Goal: Task Accomplishment & Management: Use online tool/utility

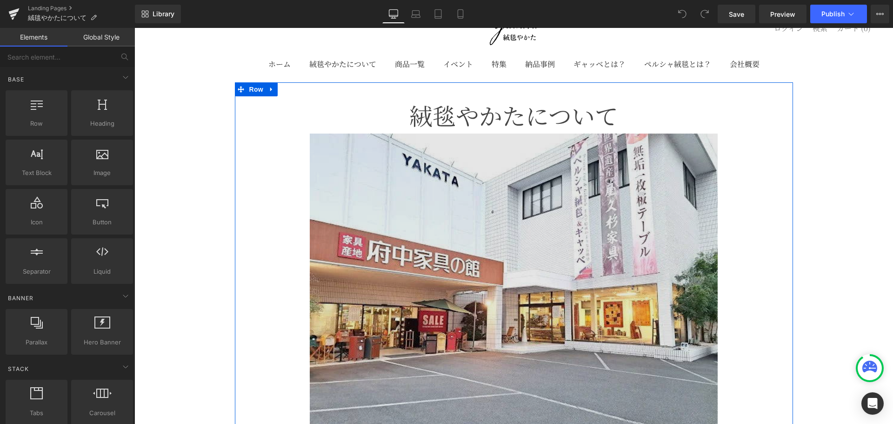
scroll to position [78, 0]
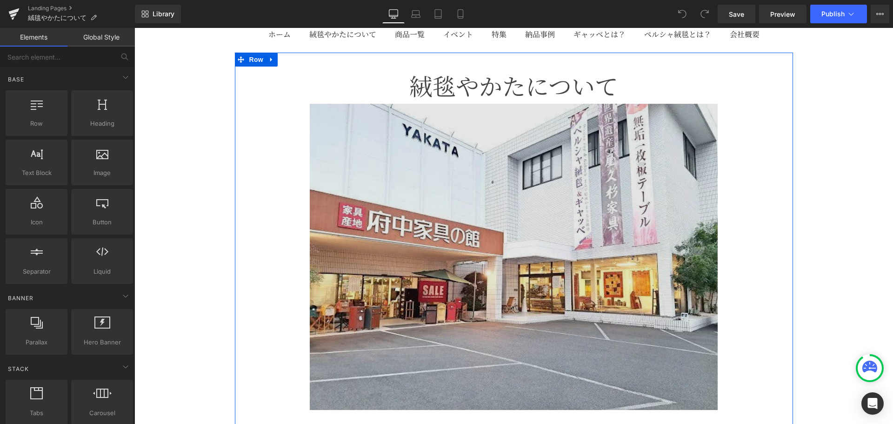
click at [678, 186] on img at bounding box center [514, 257] width 408 height 306
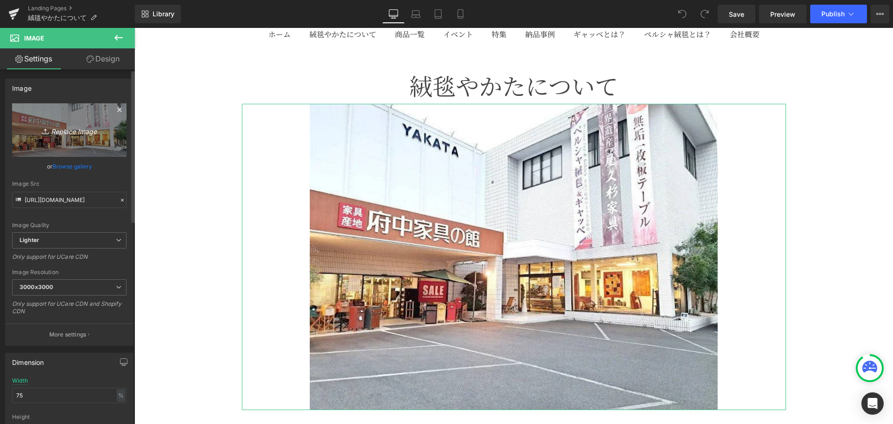
click at [72, 131] on icon "Replace Image" at bounding box center [69, 130] width 74 height 12
type input "C:\fakepath\絨毯やかたの特長.jpg"
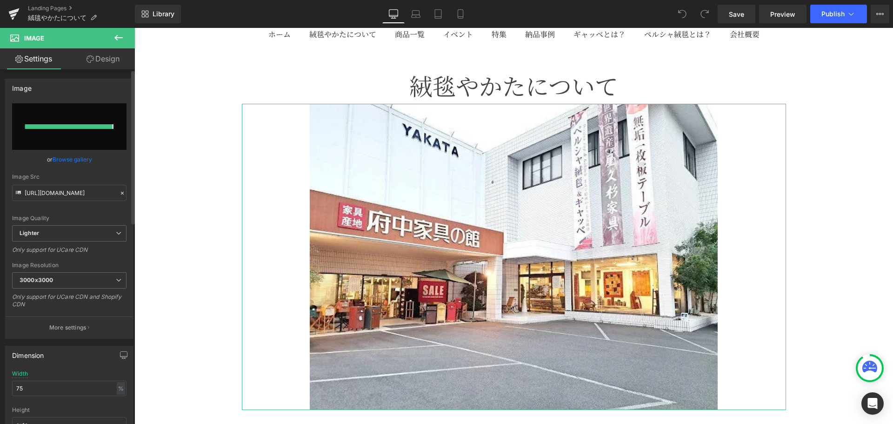
type input "[URL][DOMAIN_NAME]"
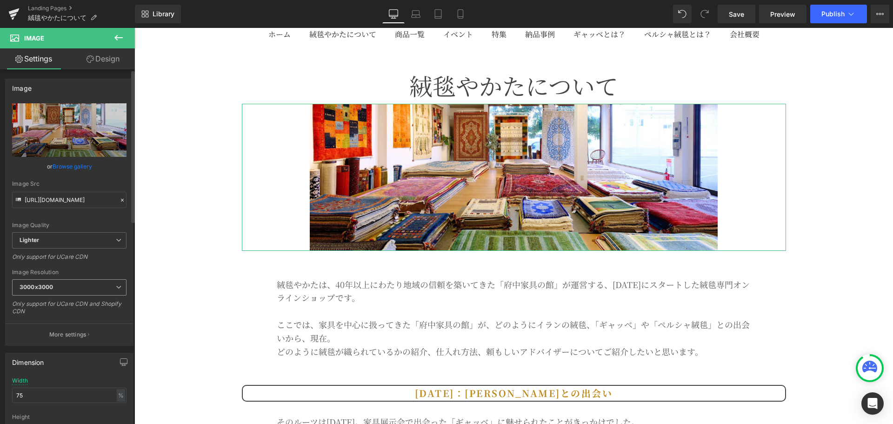
click at [92, 291] on span "3000x3000" at bounding box center [69, 287] width 114 height 16
click at [100, 265] on div "Only support for UCare CDN" at bounding box center [69, 259] width 114 height 13
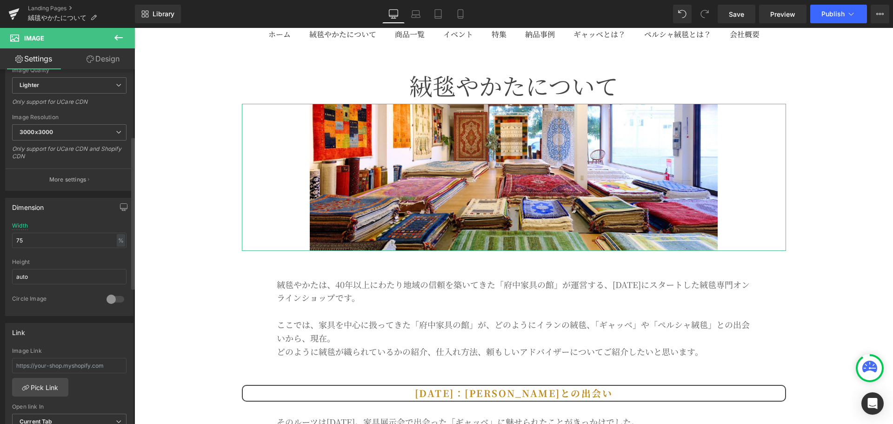
scroll to position [0, 0]
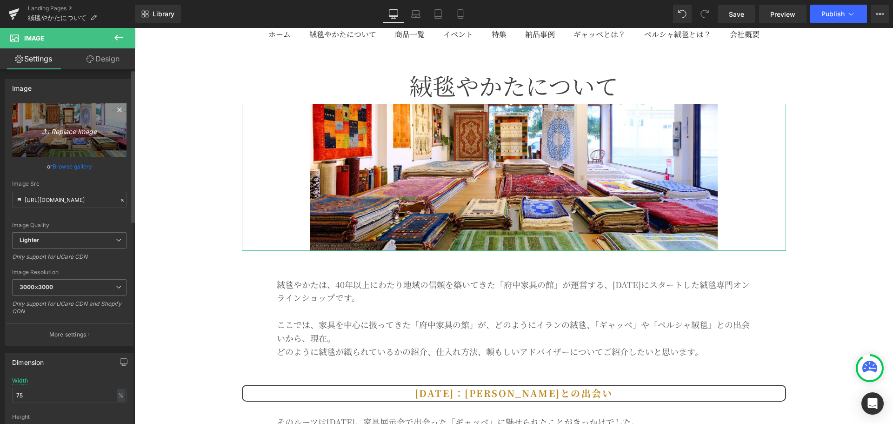
click at [80, 125] on icon "Replace Image" at bounding box center [69, 130] width 74 height 12
type input "C:\fakepath\絨毯やかたの特長.jpg"
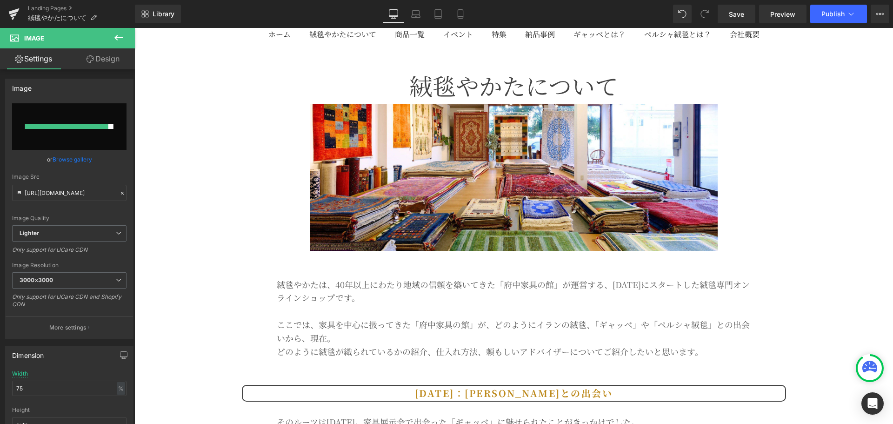
type input "[URL][DOMAIN_NAME]"
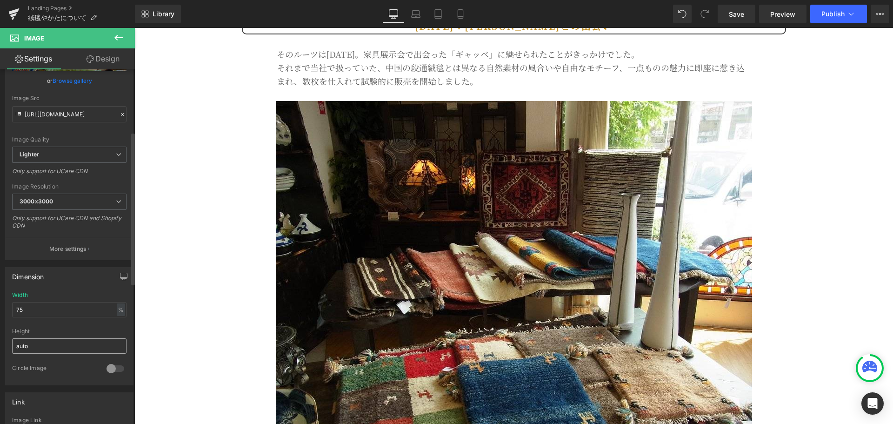
scroll to position [155, 0]
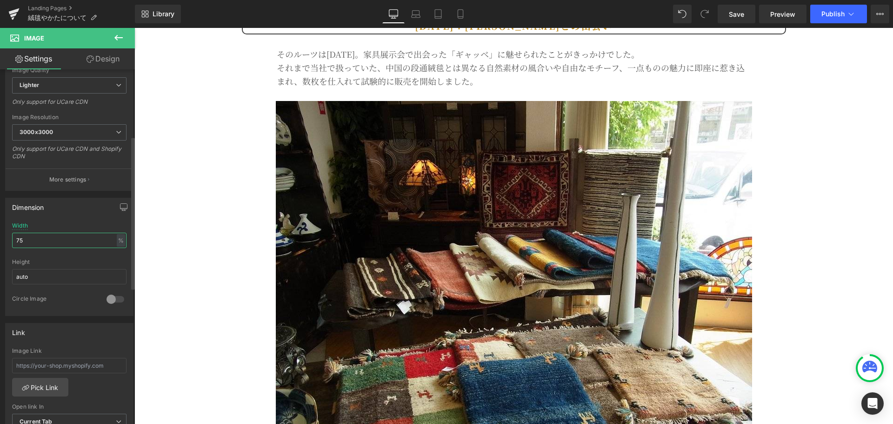
drag, startPoint x: 107, startPoint y: 240, endPoint x: 0, endPoint y: 283, distance: 115.1
click at [0, 283] on div "Dimension 75% Width 75 % % px auto Height auto 0 Circle Image" at bounding box center [69, 253] width 139 height 125
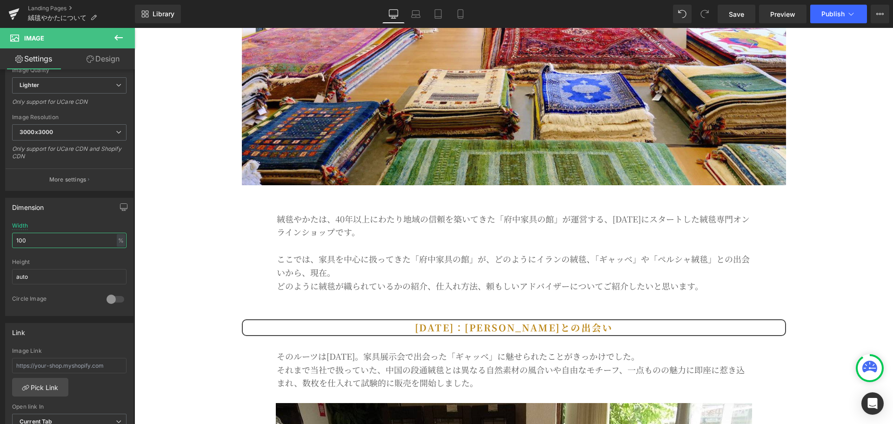
scroll to position [310, 0]
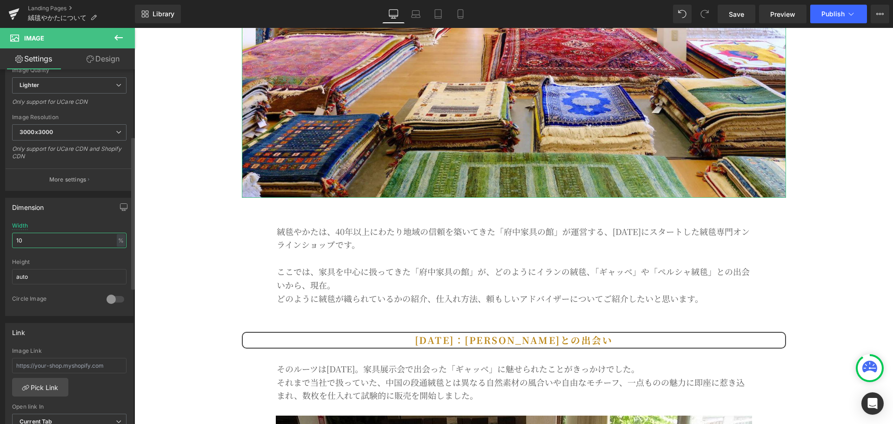
type input "1"
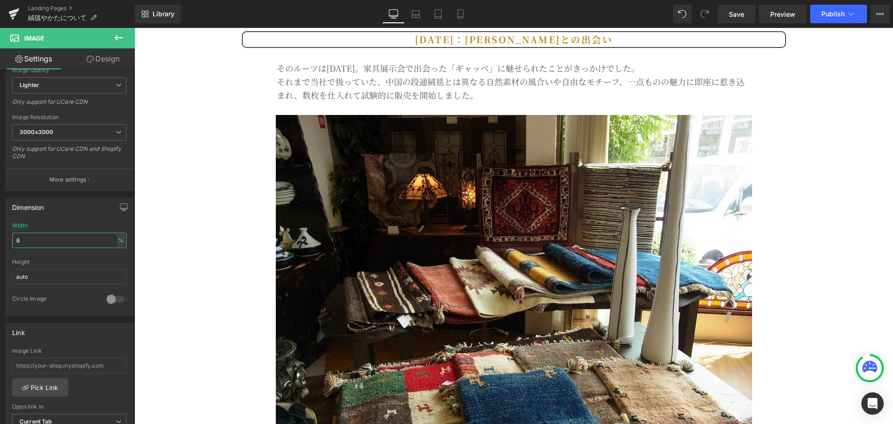
type input "85"
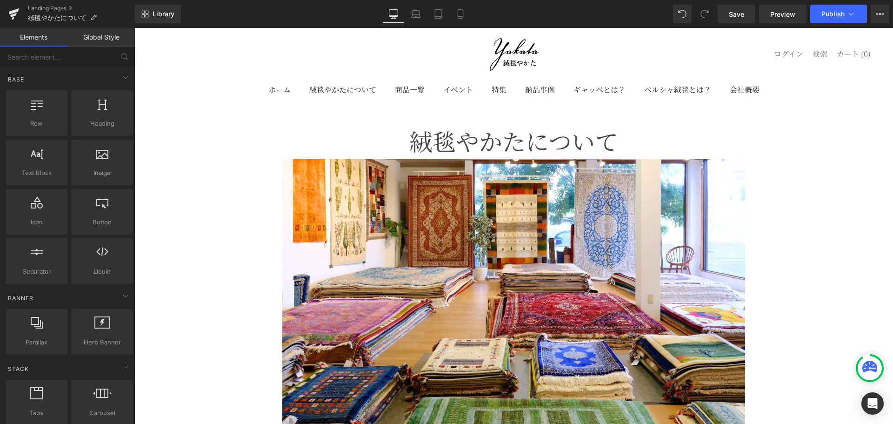
scroll to position [0, 0]
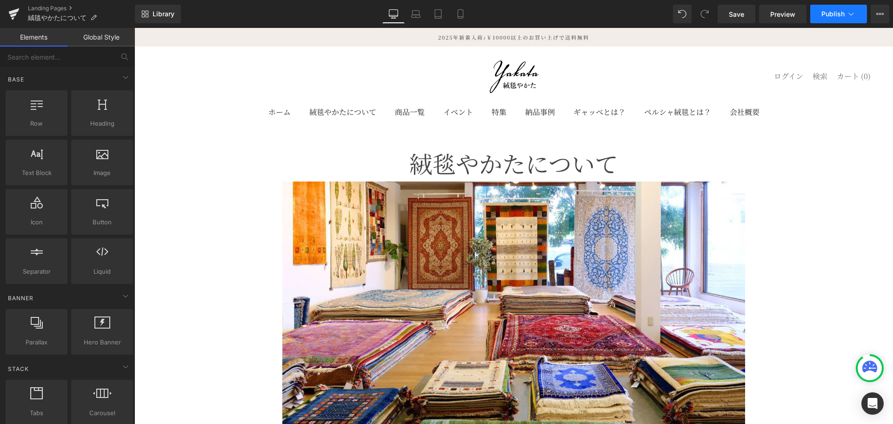
click at [833, 8] on button "Publish" at bounding box center [838, 14] width 57 height 19
click at [743, 13] on span "Save" at bounding box center [736, 14] width 15 height 10
click at [820, 17] on button "Publish" at bounding box center [838, 14] width 57 height 19
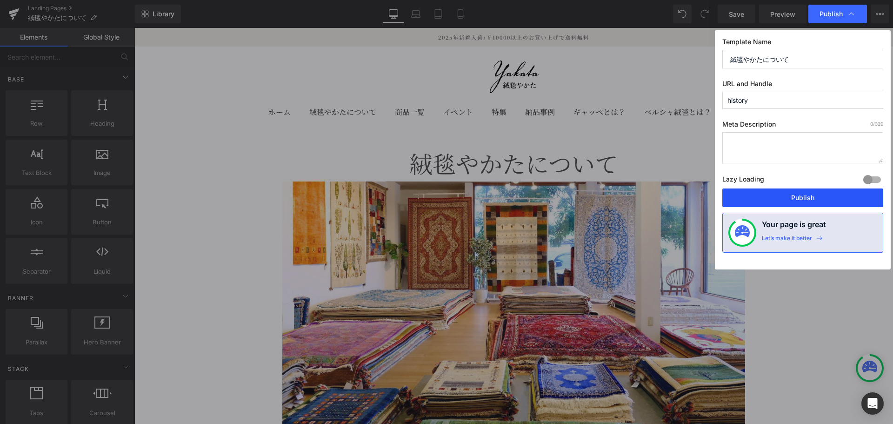
click at [802, 204] on button "Publish" at bounding box center [802, 197] width 161 height 19
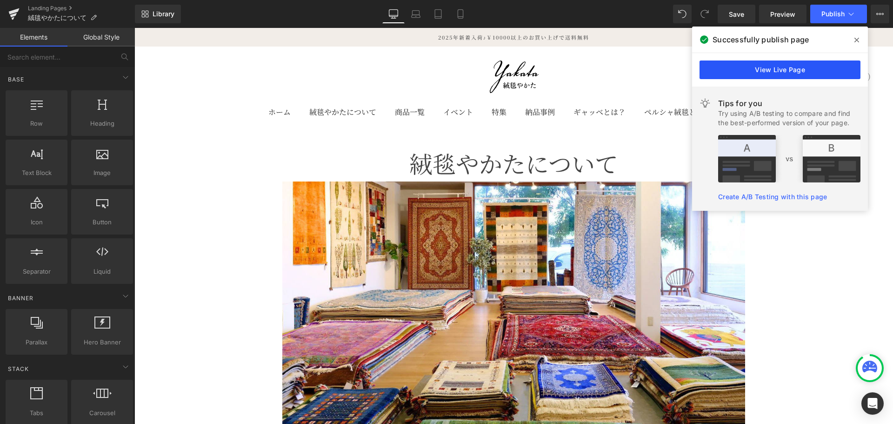
click at [751, 63] on link "View Live Page" at bounding box center [780, 69] width 161 height 19
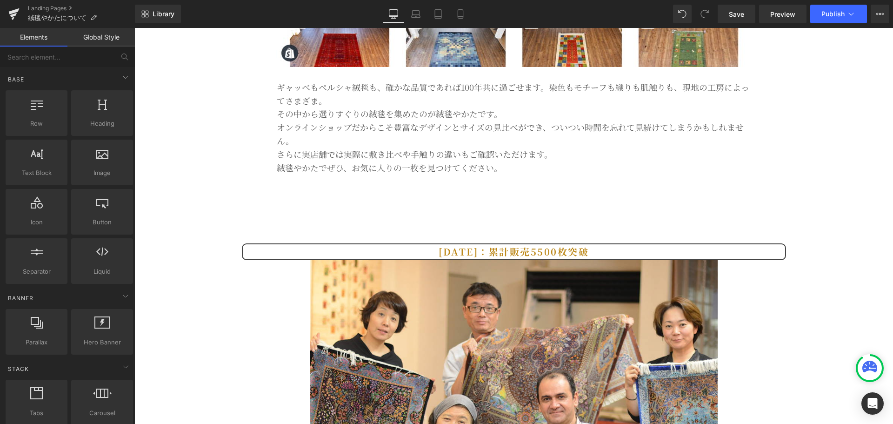
drag, startPoint x: 835, startPoint y: 202, endPoint x: 831, endPoint y: 271, distance: 69.4
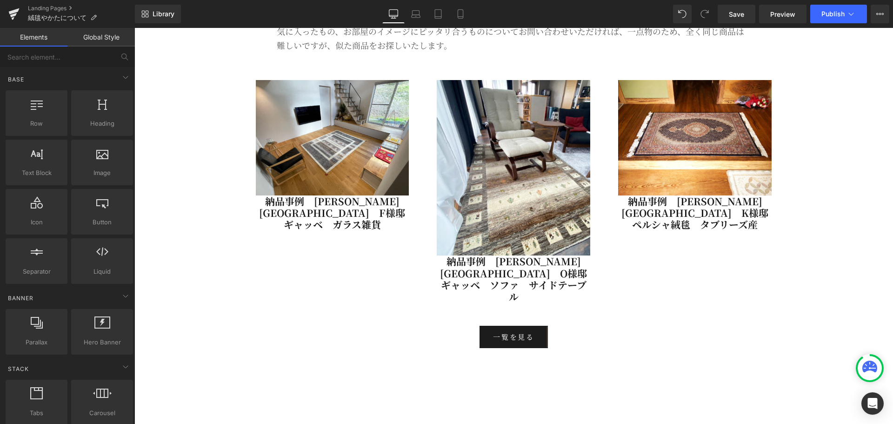
scroll to position [5505, 0]
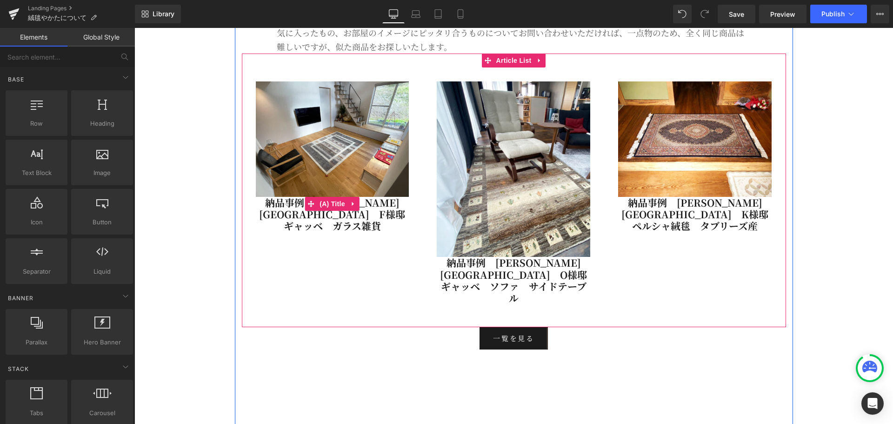
click at [347, 210] on link at bounding box center [353, 204] width 12 height 14
click at [346, 225] on h4 "納品事例　[PERSON_NAME][GEOGRAPHIC_DATA]　F様邸　ギャッベ　ガラス雑貨" at bounding box center [333, 217] width 154 height 40
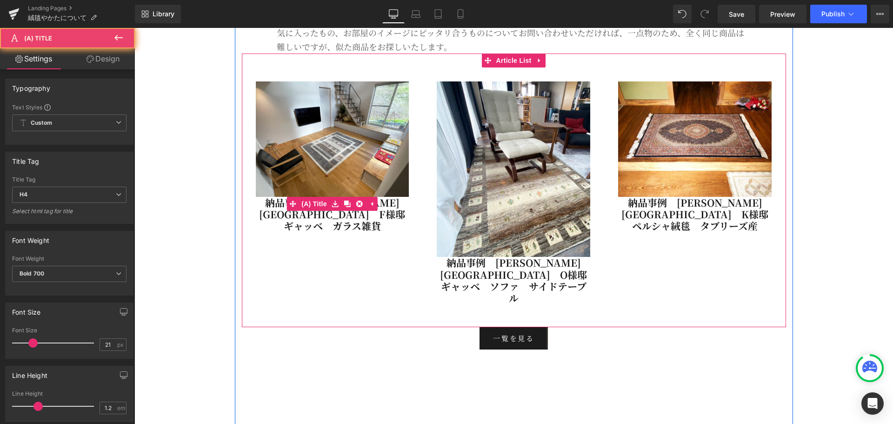
click at [353, 220] on link "納品事例　[PERSON_NAME][GEOGRAPHIC_DATA]　F様邸　ギャッベ　ガラス雑貨" at bounding box center [333, 214] width 154 height 35
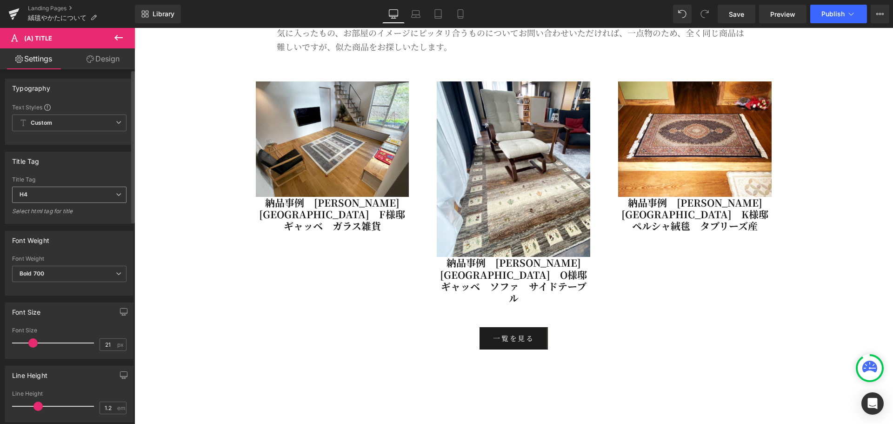
click at [97, 193] on span "H4" at bounding box center [69, 195] width 114 height 16
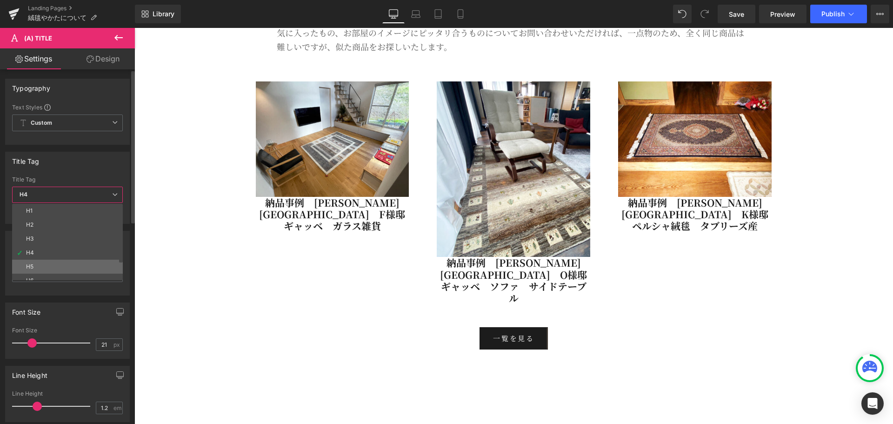
click at [77, 269] on li "H5" at bounding box center [69, 267] width 115 height 14
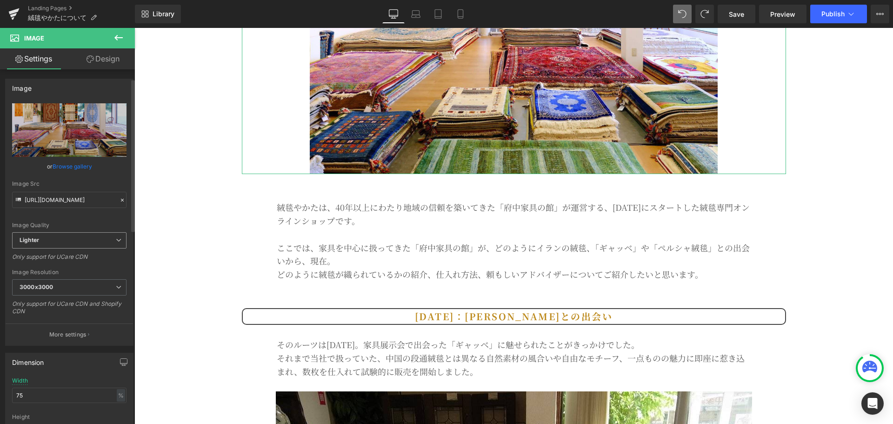
scroll to position [78, 0]
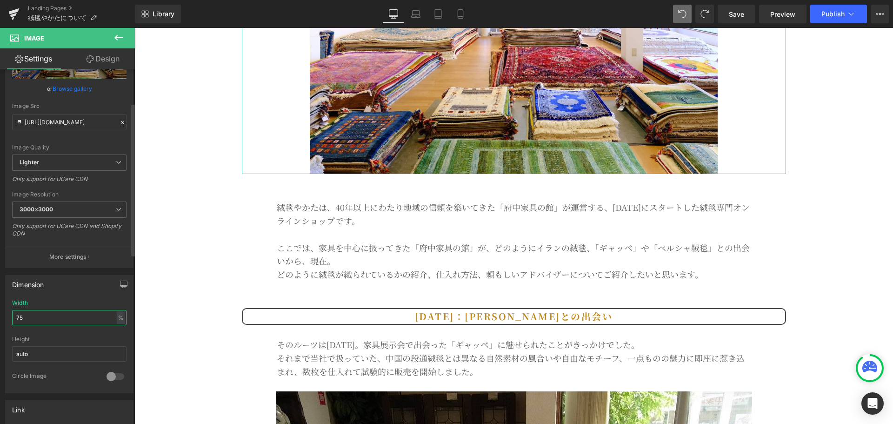
drag, startPoint x: 39, startPoint y: 322, endPoint x: 0, endPoint y: 312, distance: 40.1
click at [0, 312] on div "Dimension 75% Width 75 % % px auto Height auto 0 Circle Image" at bounding box center [69, 330] width 139 height 125
type input "85"
click at [709, 14] on icon at bounding box center [705, 14] width 8 height 8
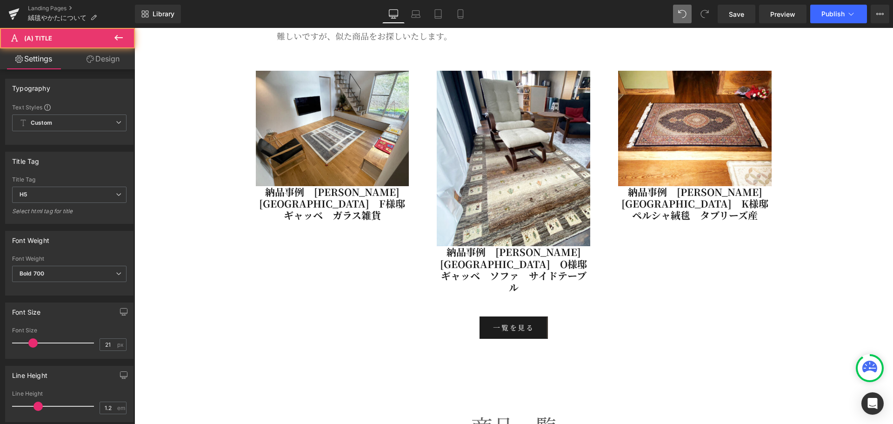
scroll to position [5540, 0]
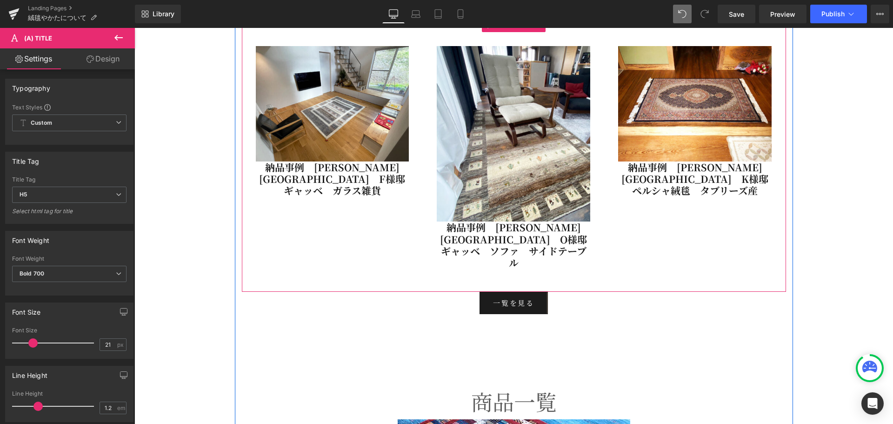
click at [347, 164] on link at bounding box center [349, 168] width 10 height 11
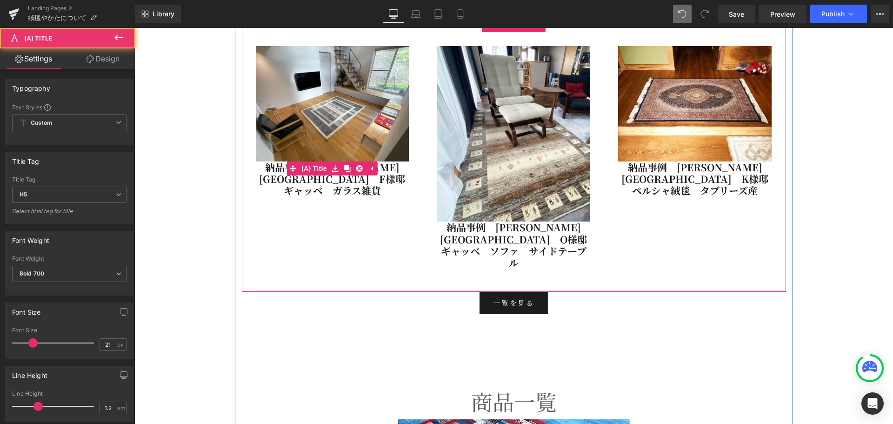
click at [304, 176] on link "納品事例　[PERSON_NAME][GEOGRAPHIC_DATA]　F様邸　ギャッベ　ガラス雑貨" at bounding box center [333, 178] width 154 height 35
click at [303, 170] on link "(A) Title" at bounding box center [308, 168] width 42 height 14
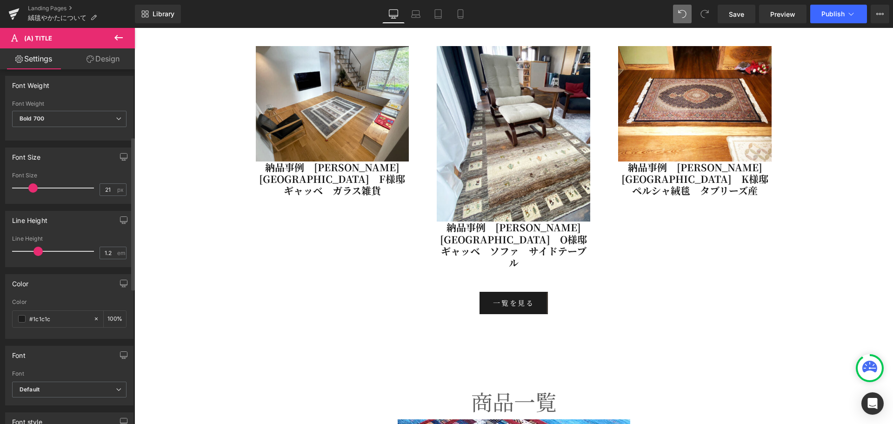
scroll to position [78, 0]
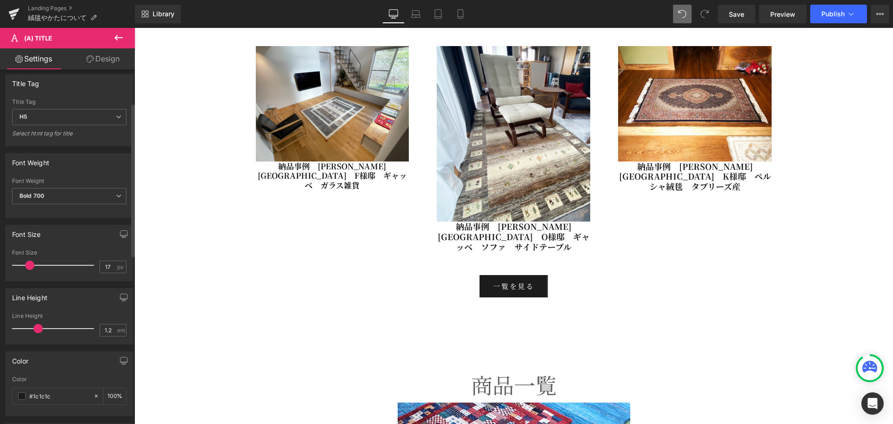
type input "16"
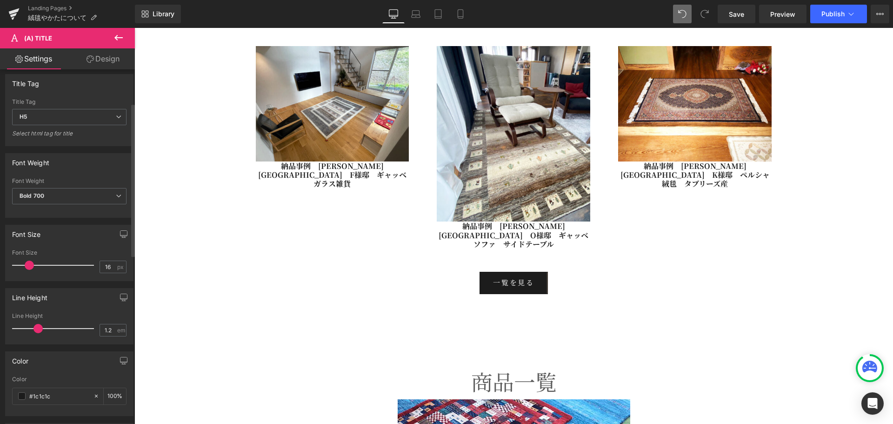
click at [27, 263] on span at bounding box center [29, 264] width 9 height 9
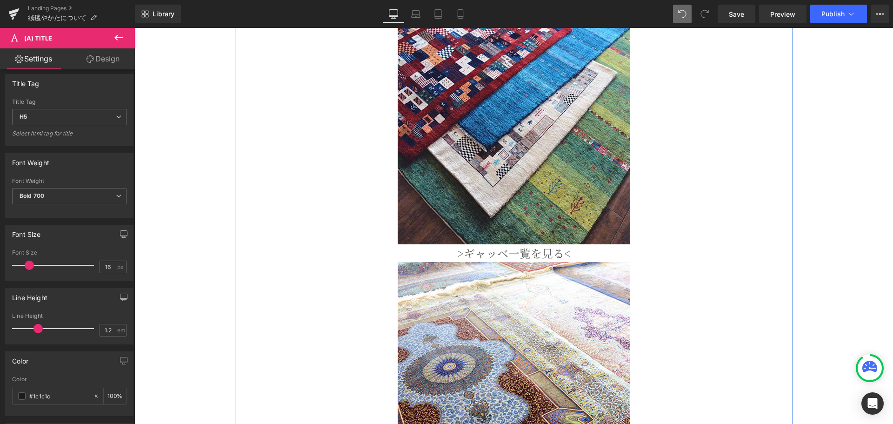
scroll to position [5773, 0]
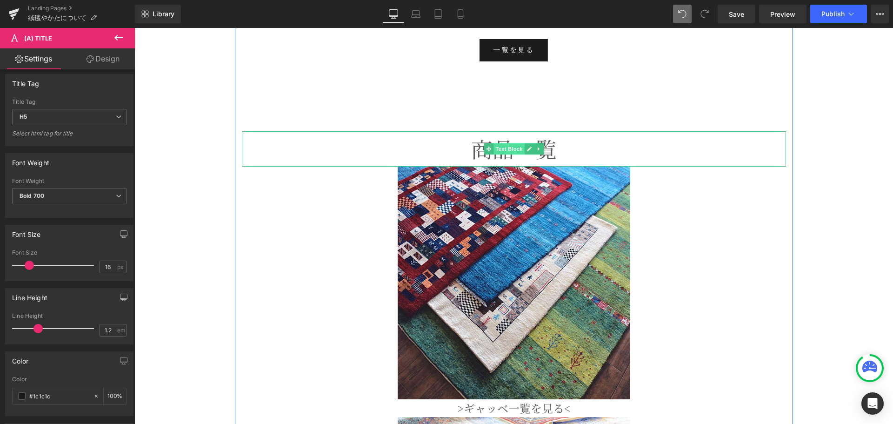
click at [511, 143] on span "Text Block" at bounding box center [509, 148] width 31 height 11
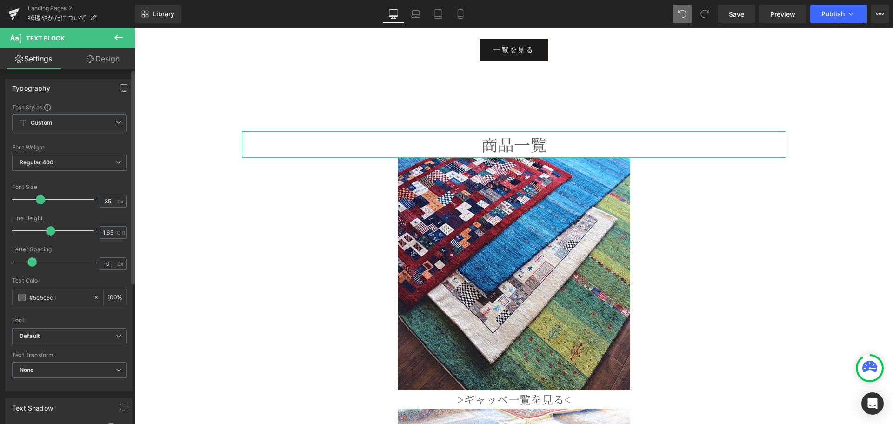
type input "34"
drag, startPoint x: 48, startPoint y: 202, endPoint x: 39, endPoint y: 197, distance: 10.6
click at [39, 197] on span at bounding box center [39, 199] width 9 height 9
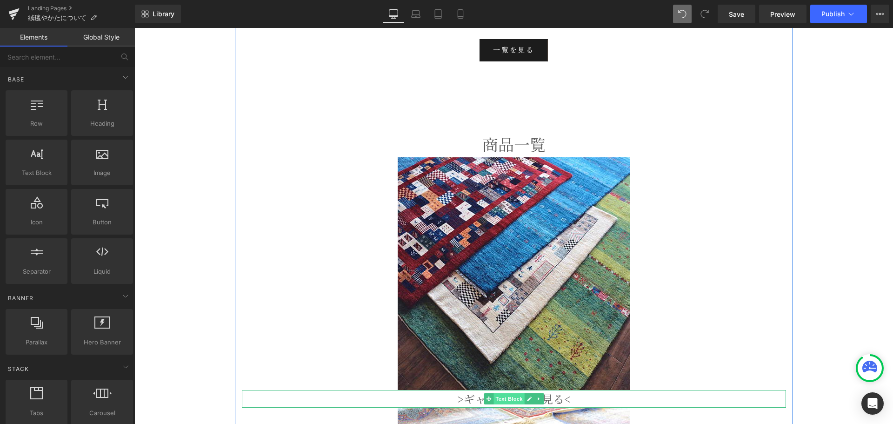
click at [496, 393] on span "Text Block" at bounding box center [509, 398] width 31 height 11
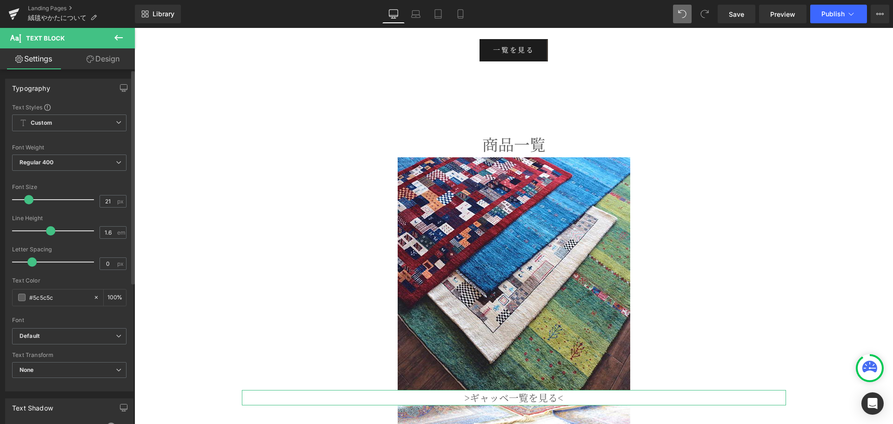
type input "20"
click at [27, 201] on span at bounding box center [28, 199] width 9 height 9
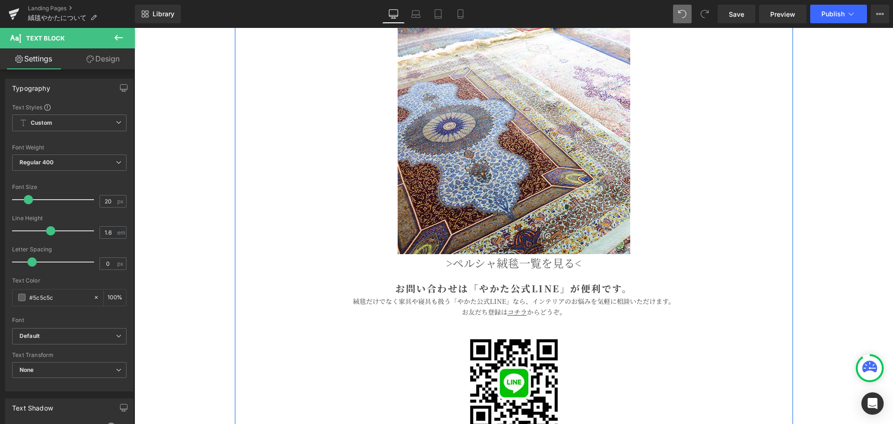
scroll to position [6160, 0]
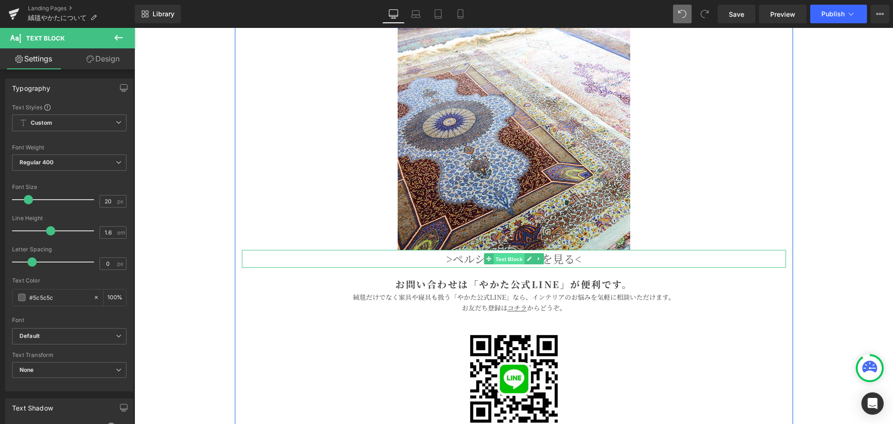
click at [501, 254] on span "Text Block" at bounding box center [509, 259] width 31 height 11
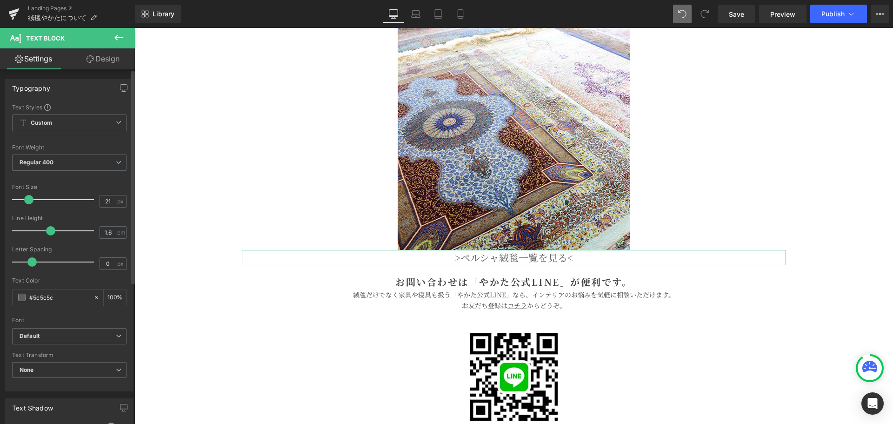
type input "20"
click at [26, 199] on span at bounding box center [28, 199] width 9 height 9
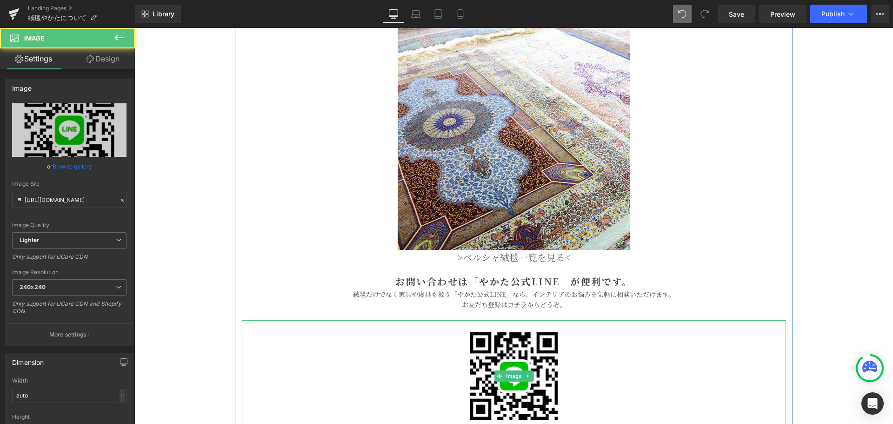
click at [281, 320] on div at bounding box center [514, 376] width 544 height 112
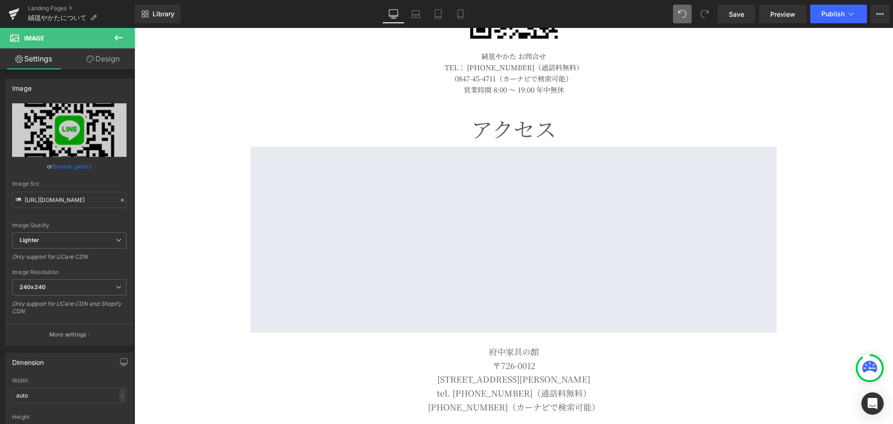
scroll to position [6470, 0]
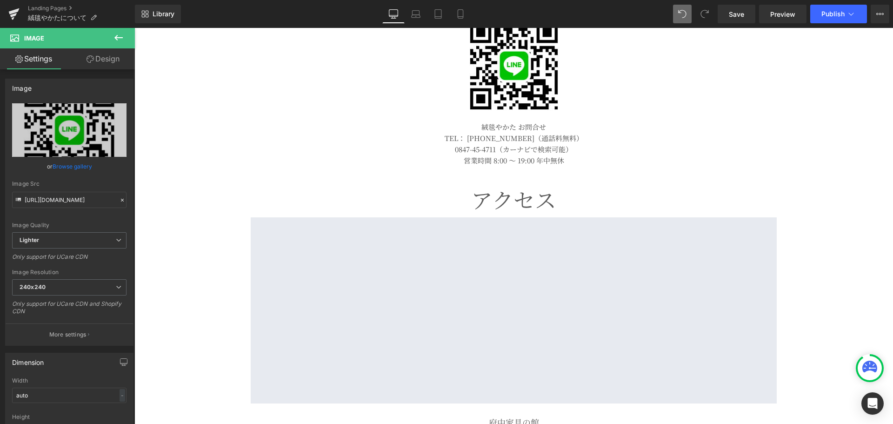
click at [484, 190] on div "アクセス Text Block" at bounding box center [513, 199] width 759 height 35
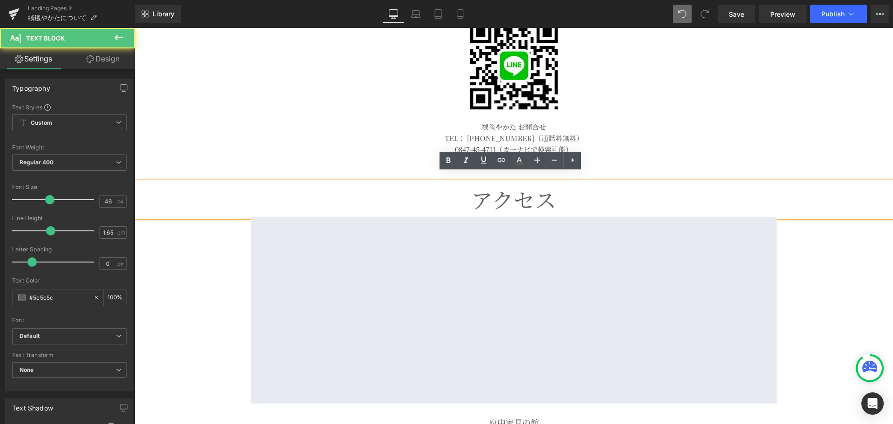
click at [494, 191] on p "アクセス" at bounding box center [513, 199] width 759 height 35
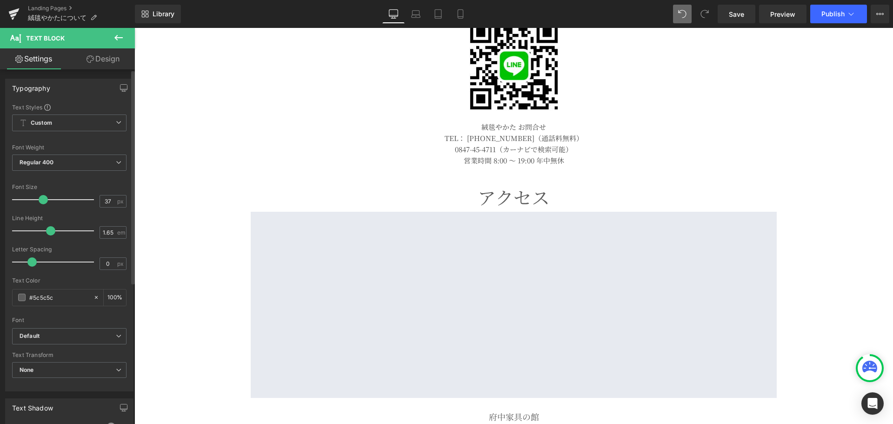
type input "36"
drag, startPoint x: 47, startPoint y: 200, endPoint x: 39, endPoint y: 198, distance: 7.7
click at [39, 198] on span at bounding box center [41, 199] width 9 height 9
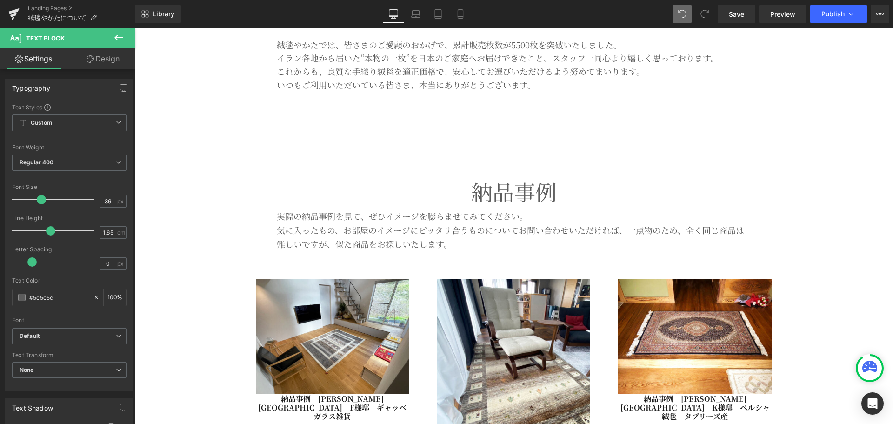
scroll to position [5617, 0]
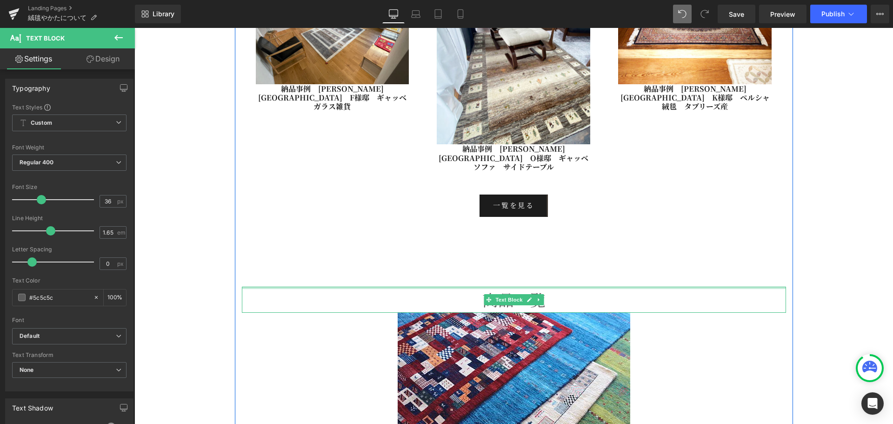
click at [509, 287] on div "商品一覧 Text Block" at bounding box center [514, 300] width 544 height 26
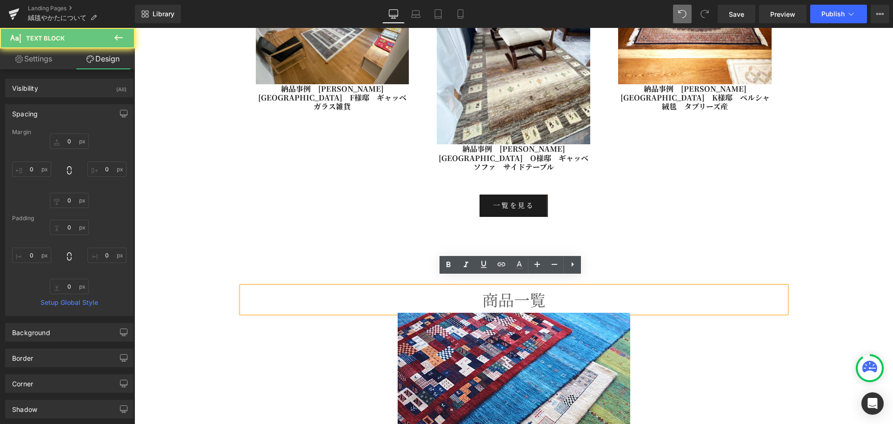
click at [507, 292] on div "商品一覧" at bounding box center [514, 300] width 544 height 26
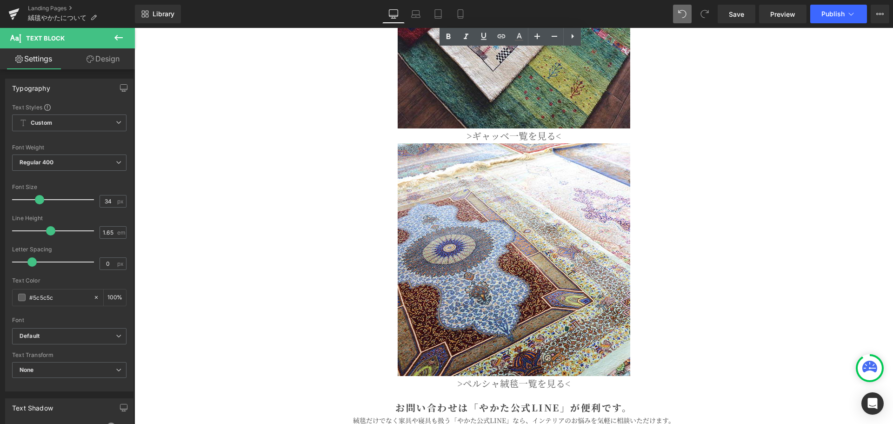
scroll to position [6315, 0]
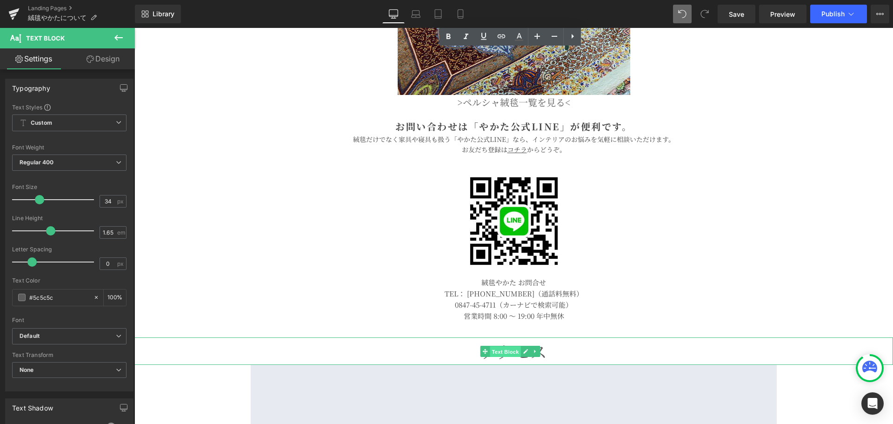
click at [511, 346] on span "Text Block" at bounding box center [505, 351] width 31 height 11
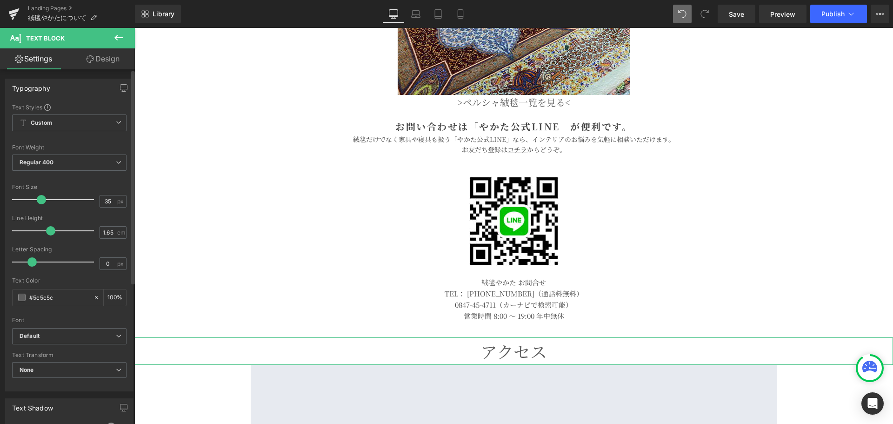
type input "34"
click at [36, 199] on span at bounding box center [39, 199] width 9 height 9
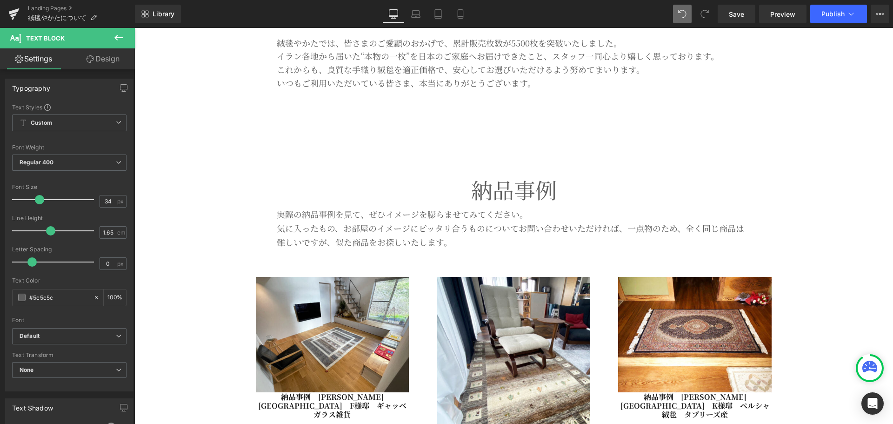
scroll to position [5307, 0]
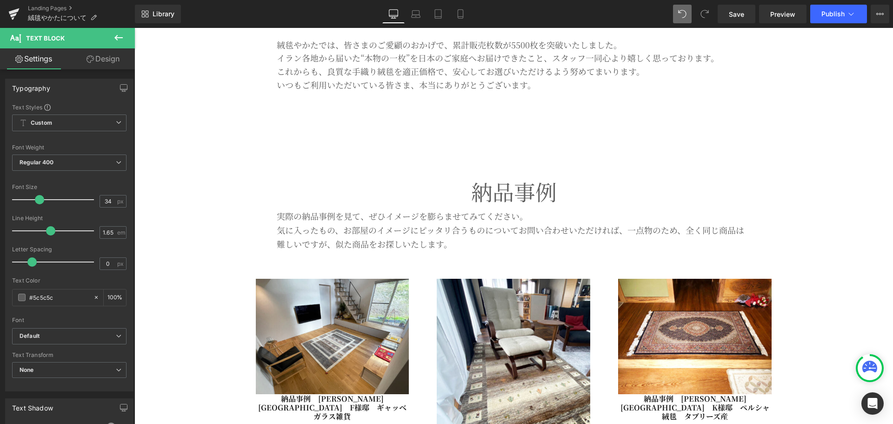
click at [503, 189] on div "納品事例 Text Block" at bounding box center [514, 191] width 544 height 35
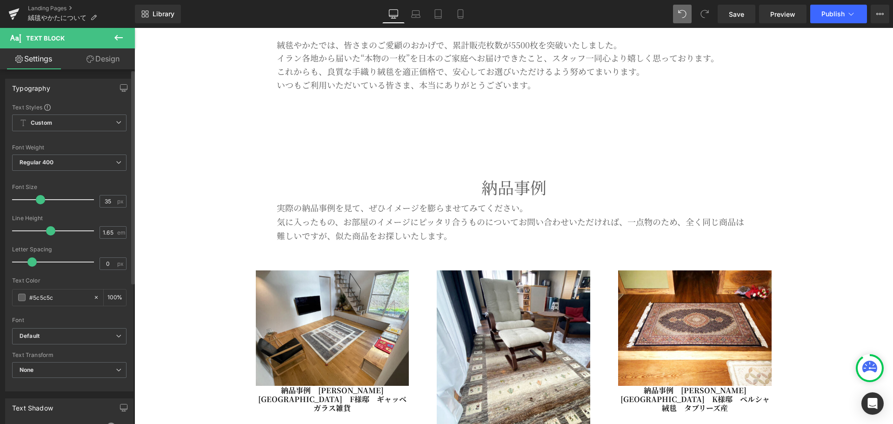
type input "34"
drag, startPoint x: 47, startPoint y: 196, endPoint x: 38, endPoint y: 197, distance: 9.3
click at [38, 197] on span at bounding box center [39, 199] width 9 height 9
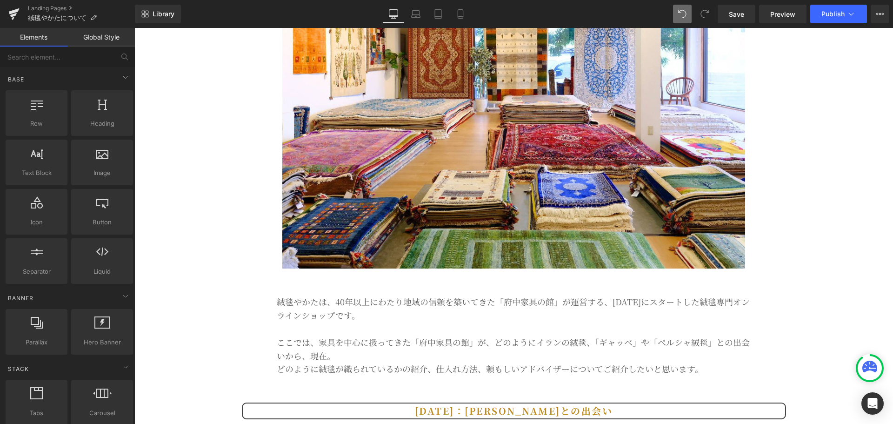
scroll to position [0, 0]
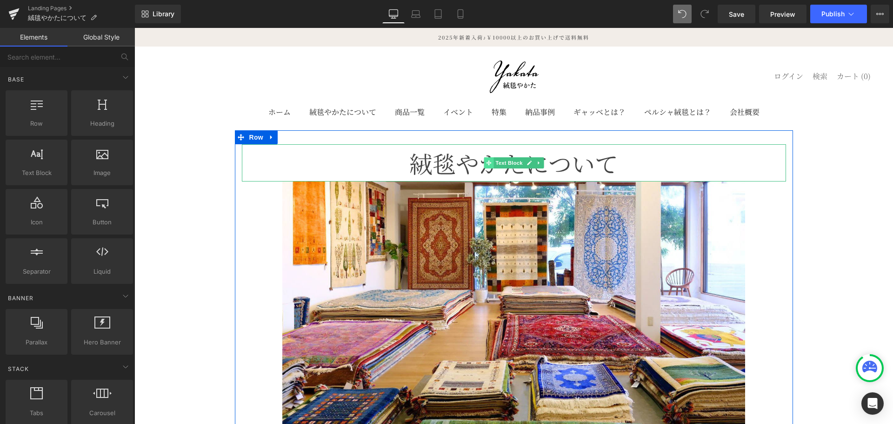
click at [486, 161] on icon at bounding box center [488, 162] width 5 height 5
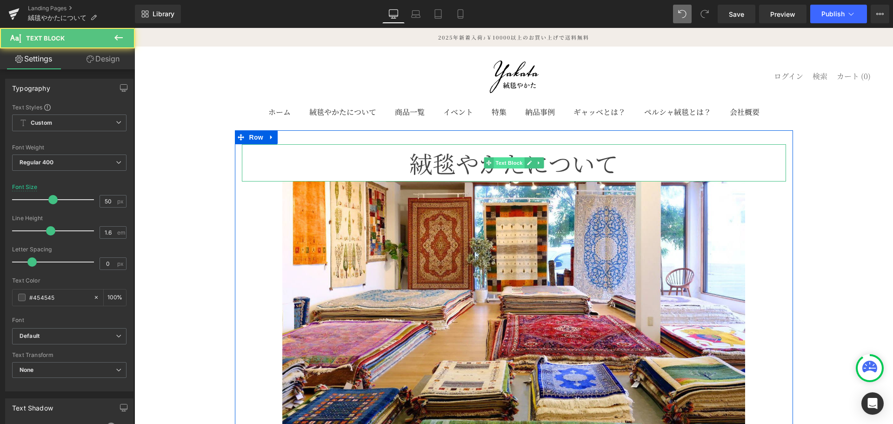
click at [506, 163] on span "Text Block" at bounding box center [509, 162] width 31 height 11
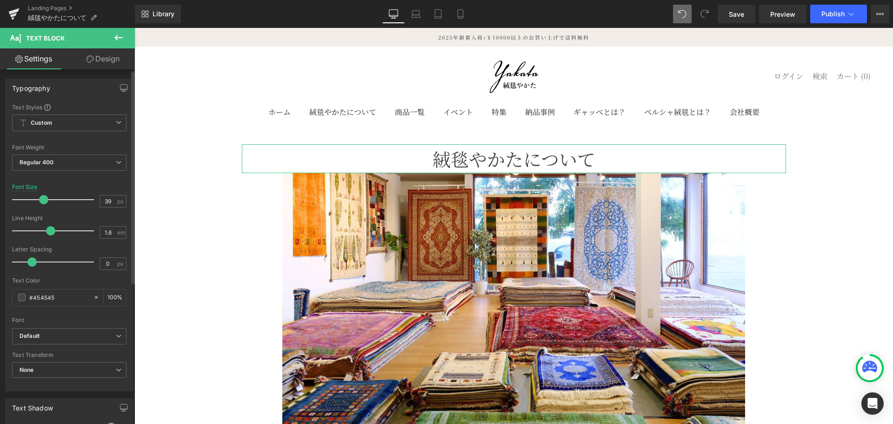
type input "38"
drag, startPoint x: 52, startPoint y: 200, endPoint x: 42, endPoint y: 198, distance: 9.4
click at [42, 198] on span at bounding box center [43, 199] width 9 height 9
click at [744, 16] on span "Save" at bounding box center [736, 14] width 15 height 10
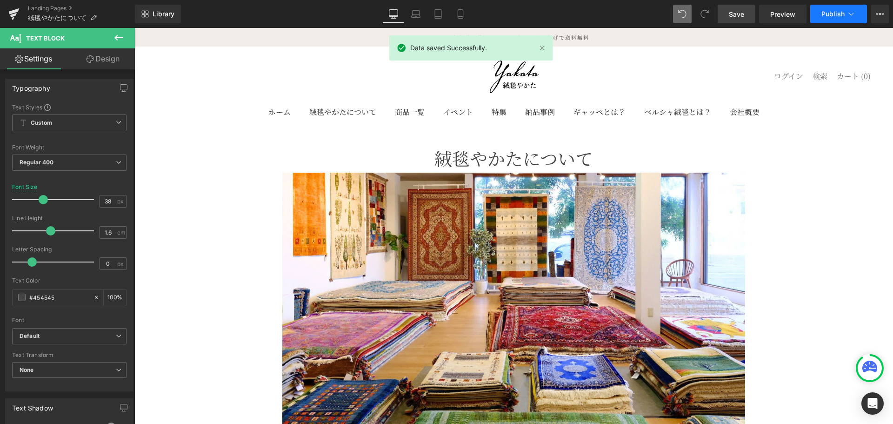
click at [824, 13] on span "Publish" at bounding box center [832, 13] width 23 height 7
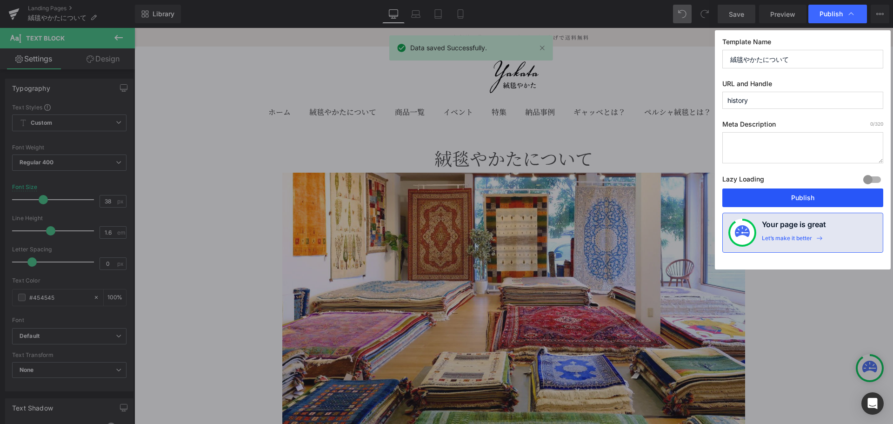
drag, startPoint x: 804, startPoint y: 192, endPoint x: 668, endPoint y: 159, distance: 139.8
click at [804, 192] on button "Publish" at bounding box center [802, 197] width 161 height 19
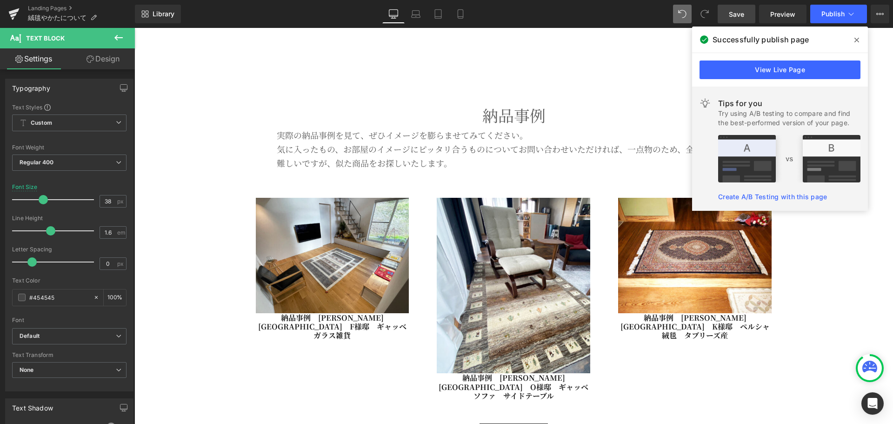
scroll to position [5349, 0]
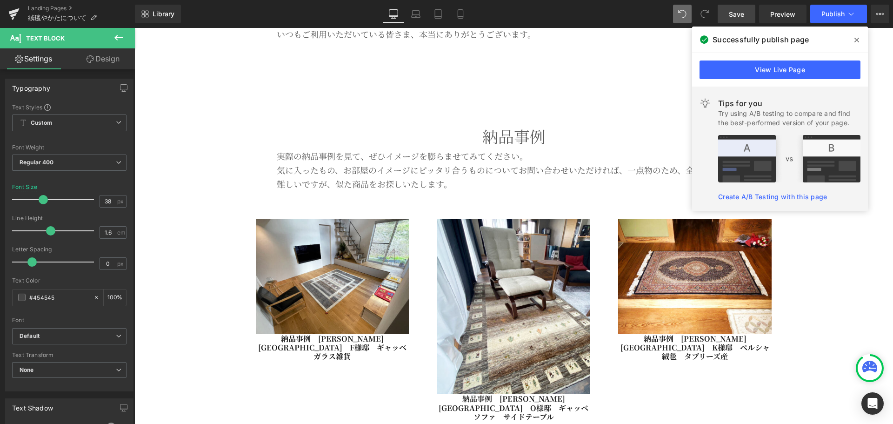
click at [413, 175] on p "実際の納品事例を見て、ぜひイメージを膨らませてみてください。 気に入ったもの、お部屋のイメージにピッタリ合うものについてお問い合わせいただければ、一点物のため…" at bounding box center [514, 169] width 474 height 41
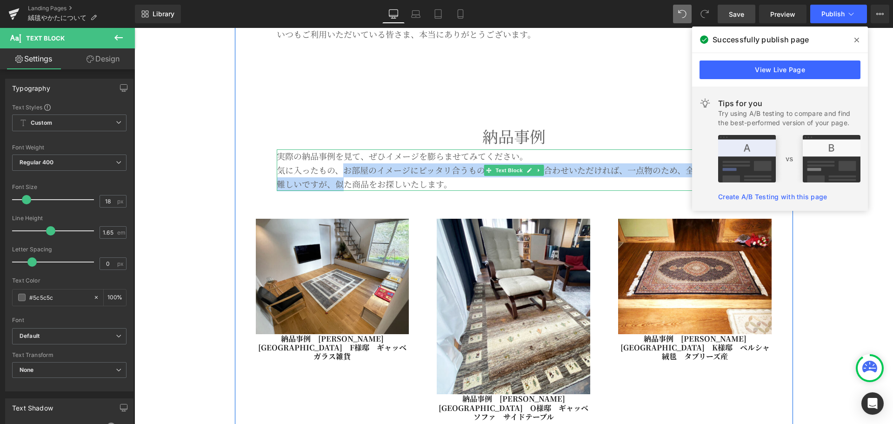
drag, startPoint x: 338, startPoint y: 175, endPoint x: 376, endPoint y: 177, distance: 38.2
click at [340, 181] on p "実際の納品事例を見て、ぜひイメージを膨らませてみてください。 気に入ったもの、お部屋のイメージにピッタリ合うものについてお問い合わせいただければ、一点物のため…" at bounding box center [514, 169] width 474 height 41
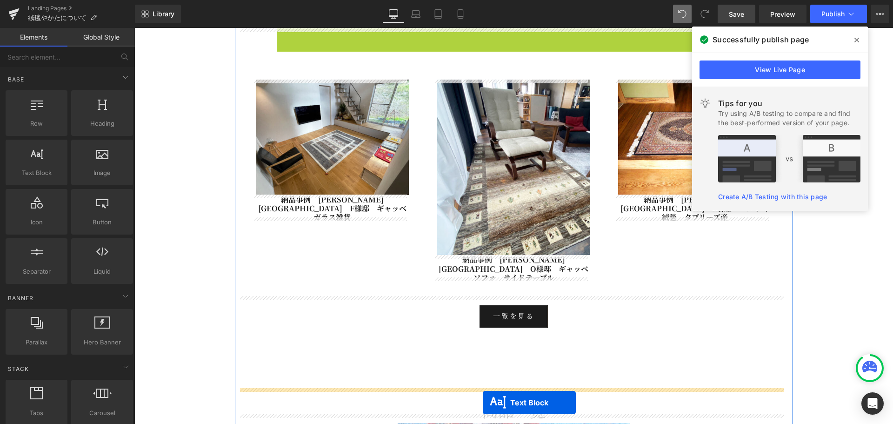
scroll to position [5507, 0]
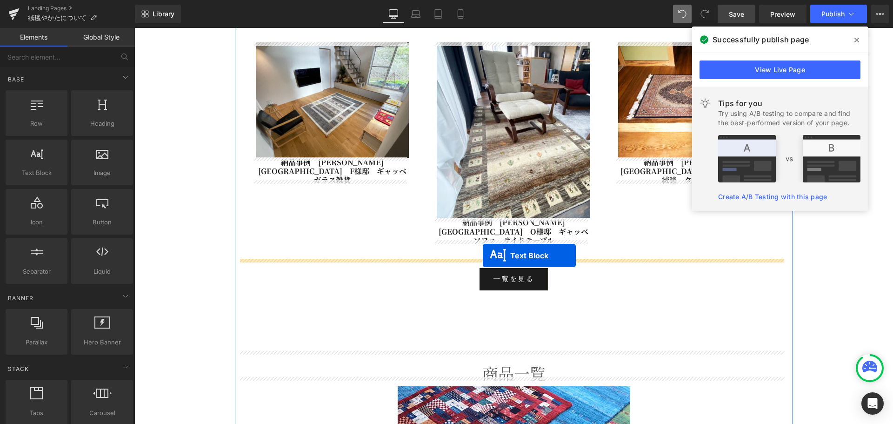
drag, startPoint x: 486, startPoint y: 168, endPoint x: 483, endPoint y: 255, distance: 87.0
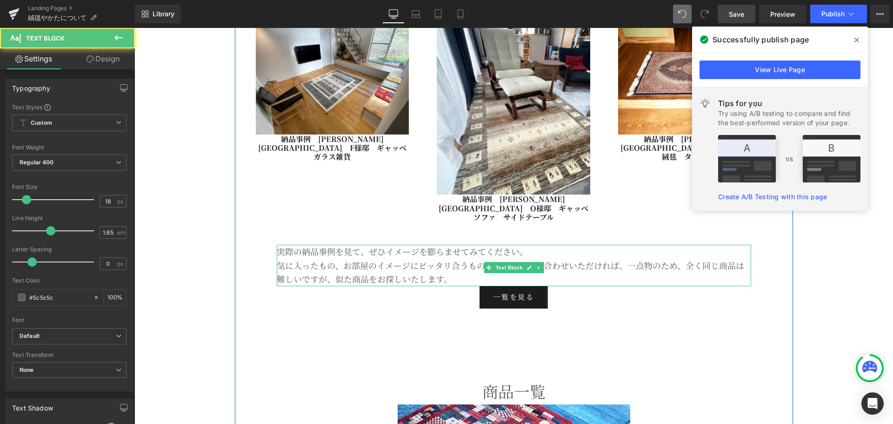
scroll to position [5484, 0]
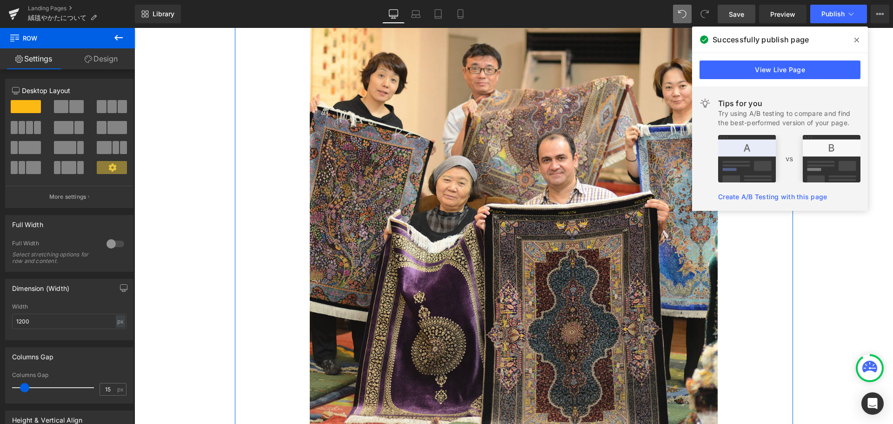
scroll to position [4941, 0]
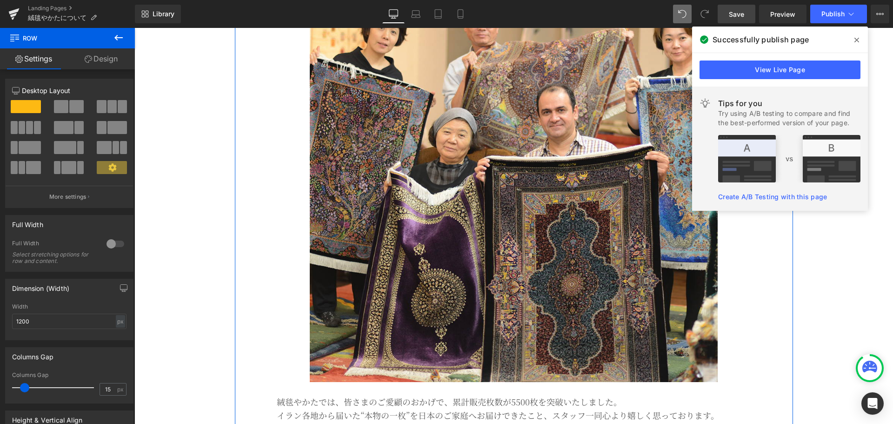
click at [451, 169] on img at bounding box center [514, 177] width 408 height 408
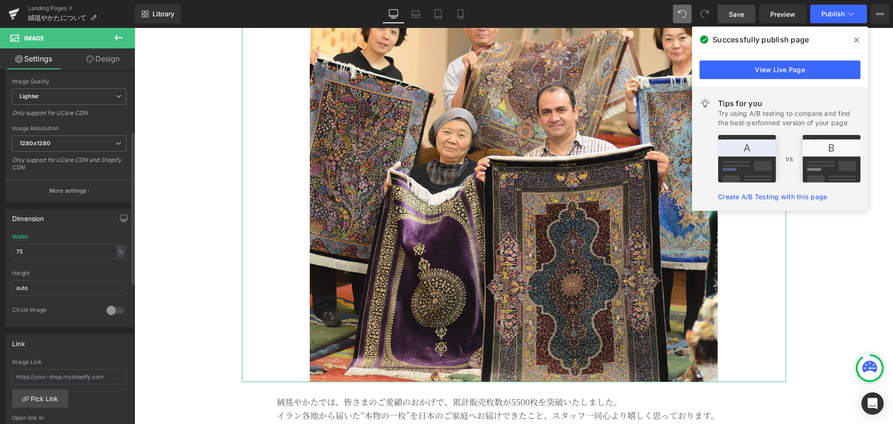
scroll to position [155, 0]
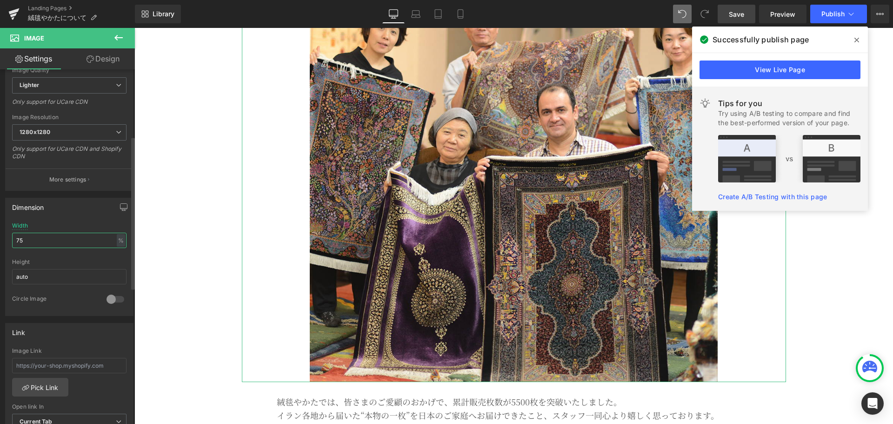
click at [44, 243] on input "75" at bounding box center [69, 240] width 114 height 15
type input "7"
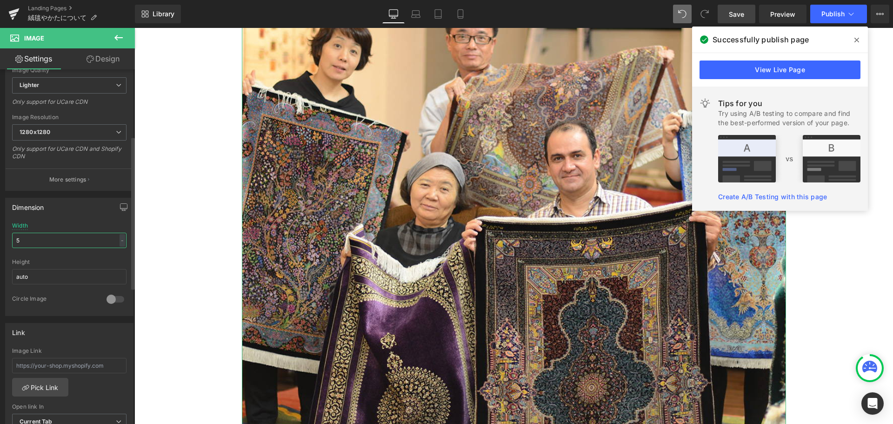
type input "50"
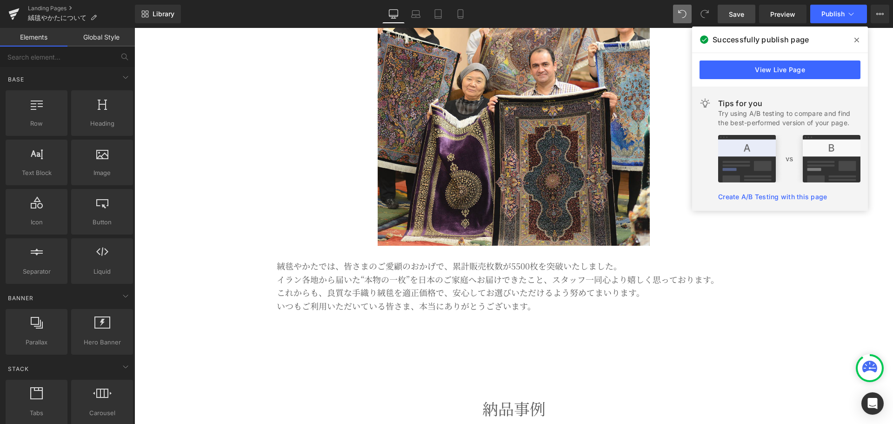
click at [744, 11] on span "Save" at bounding box center [736, 14] width 15 height 10
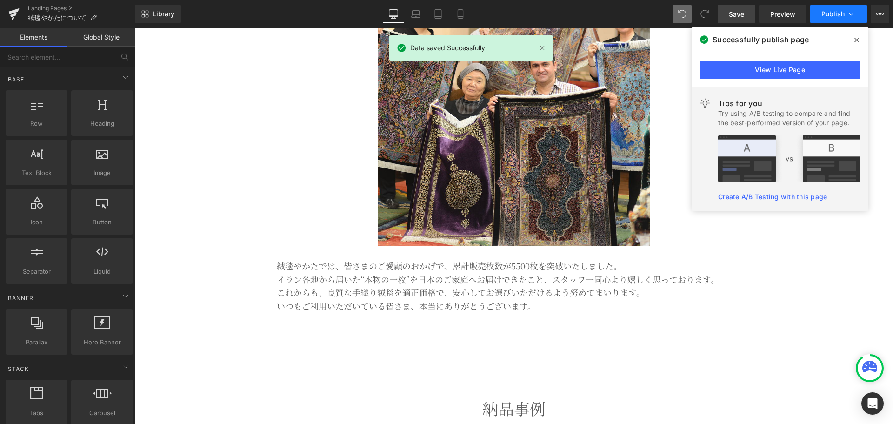
click at [831, 18] on button "Publish" at bounding box center [838, 14] width 57 height 19
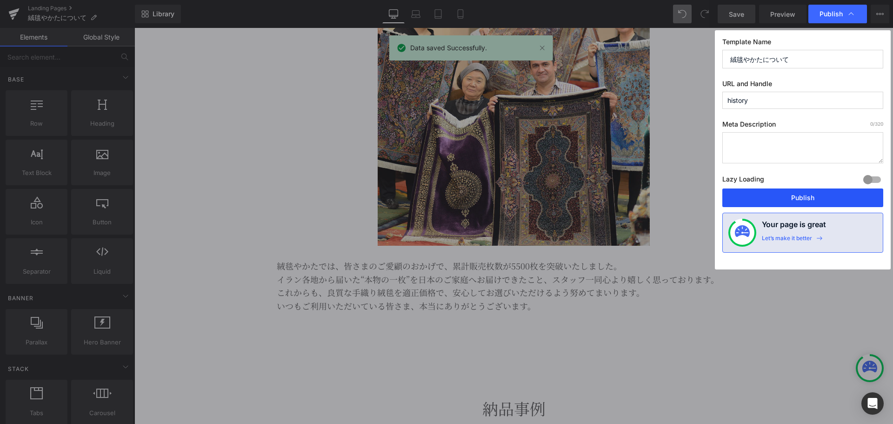
click at [812, 198] on button "Publish" at bounding box center [802, 197] width 161 height 19
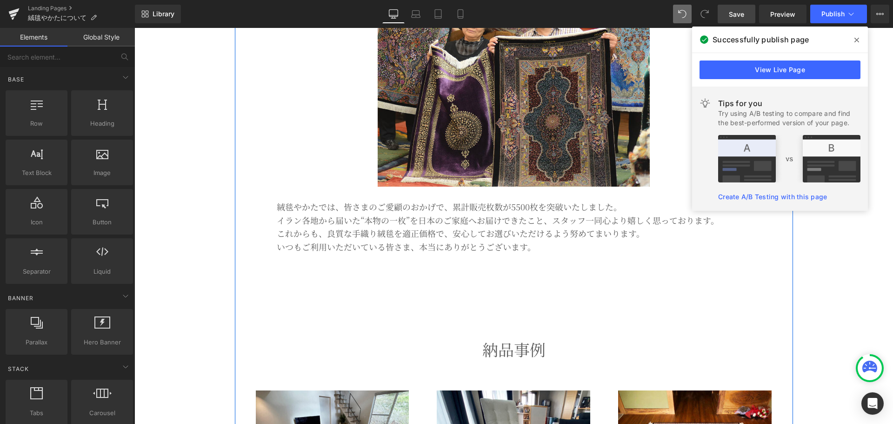
scroll to position [5019, 0]
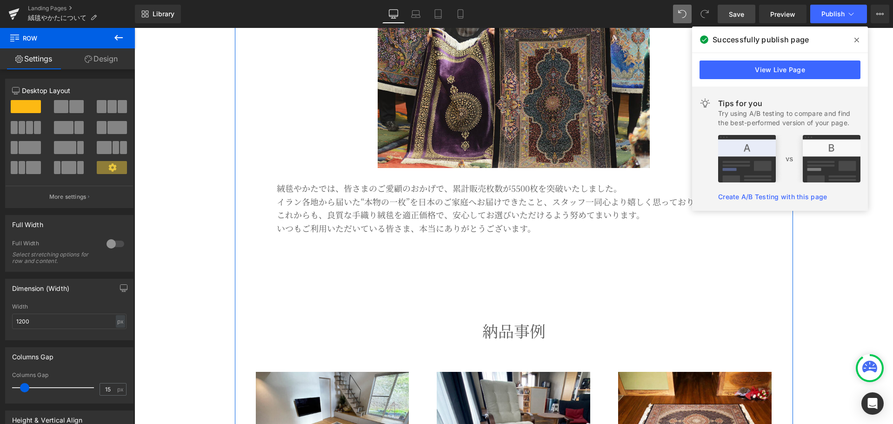
click at [475, 238] on p at bounding box center [514, 241] width 474 height 13
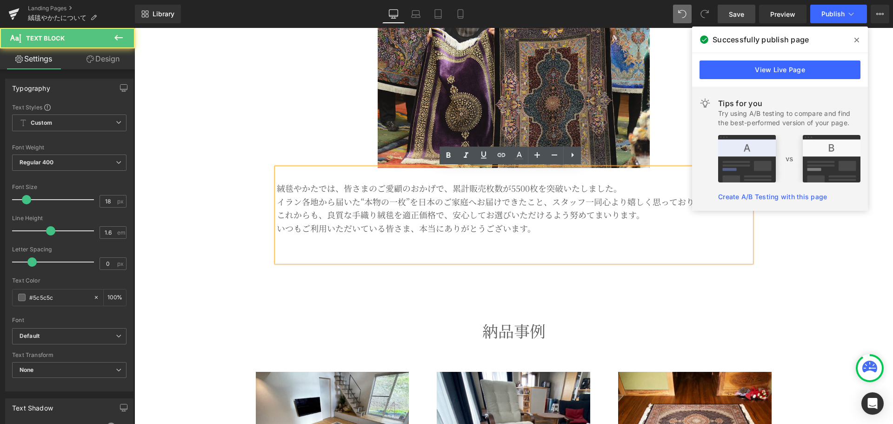
click at [477, 204] on p "イラン各地から届いた“本物の一枚”を日本のご家庭へお届けできたこと、スタッフ一同心より嬉しく思っております。" at bounding box center [514, 201] width 474 height 13
click at [301, 255] on p at bounding box center [514, 254] width 474 height 13
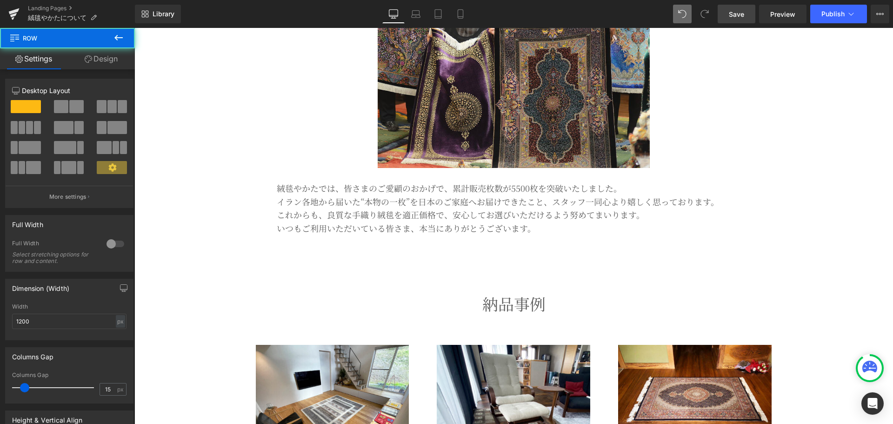
click at [462, 299] on p "納品事例" at bounding box center [514, 304] width 544 height 26
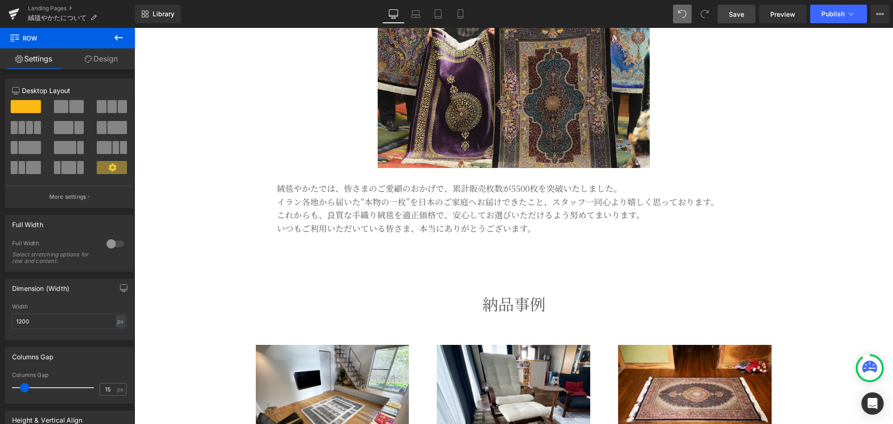
click at [750, 14] on link "Save" at bounding box center [737, 14] width 38 height 19
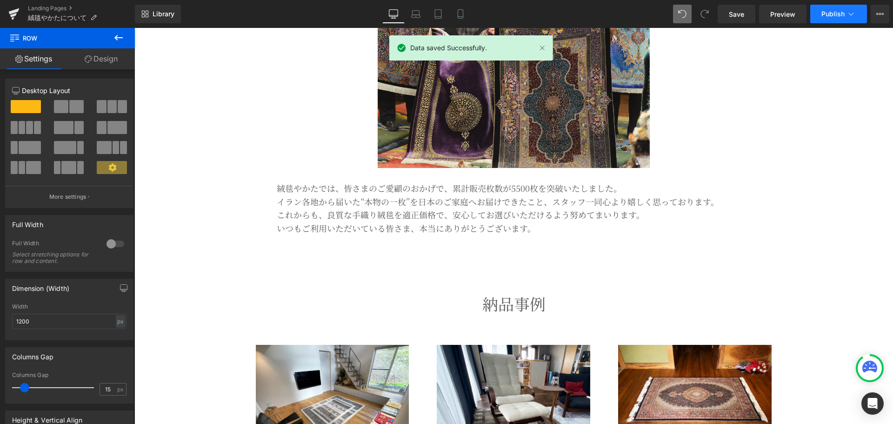
click at [838, 18] on button "Publish" at bounding box center [838, 14] width 57 height 19
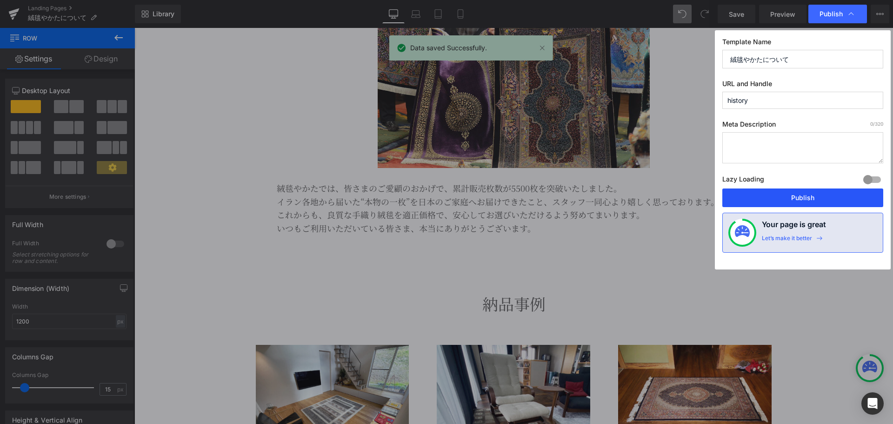
click at [781, 205] on button "Publish" at bounding box center [802, 197] width 161 height 19
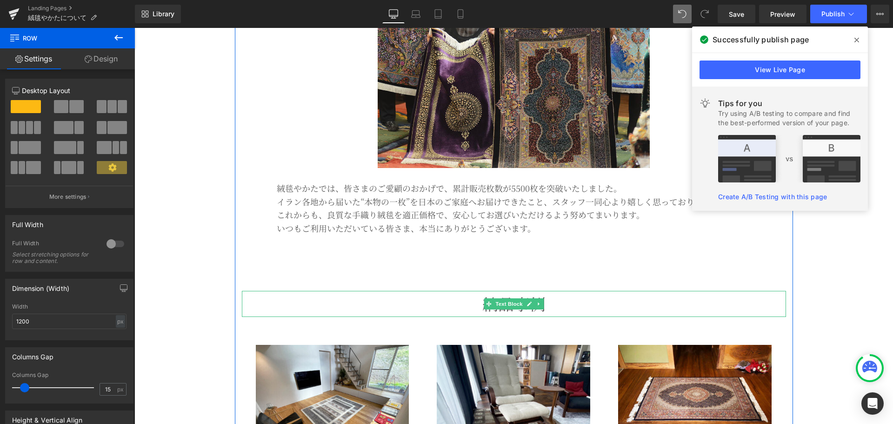
click at [490, 309] on p "納品事例" at bounding box center [514, 304] width 544 height 26
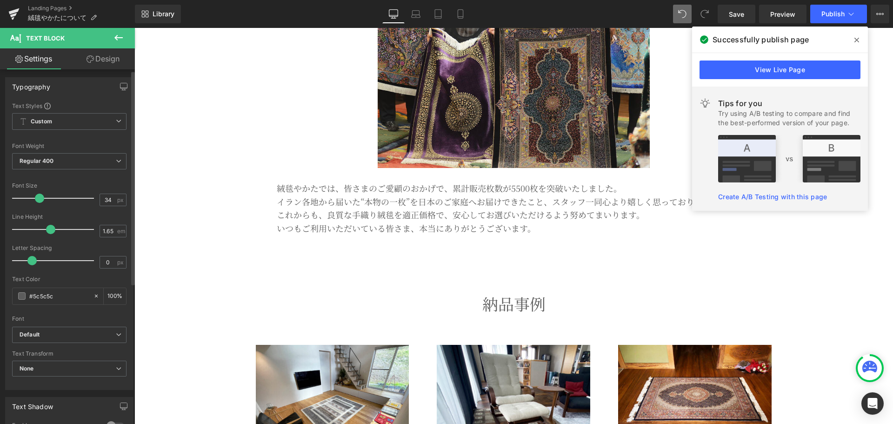
scroll to position [0, 0]
click at [113, 60] on link "Design" at bounding box center [102, 58] width 67 height 21
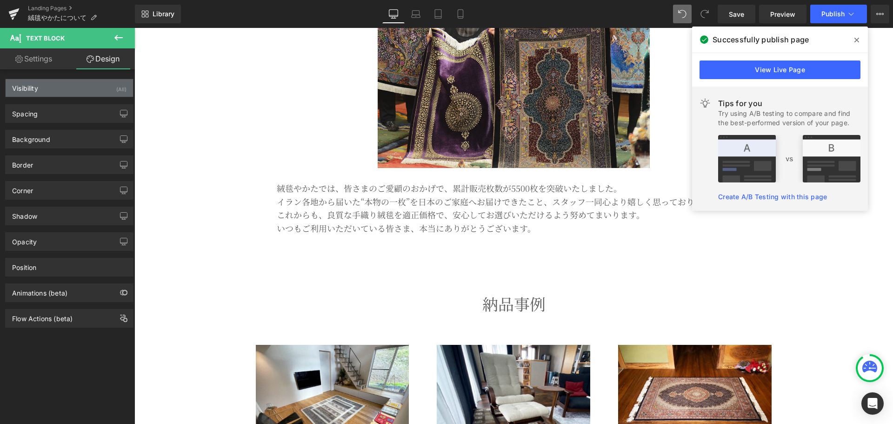
click at [57, 95] on div "Visibility (All)" at bounding box center [69, 88] width 127 height 18
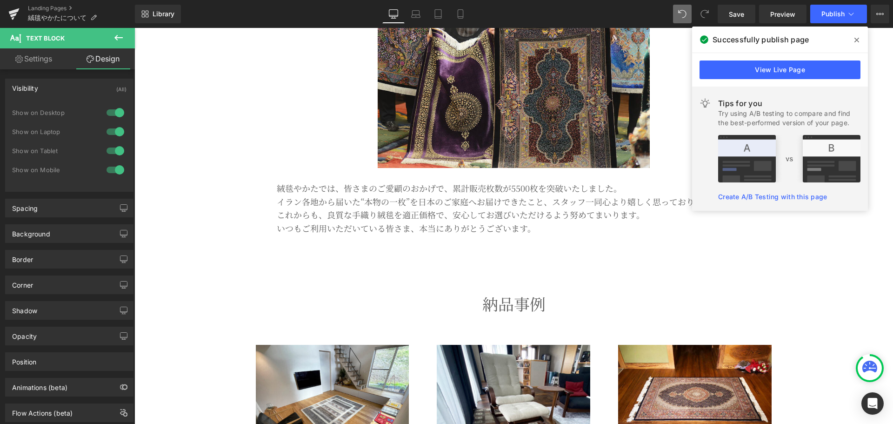
click at [55, 64] on link "Settings" at bounding box center [33, 58] width 67 height 21
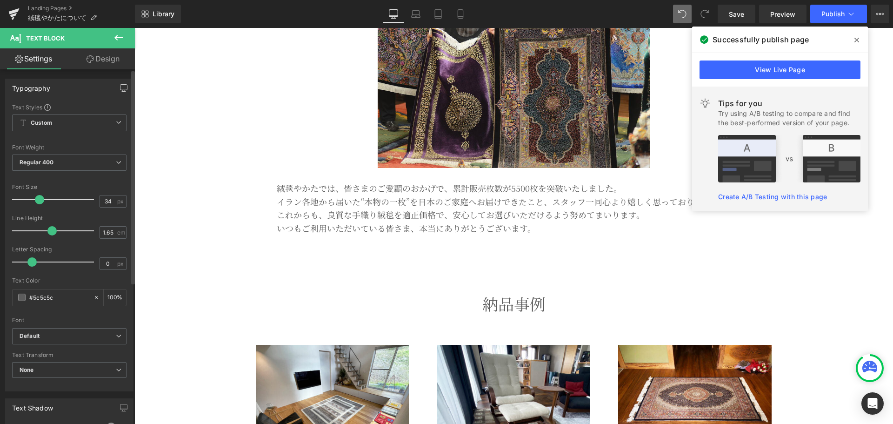
click at [120, 89] on icon "button" at bounding box center [123, 89] width 7 height 0
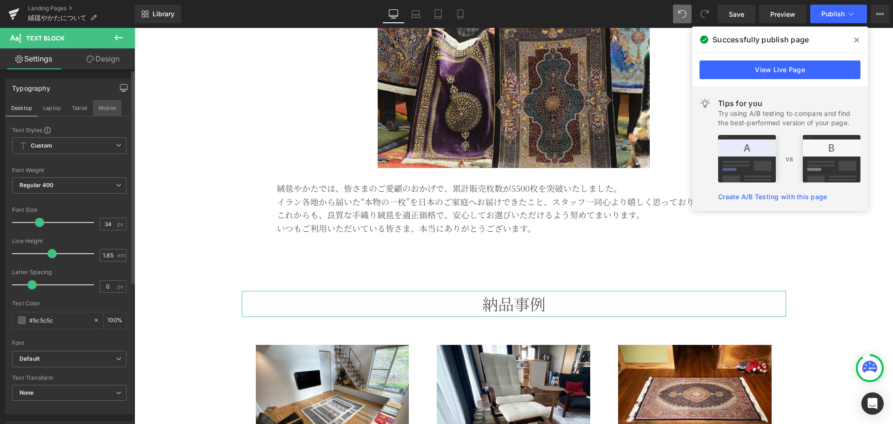
click at [102, 105] on button "Mobile" at bounding box center [107, 108] width 28 height 16
type input "100"
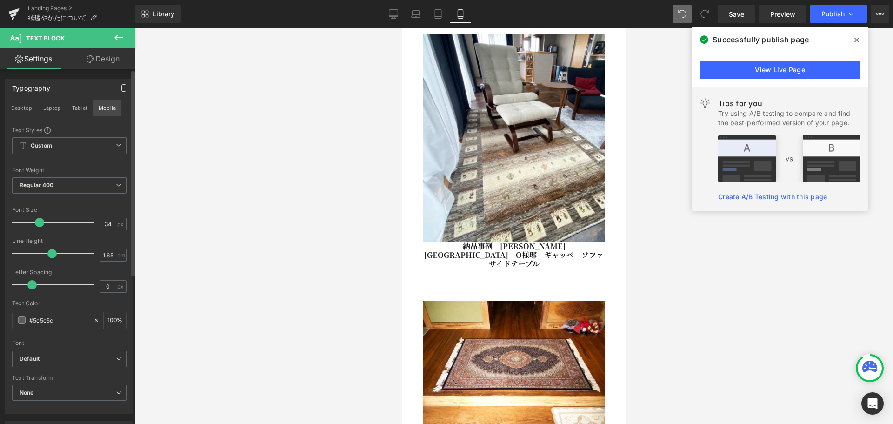
scroll to position [4537, 0]
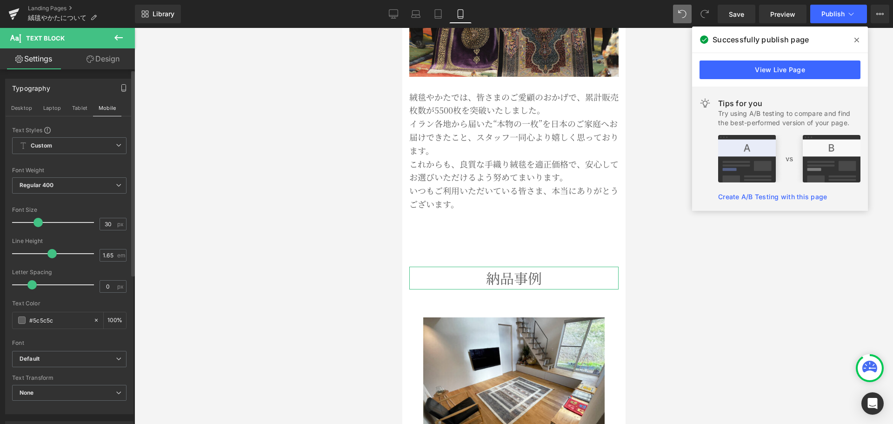
type input "29"
click at [33, 223] on span at bounding box center [35, 222] width 9 height 9
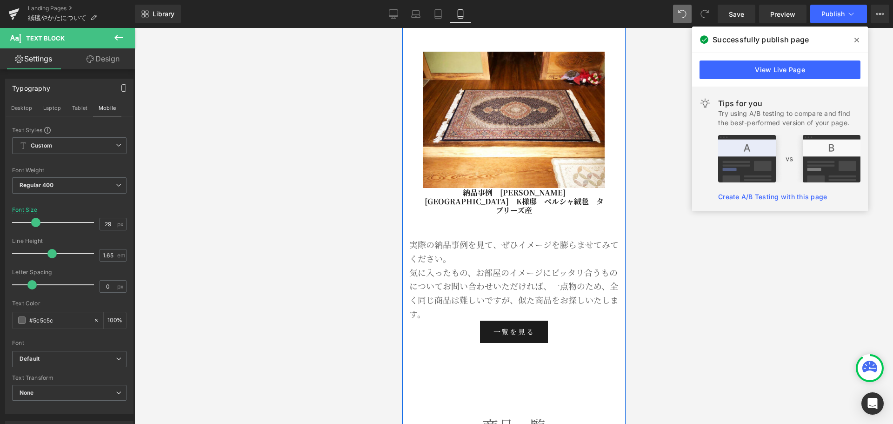
scroll to position [5313, 0]
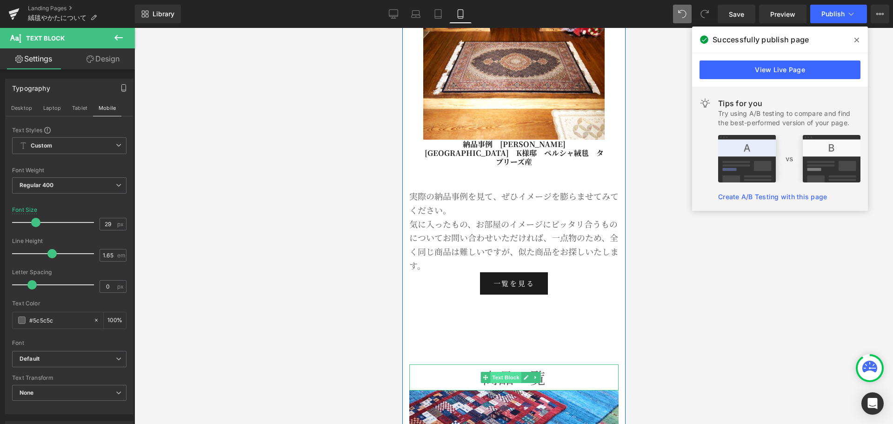
drag, startPoint x: 518, startPoint y: 222, endPoint x: 510, endPoint y: 221, distance: 7.9
click at [518, 372] on span "Text Block" at bounding box center [505, 377] width 31 height 11
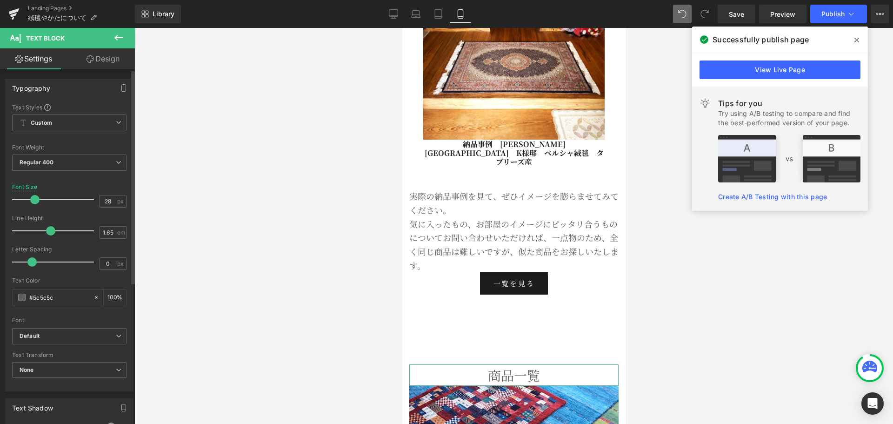
type input "29"
click at [37, 202] on span at bounding box center [35, 199] width 9 height 9
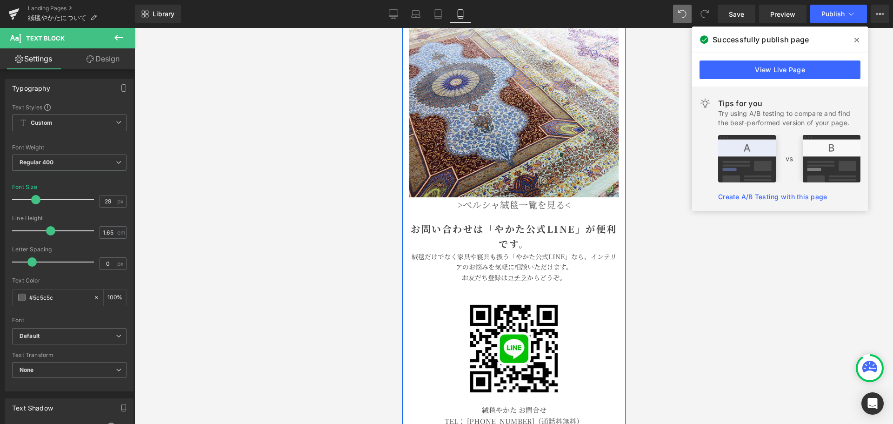
scroll to position [6010, 0]
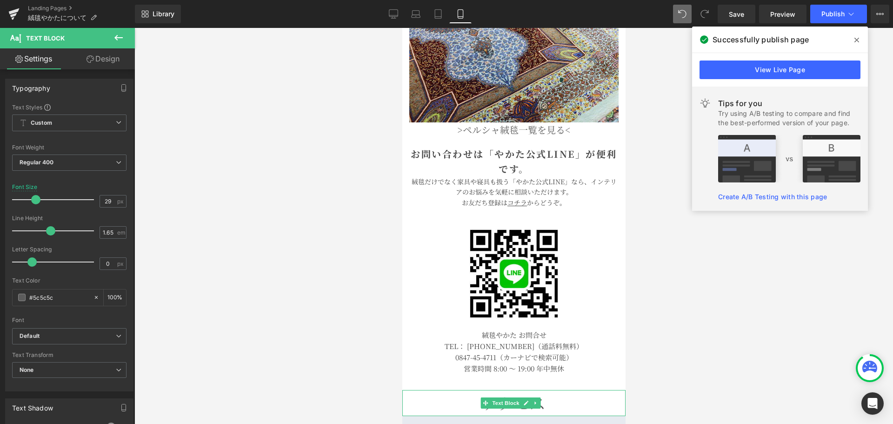
click at [548, 390] on p "アクセス" at bounding box center [513, 403] width 223 height 26
click at [35, 198] on span at bounding box center [35, 199] width 9 height 9
type input "29"
click at [34, 197] on span at bounding box center [35, 199] width 9 height 9
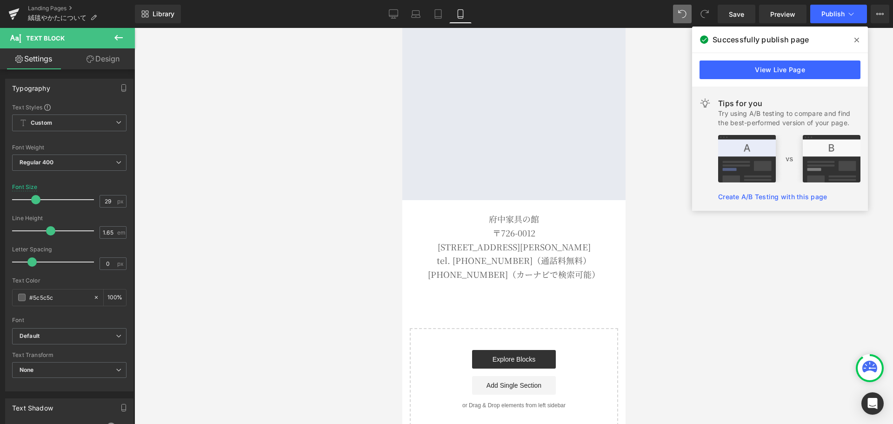
scroll to position [6414, 0]
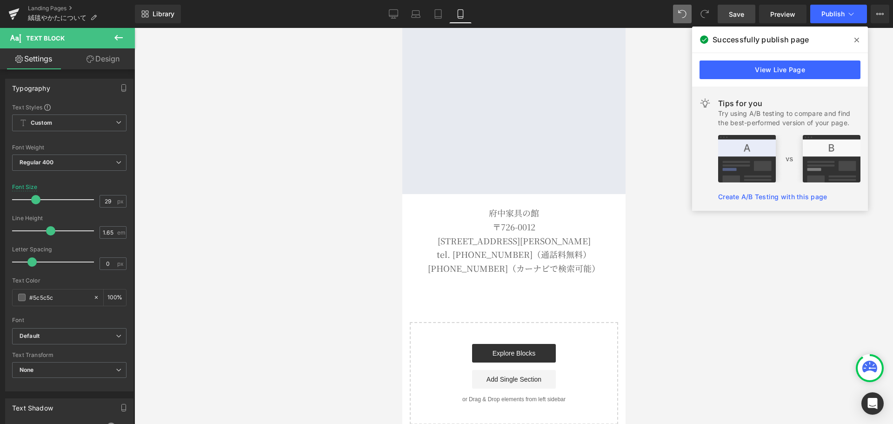
click at [747, 15] on link "Save" at bounding box center [737, 14] width 38 height 19
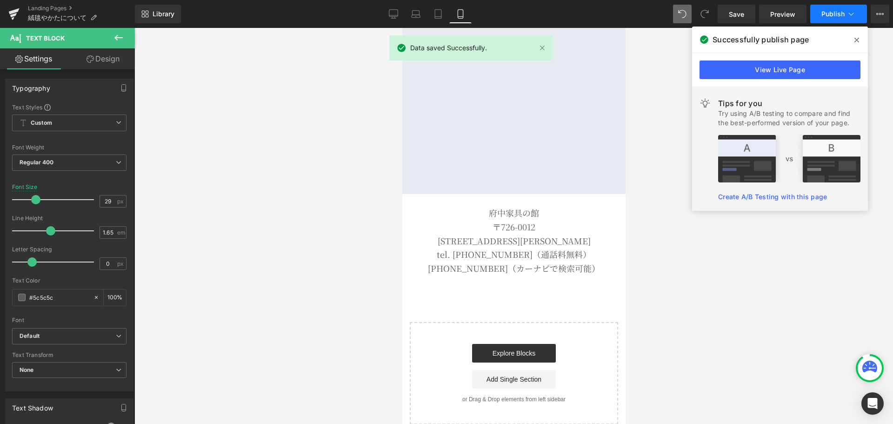
click at [829, 14] on span "Publish" at bounding box center [832, 13] width 23 height 7
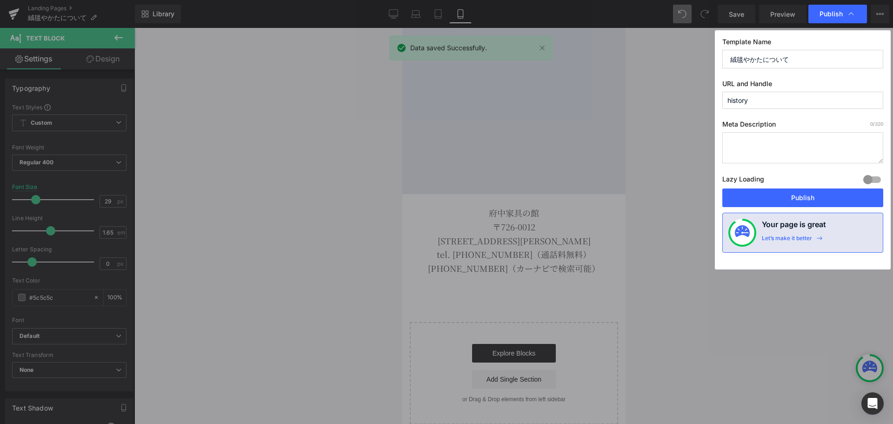
click at [802, 201] on button "Publish" at bounding box center [802, 197] width 161 height 19
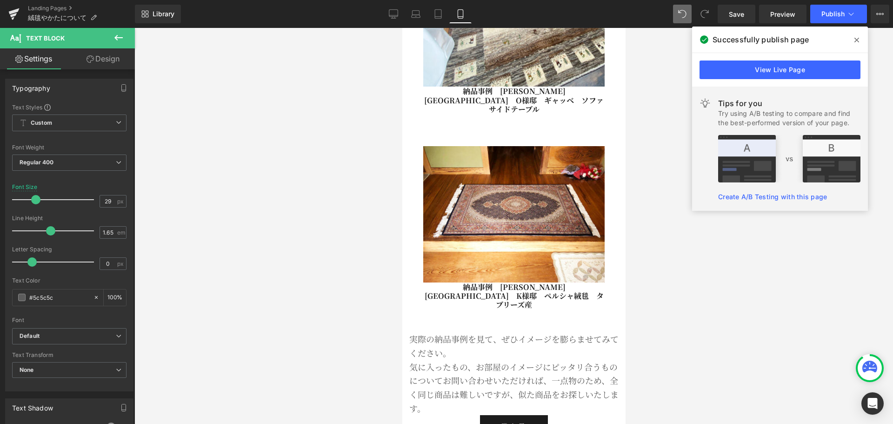
scroll to position [5174, 0]
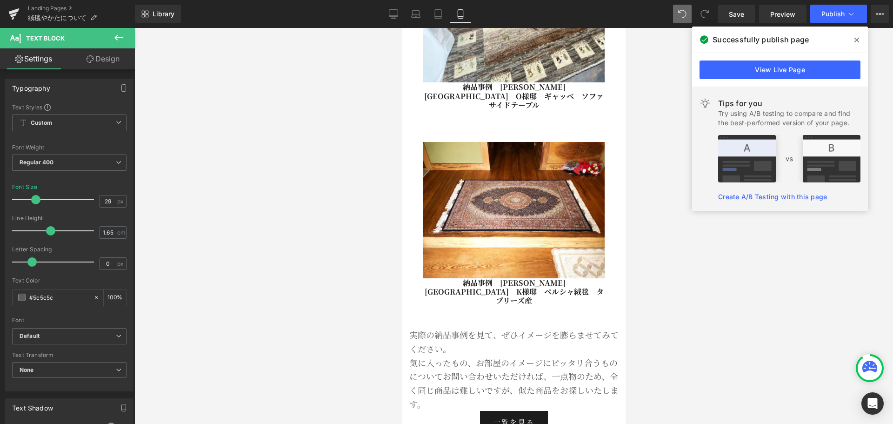
click at [477, 328] on p "実際の納品事例を見て、ぜひイメージを膨らませてみてください。 気に入ったもの、お部屋のイメージにピッタリ合うものについてお問い合わせいただければ、一点物のため…" at bounding box center [513, 369] width 209 height 83
click at [110, 201] on input "18" at bounding box center [108, 201] width 16 height 12
type input "16"
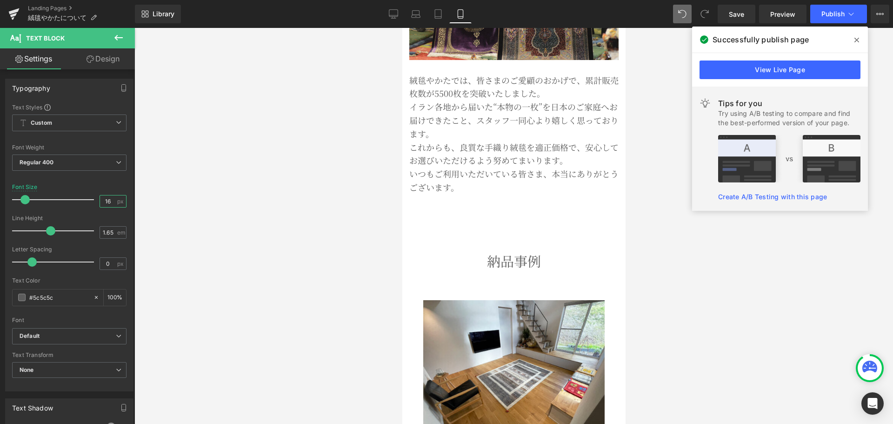
scroll to position [4321, 0]
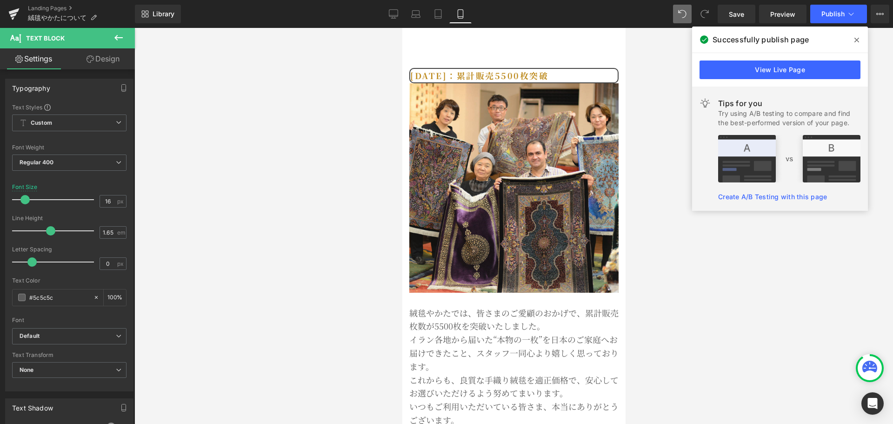
click at [513, 293] on div "絨毯やかたでは、皆さまのご愛顧のおかげで、累計販売枚数が5500枚を突破いたしました。 イラン各地から届いた“本物の一枚”を日本のご家庭へお届けできたこと、ス…" at bounding box center [513, 360] width 209 height 134
click at [111, 204] on input "18" at bounding box center [108, 201] width 16 height 12
type input "16"
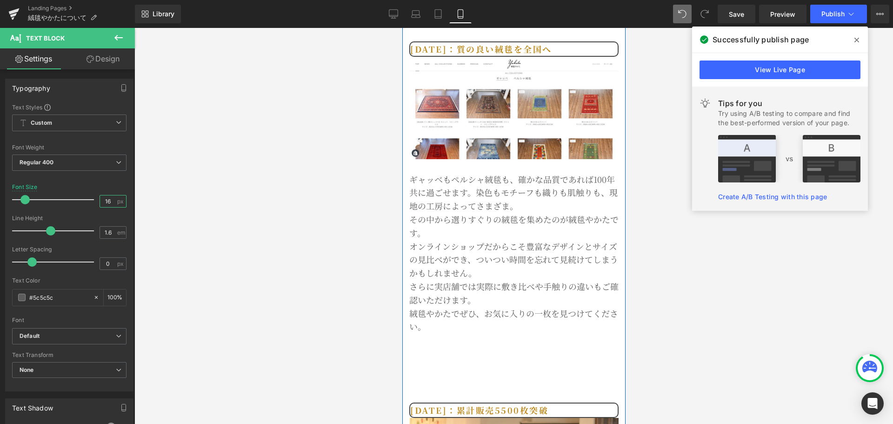
scroll to position [3934, 0]
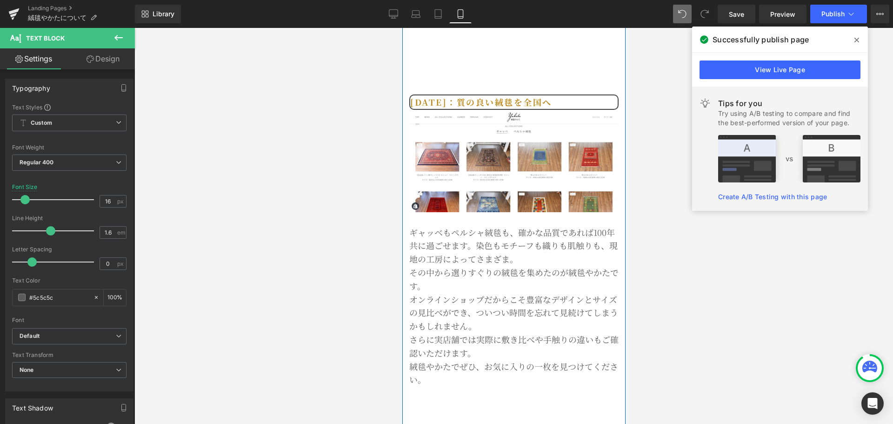
click at [521, 293] on p "オンラインショップだからこそ豊富なデザインとサイズの見比べができ、ついつい時間を忘れて見続けてしまうかもしれません。" at bounding box center [513, 313] width 209 height 40
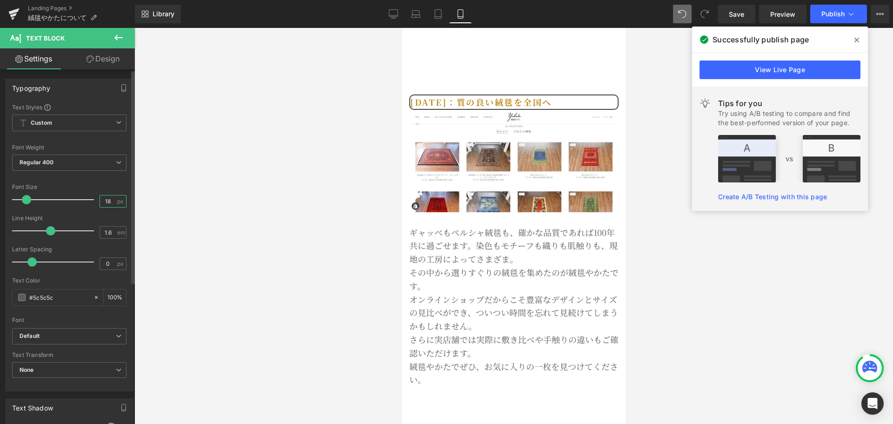
click at [112, 203] on input "18" at bounding box center [108, 201] width 16 height 12
type input "16"
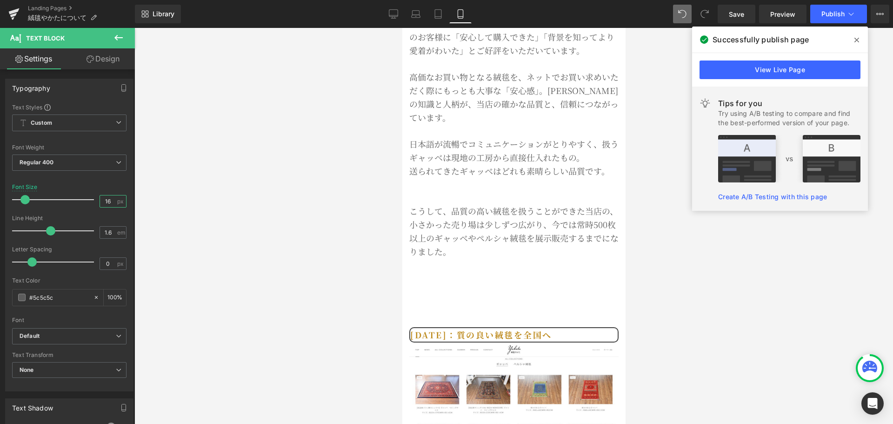
scroll to position [3546, 0]
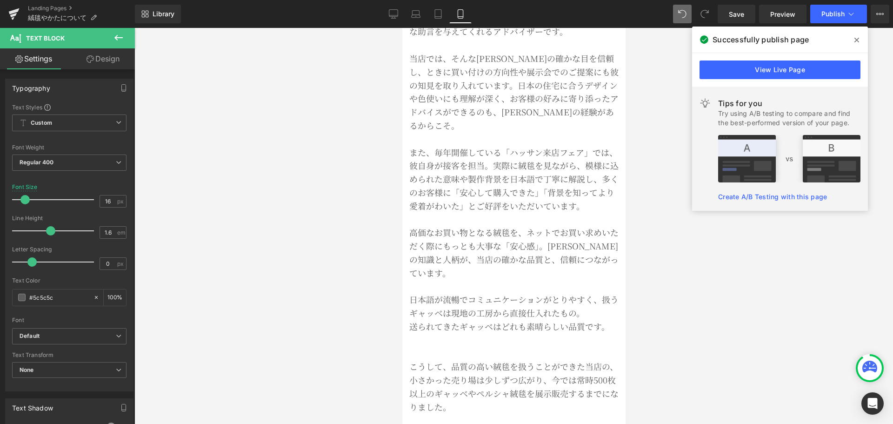
click at [503, 226] on p "高価なお買い物となる絨毯を、ネットでお買い求めいただく際にもっとも大事な「安心感」。[PERSON_NAME]の知識と人柄が、当店の確かな品質と、信頼につなが…" at bounding box center [513, 279] width 209 height 107
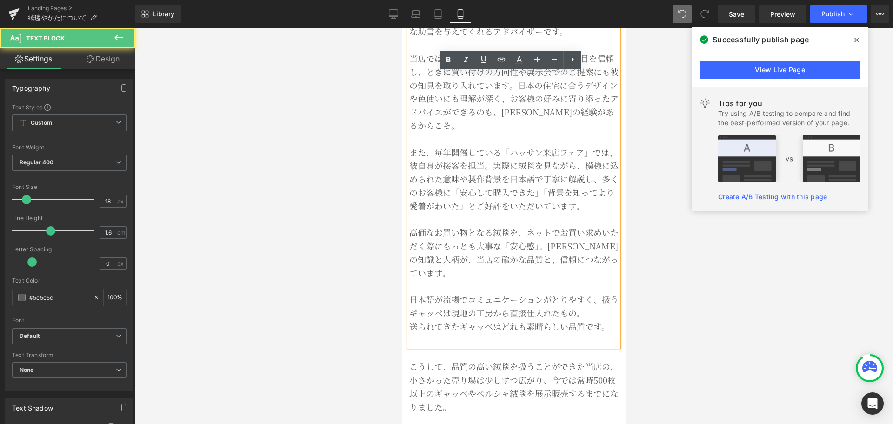
click at [502, 374] on span "小さかった売り場は少しずつ広がり、" at bounding box center [480, 380] width 142 height 12
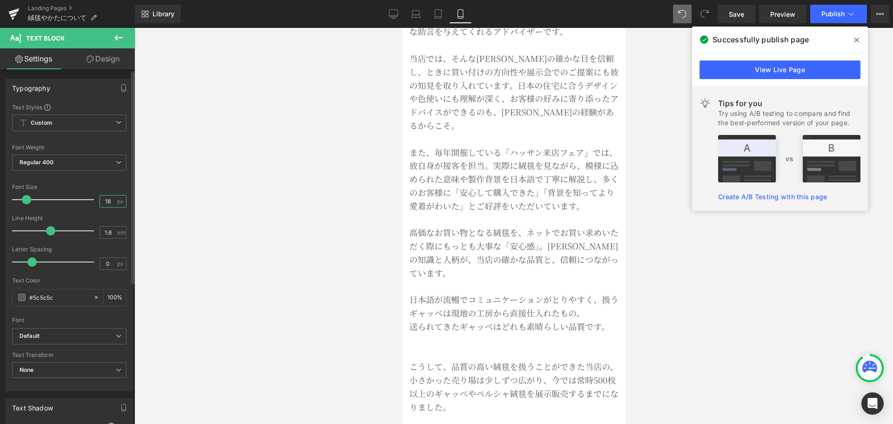
click at [109, 202] on input "18" at bounding box center [108, 201] width 16 height 12
type input "16"
click at [447, 226] on p "高価なお買い物となる絨毯を、ネットでお買い求めいただく際にもっとも大事な「安心感」。[PERSON_NAME]の知識と人柄が、当店の確かな品質と、信頼につなが…" at bounding box center [513, 279] width 209 height 107
click at [107, 202] on input "18" at bounding box center [108, 201] width 16 height 12
type input "16"
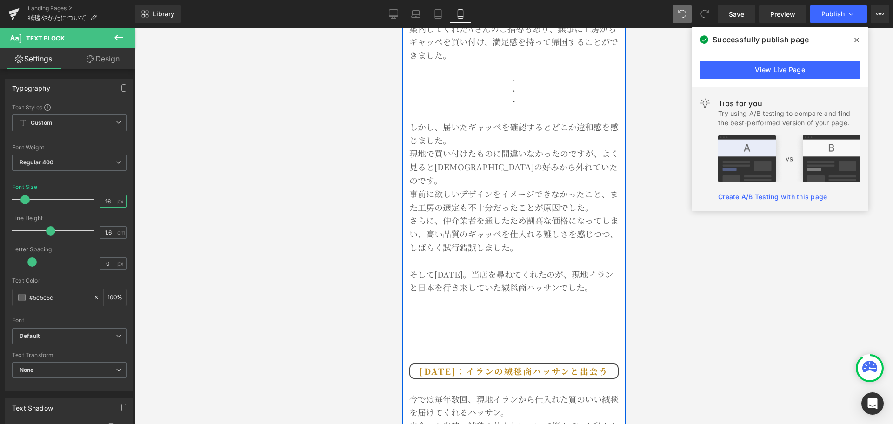
scroll to position [2829, 0]
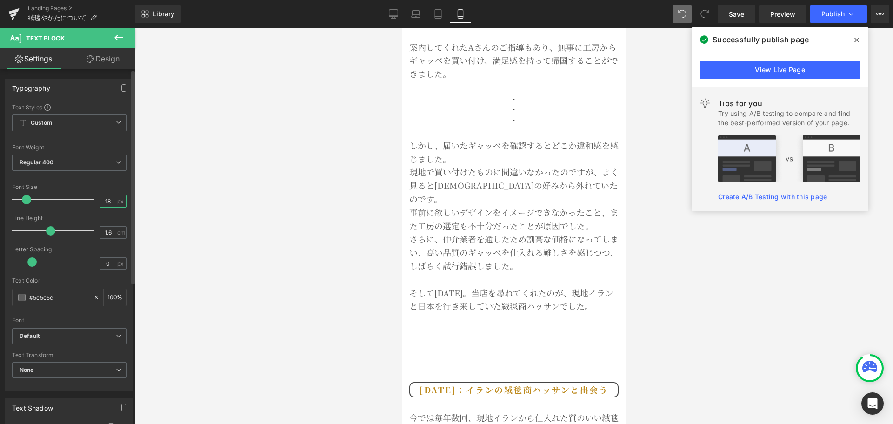
click at [107, 199] on input "18" at bounding box center [108, 201] width 16 height 12
type input "16"
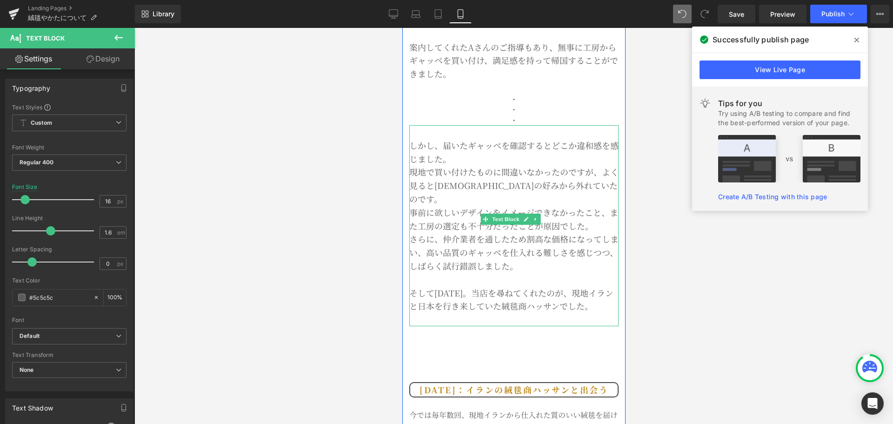
click at [497, 286] on p "そして[DATE]。当店を尋ねてくれたのが、現地イランと日本を行き来していた絨毯商ハッサンでした。" at bounding box center [513, 299] width 209 height 27
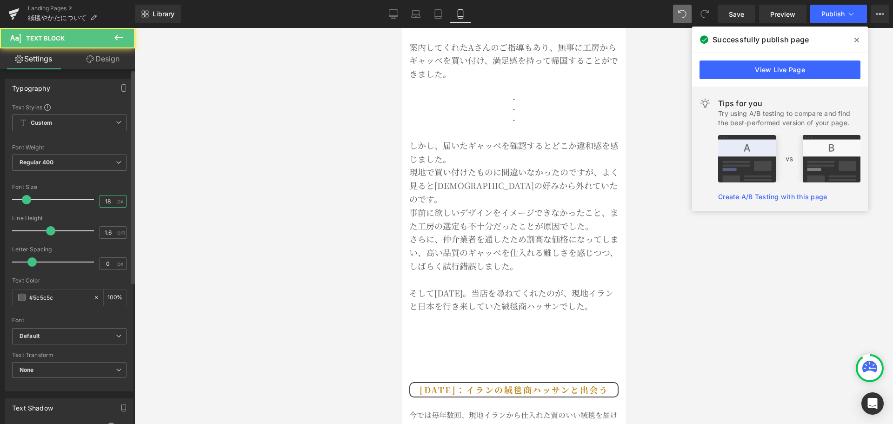
click at [108, 202] on input "18" at bounding box center [108, 201] width 16 height 12
type input "16"
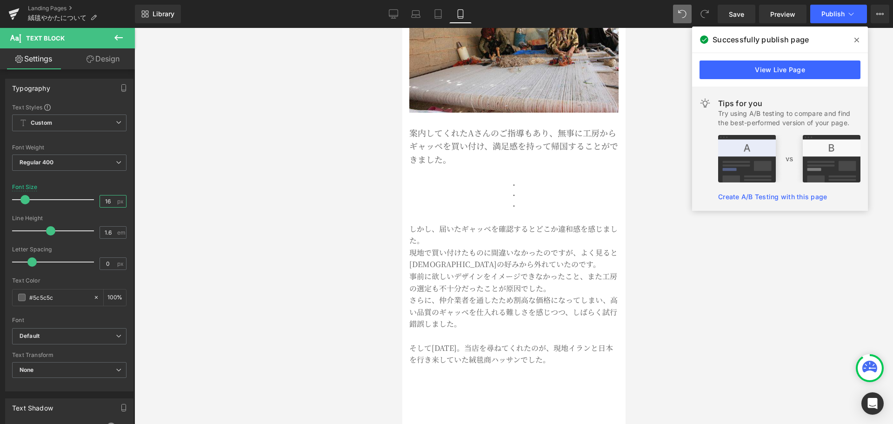
scroll to position [2674, 0]
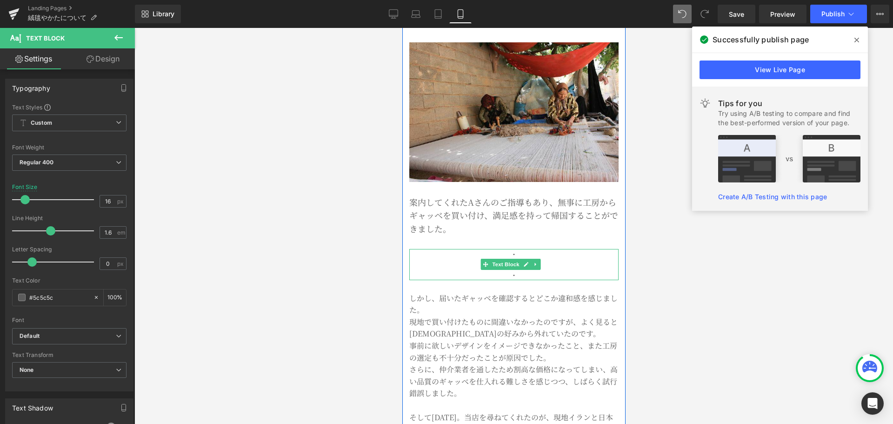
click at [476, 249] on p "・ ・ ・" at bounding box center [513, 264] width 209 height 31
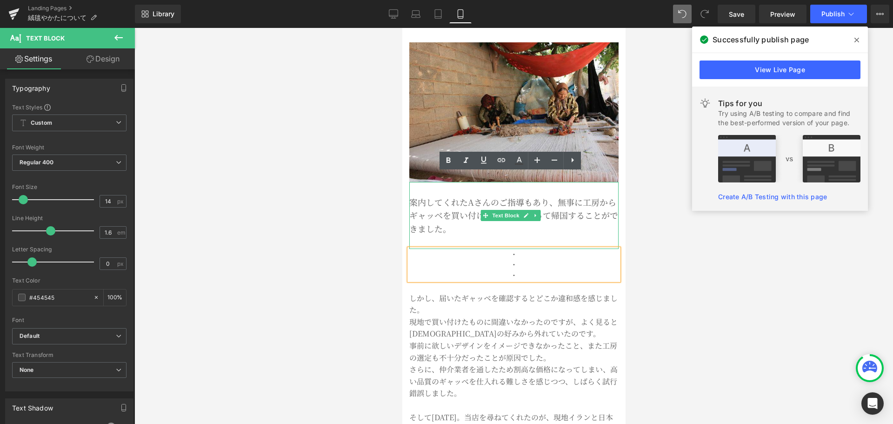
click at [454, 195] on p "案内してくれたAさんのご指導もあり、無事に工房からギャッベを買い付け、満足感を持って帰国することができました。" at bounding box center [513, 215] width 209 height 40
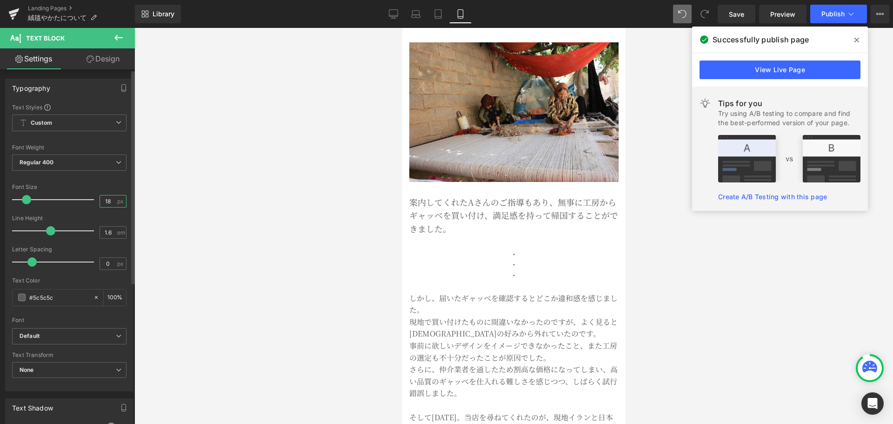
click at [107, 201] on input "18" at bounding box center [108, 201] width 16 height 12
type input "16"
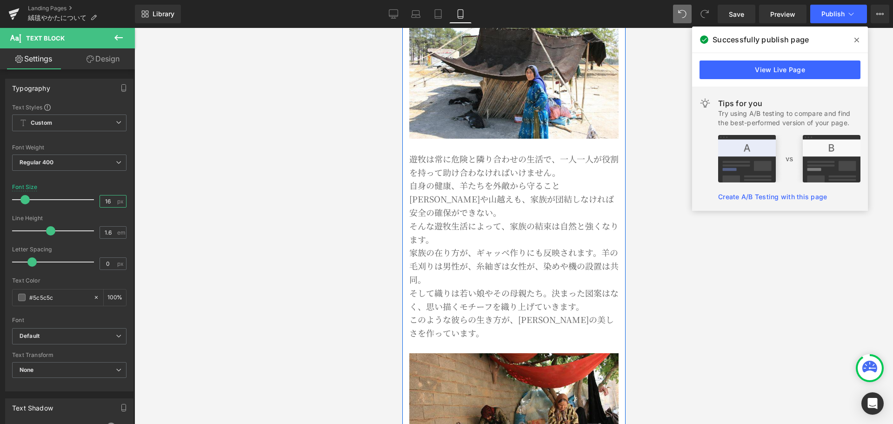
scroll to position [2364, 0]
click at [493, 178] on p "自身の健康、羊たちを外敵から守ること[PERSON_NAME]や山越えも、家族が団結しなければ安全の確保ができない。 そんな遊牧生活によって、家族の結束は自然…" at bounding box center [513, 211] width 209 height 67
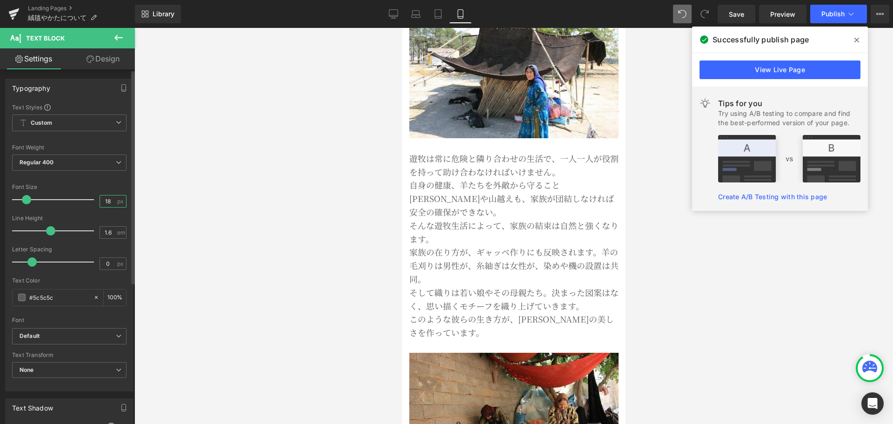
click at [110, 202] on input "18" at bounding box center [108, 201] width 16 height 12
type input "16"
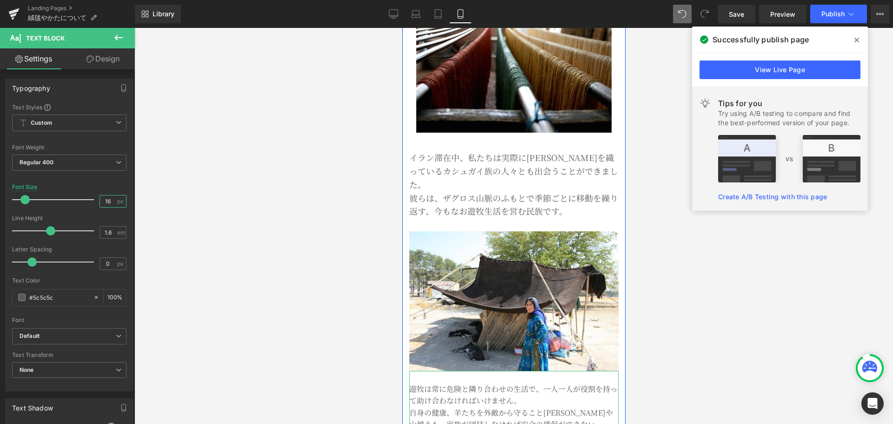
scroll to position [1976, 0]
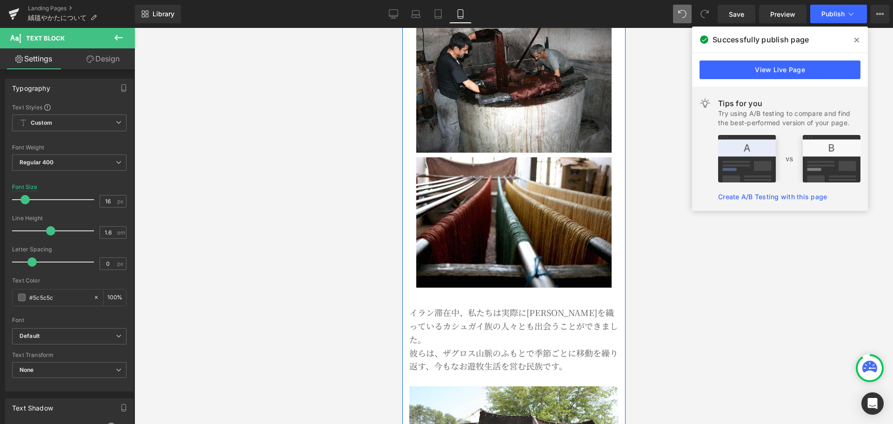
click at [472, 306] on p "イラン滞在中、私たちは実際に[PERSON_NAME]を織っているカシュガイ族の人々とも出会うことができました。" at bounding box center [513, 326] width 209 height 40
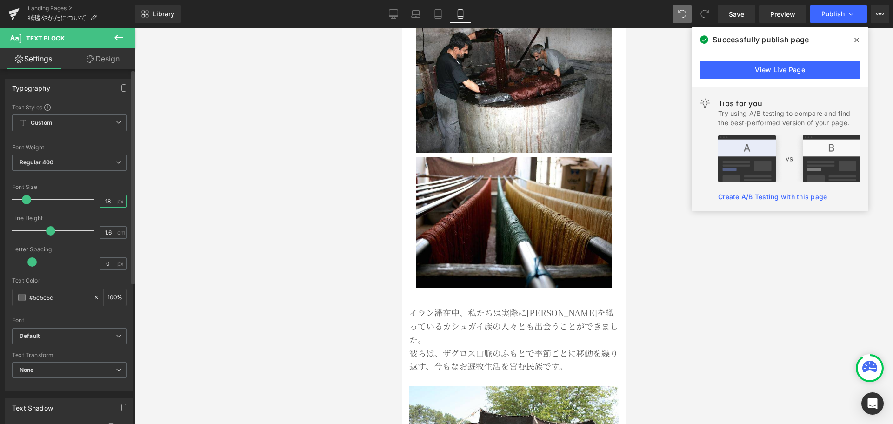
click at [108, 202] on input "18" at bounding box center [108, 201] width 16 height 12
type input "16"
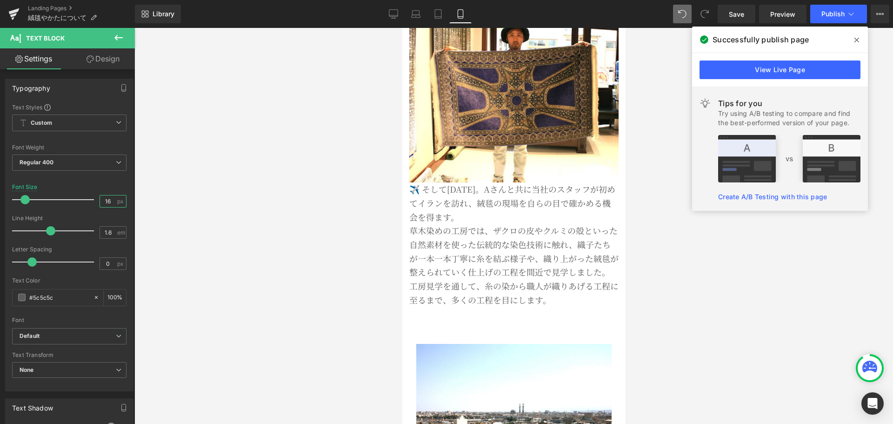
scroll to position [1511, 0]
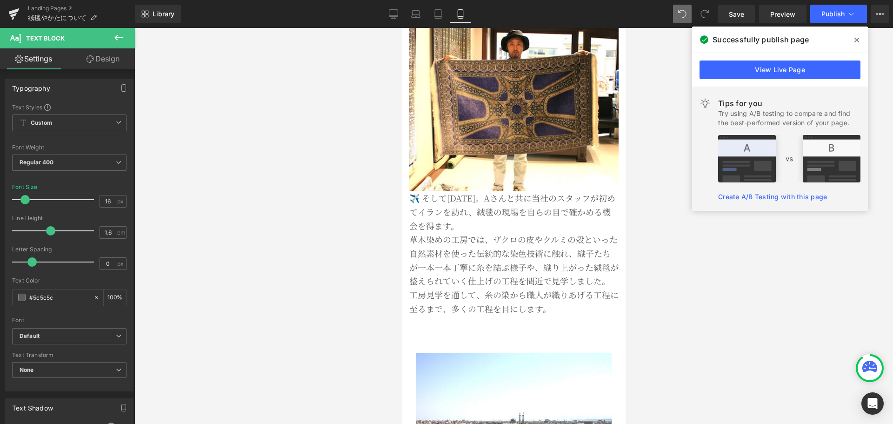
click at [471, 239] on p "草木染めの工房では、ザクロの皮やクルミの殻といった自然素材を使った伝統的な染色技術に触れ、織子たちが一本一本丁寧に糸を結ぶ様子や、織り上がった絨毯が整えられて…" at bounding box center [513, 260] width 209 height 55
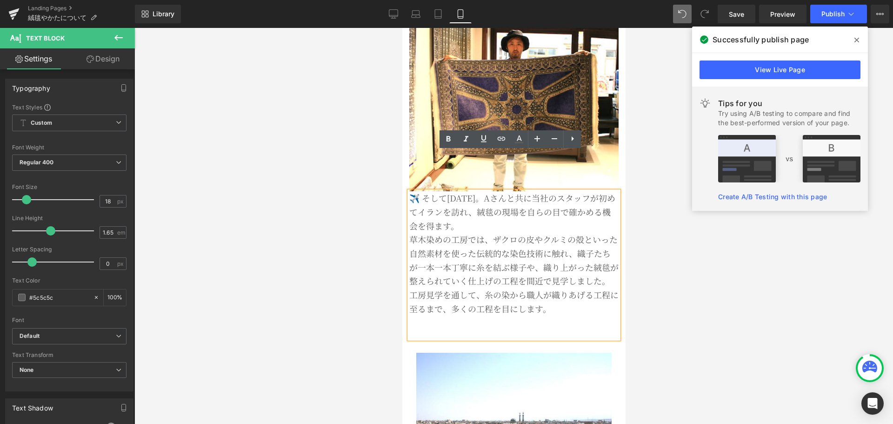
click at [426, 191] on p "✈️ そして[DATE]。Aさんと共に当社のスタッフが初めてイランを訪れ、絨毯の現場を自らの目で確かめる機会を得ます。" at bounding box center [513, 211] width 209 height 41
click at [421, 191] on p "✈️ そして[DATE]。Aさんと共に当社のスタッフが初めてイランを訪れ、絨毯の現場を自らの目で確かめる機会を得ます。" at bounding box center [513, 211] width 209 height 41
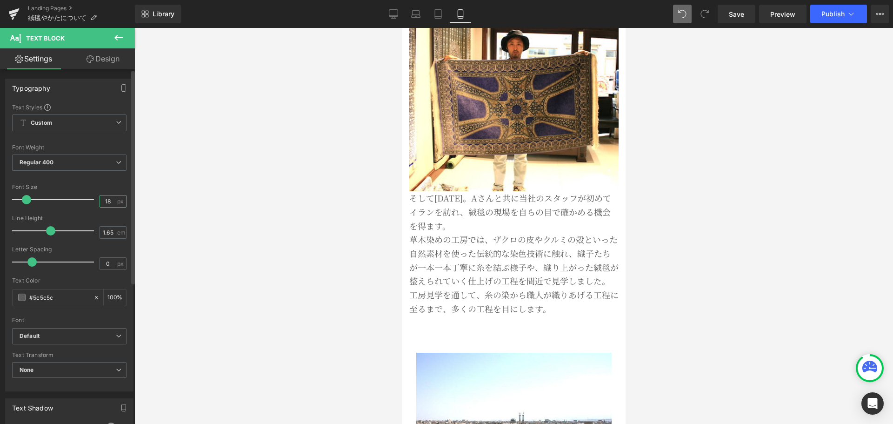
click at [109, 201] on input "18" at bounding box center [108, 201] width 16 height 12
type input "16"
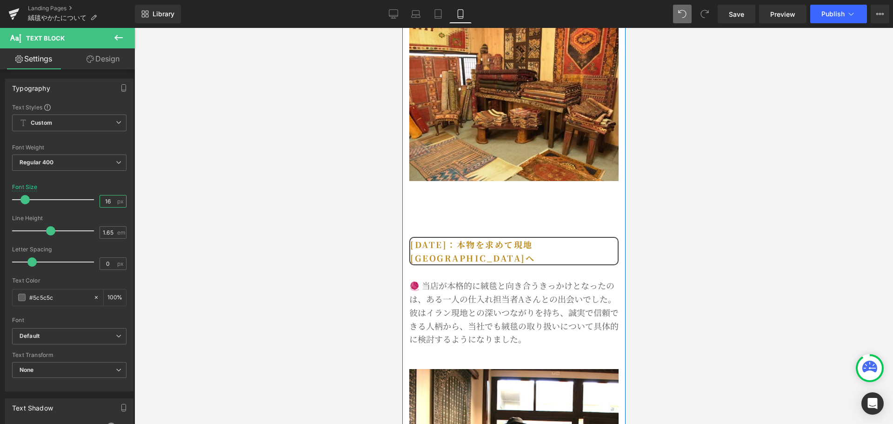
scroll to position [1124, 0]
click at [488, 319] on span at bounding box center [485, 324] width 10 height 11
click at [419, 279] on p "🧶 当店が本格的に絨毯と向き合うきっかけとなったのは、ある一人の仕入れ担当者Aさんとの出会いでした。" at bounding box center [513, 292] width 209 height 27
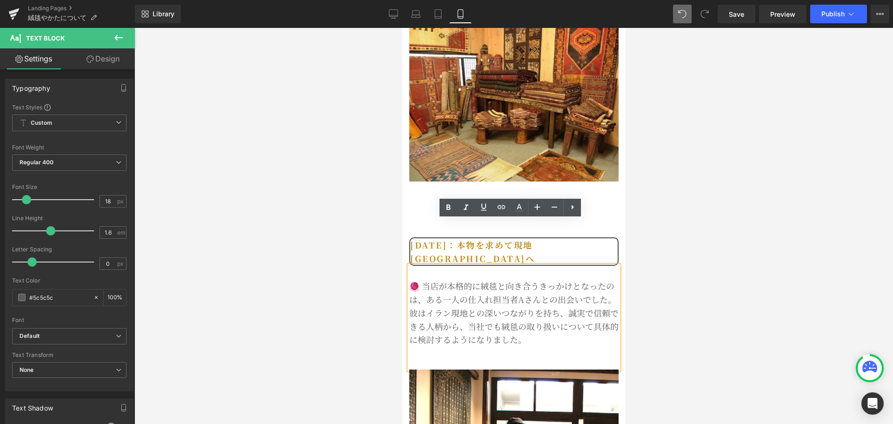
click at [423, 279] on p "🧶 当店が本格的に絨毯と向き合うきっかけとなったのは、ある一人の仕入れ担当者Aさんとの出会いでした。" at bounding box center [513, 292] width 209 height 27
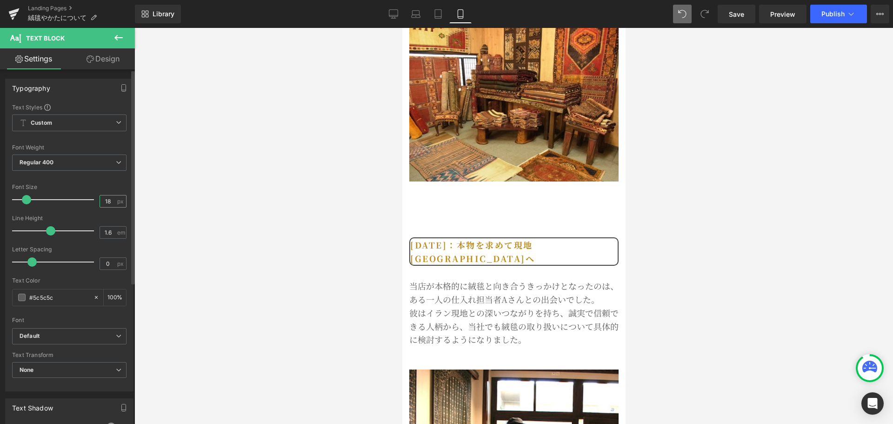
click at [109, 206] on input "18" at bounding box center [108, 201] width 16 height 12
type input "16"
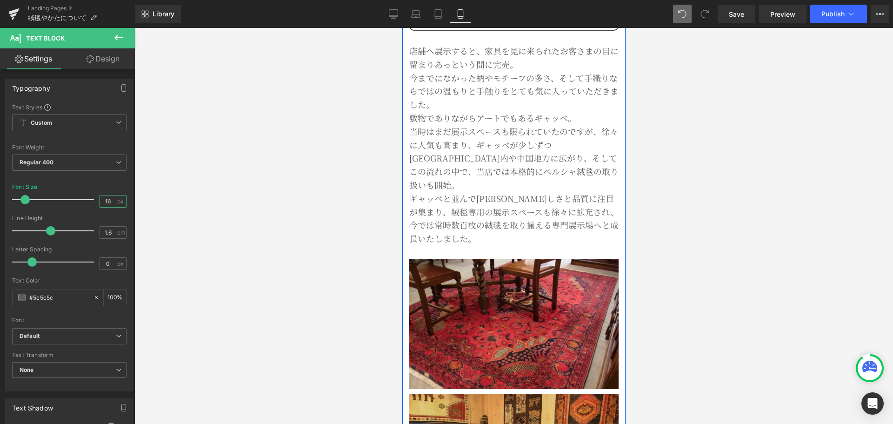
scroll to position [659, 0]
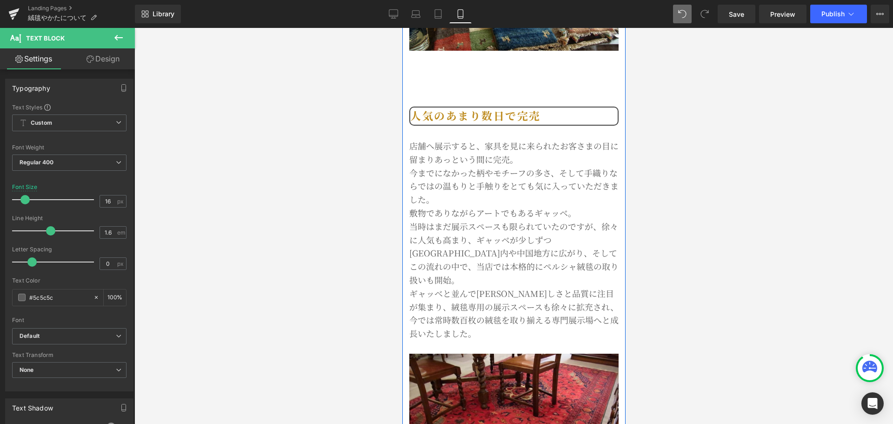
click at [515, 287] on p "ギャッベと並んで[PERSON_NAME]しさと品質に注目が集まり、絨毯専用の展示スペースも徐々に拡充され、今では常時数百枚の絨毯を取り揃える専門展示場へと成…" at bounding box center [513, 313] width 209 height 53
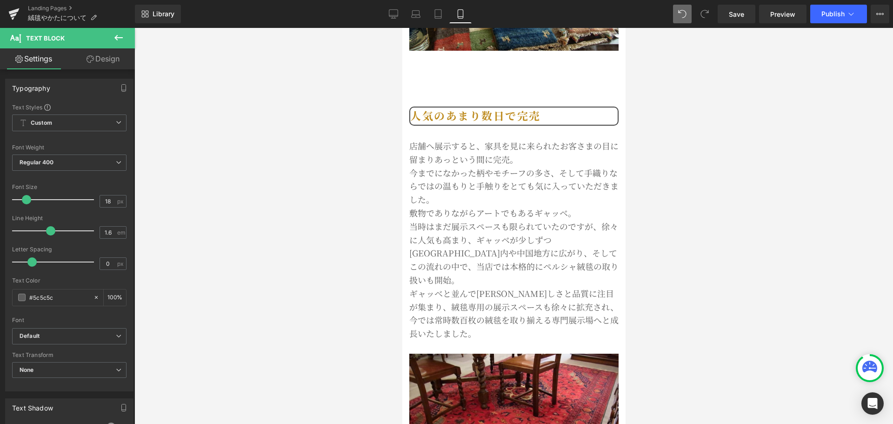
click at [473, 166] on p "今までになかった柄やモチーフの多さ、そして手織りならではの温もりと手触りをとても気に入っていただきました。" at bounding box center [513, 186] width 209 height 40
click at [111, 197] on input "18" at bounding box center [108, 201] width 16 height 12
type input "16"
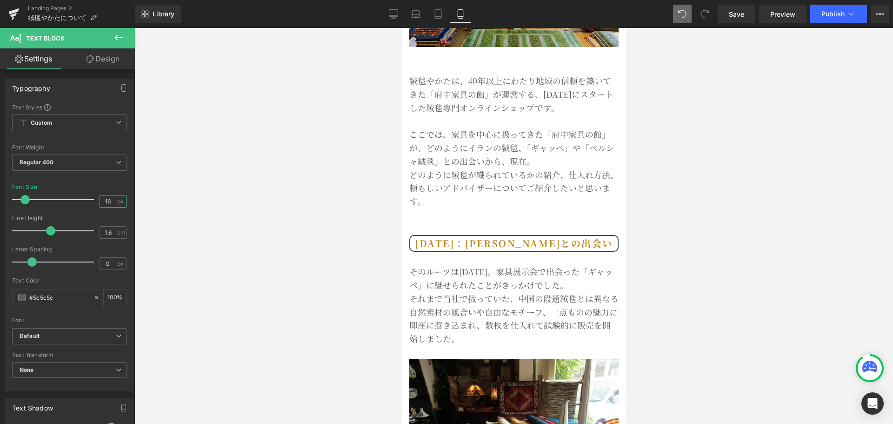
scroll to position [194, 0]
click at [483, 265] on p "そのルーツは[DATE]。家具展示会で出会った「ギャッベ」に魅せられたことがきっかけでした。 それまで当社で扱っていた、中国の段通絨毯とは異なる自然素材の風合…" at bounding box center [513, 305] width 209 height 80
click at [110, 204] on input "18" at bounding box center [108, 201] width 16 height 12
type input "16"
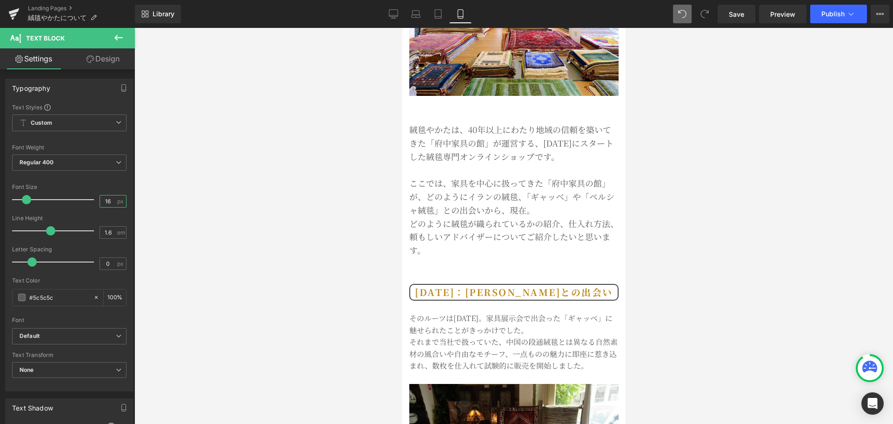
scroll to position [116, 0]
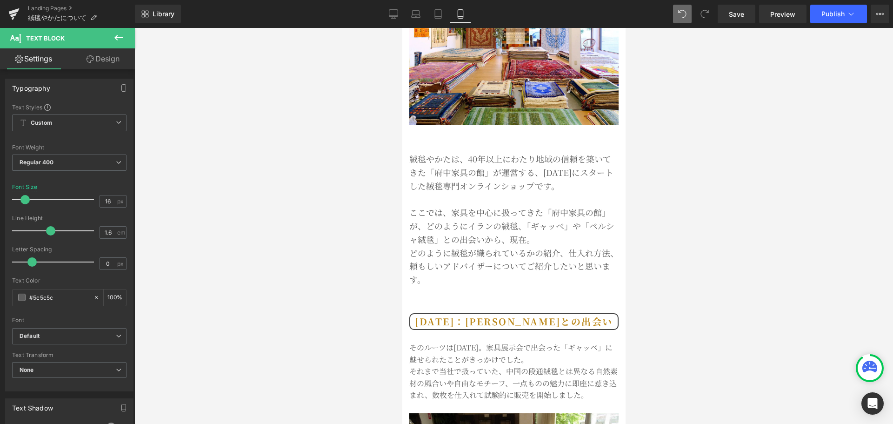
click at [555, 254] on p "ここでは、家具を中心に扱ってきた「府中家具の館」が、どのようにイランの絨毯、「ギャッベ」や「ペルシャ絨毯」との出会いから、現在。 どのように絨毯が織られている…" at bounding box center [513, 253] width 209 height 94
click at [110, 205] on input "18" at bounding box center [108, 201] width 16 height 12
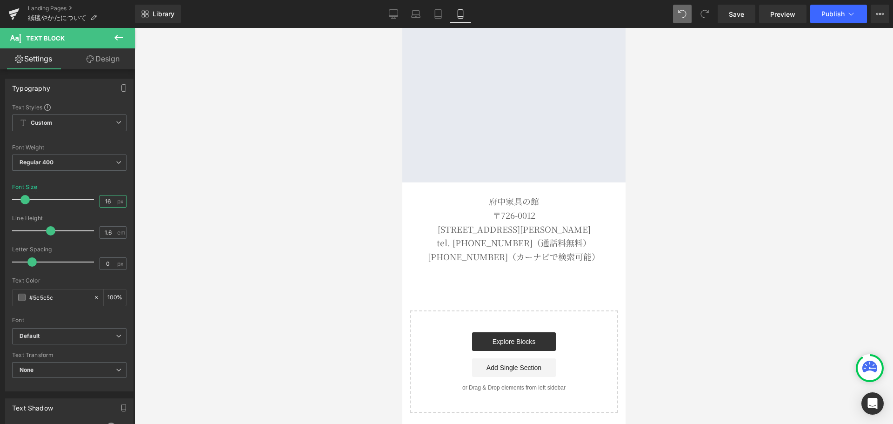
scroll to position [5983, 0]
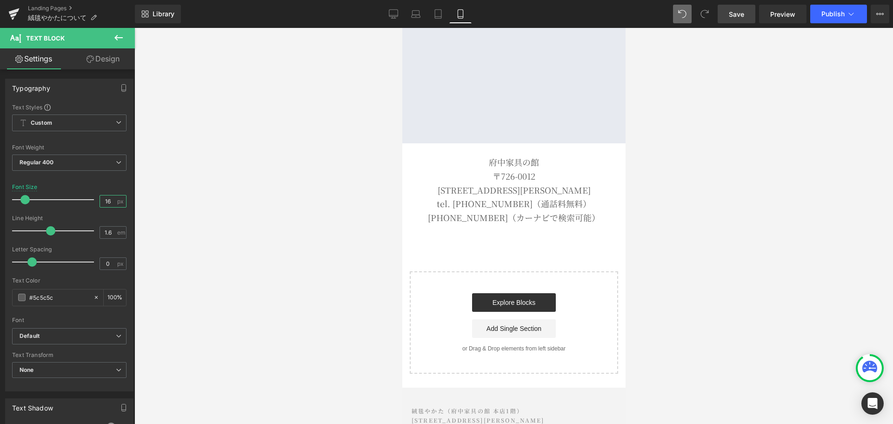
type input "16"
click at [734, 14] on span "Save" at bounding box center [736, 14] width 15 height 10
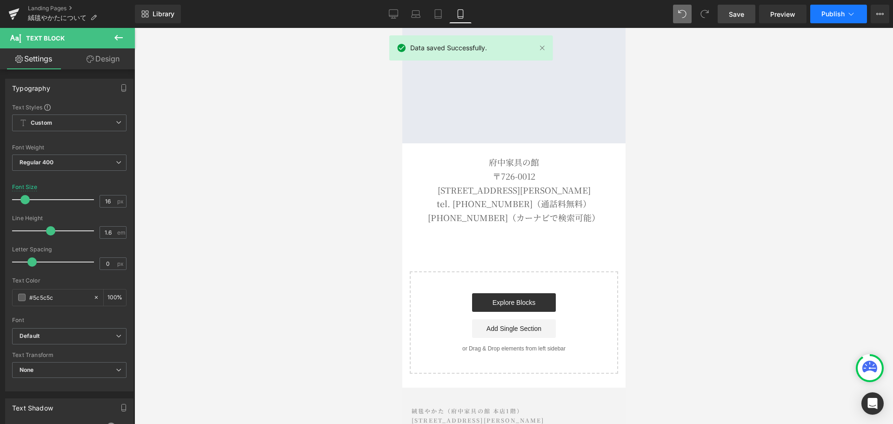
click at [832, 21] on button "Publish" at bounding box center [838, 14] width 57 height 19
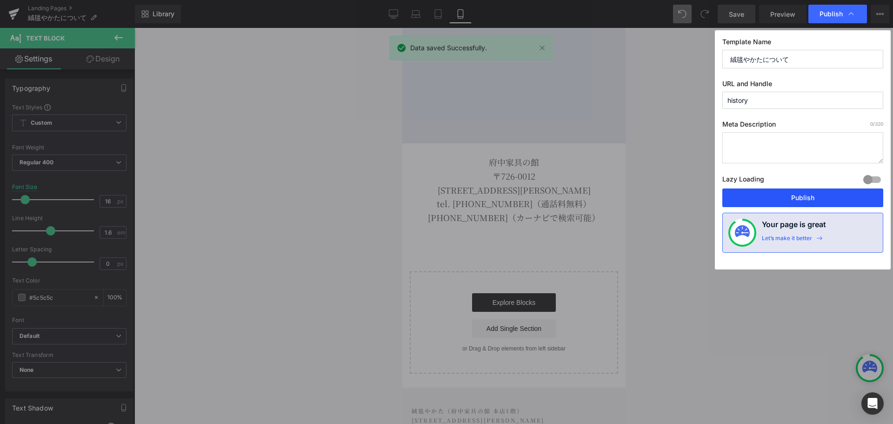
click at [788, 206] on button "Publish" at bounding box center [802, 197] width 161 height 19
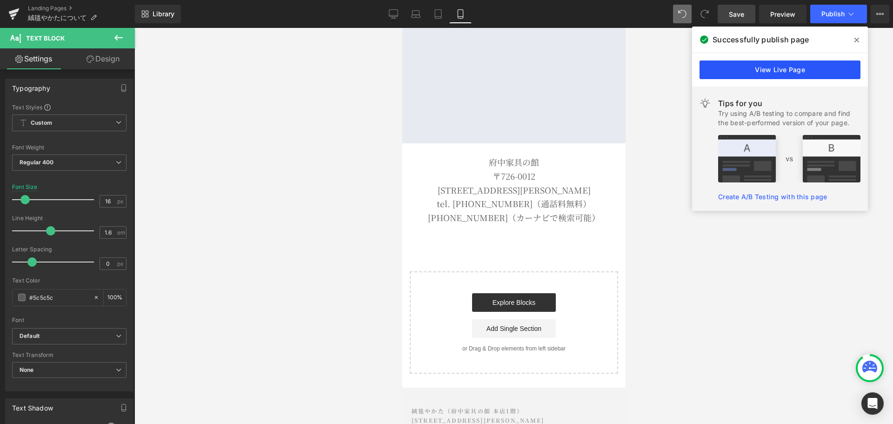
click at [794, 70] on link "View Live Page" at bounding box center [780, 69] width 161 height 19
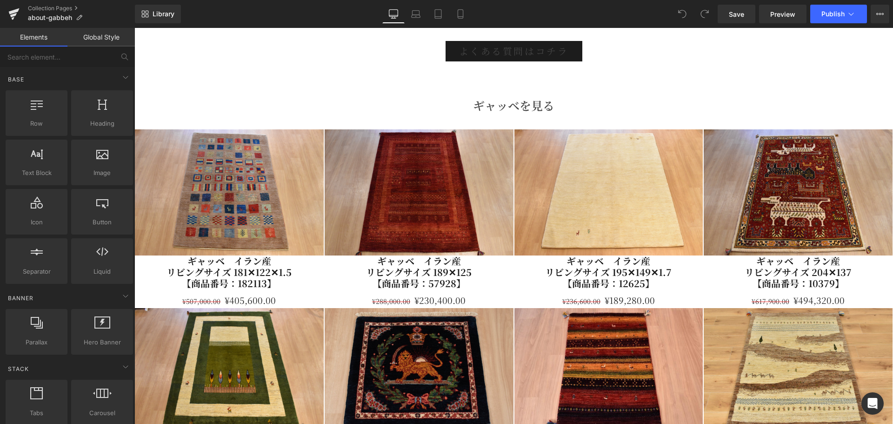
scroll to position [4264, 0]
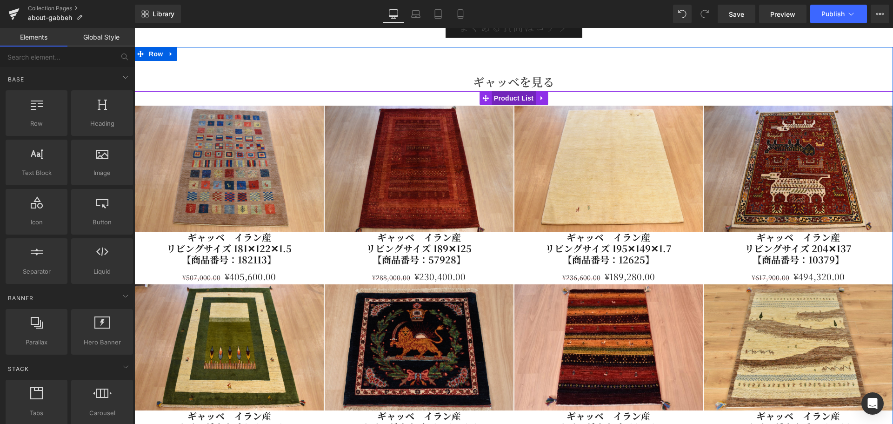
click at [500, 100] on span "Product List" at bounding box center [514, 98] width 44 height 14
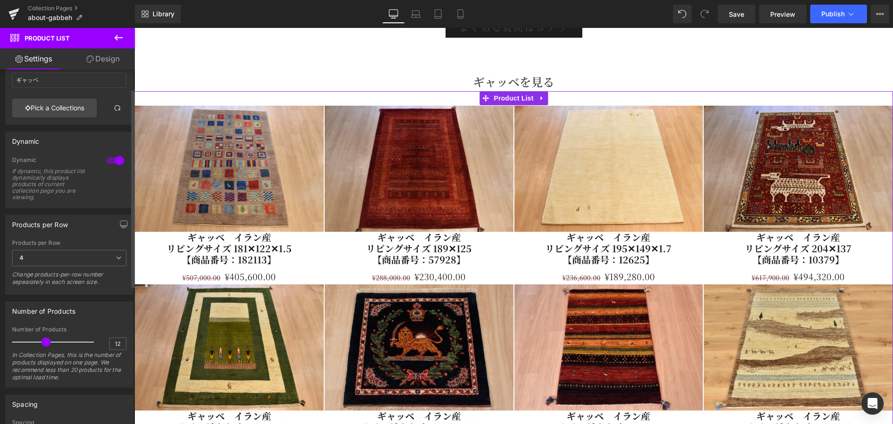
scroll to position [0, 0]
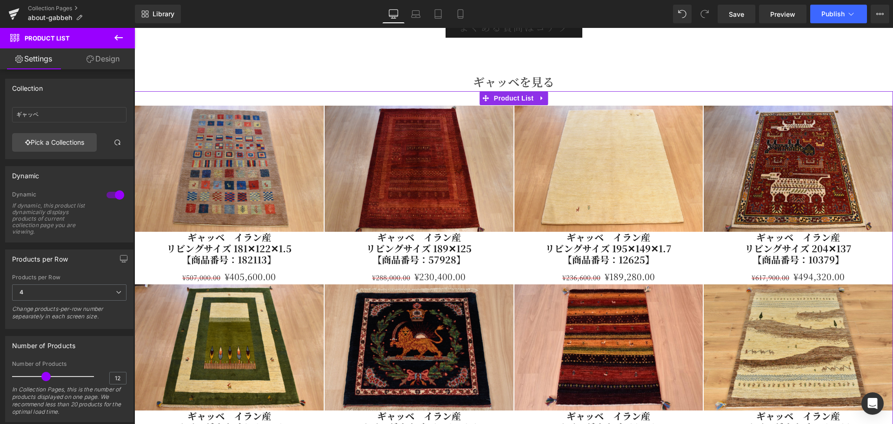
click at [100, 58] on link "Design" at bounding box center [102, 58] width 67 height 21
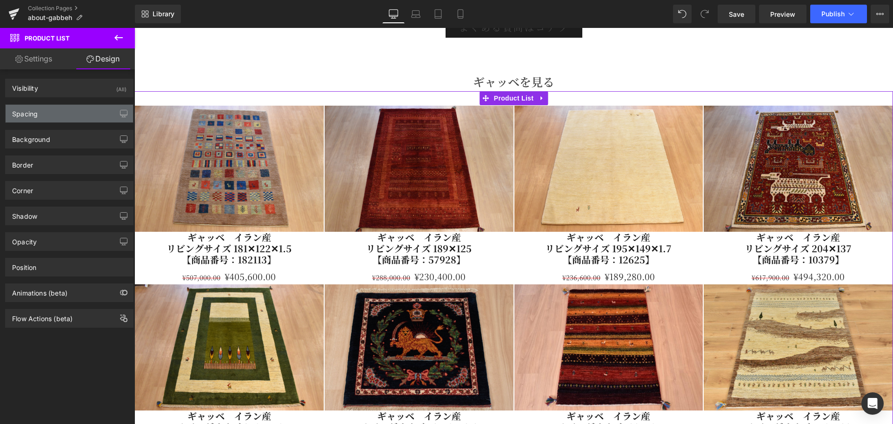
click at [83, 112] on div "Spacing" at bounding box center [69, 114] width 127 height 18
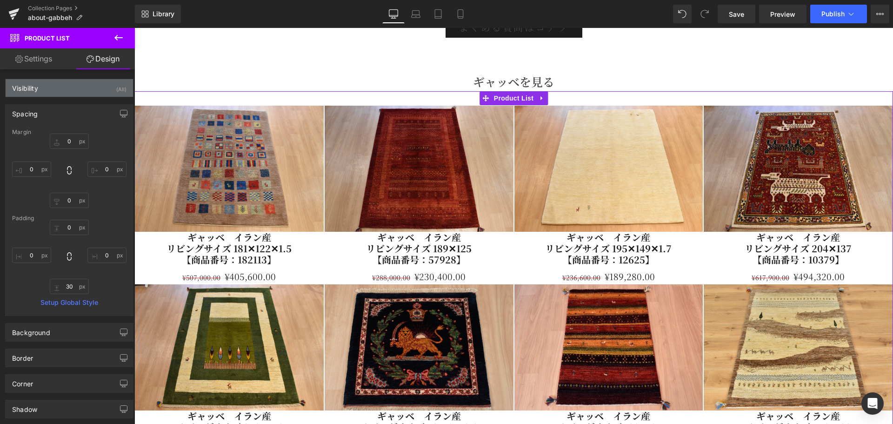
click at [83, 93] on div "Visibility (All)" at bounding box center [69, 88] width 127 height 18
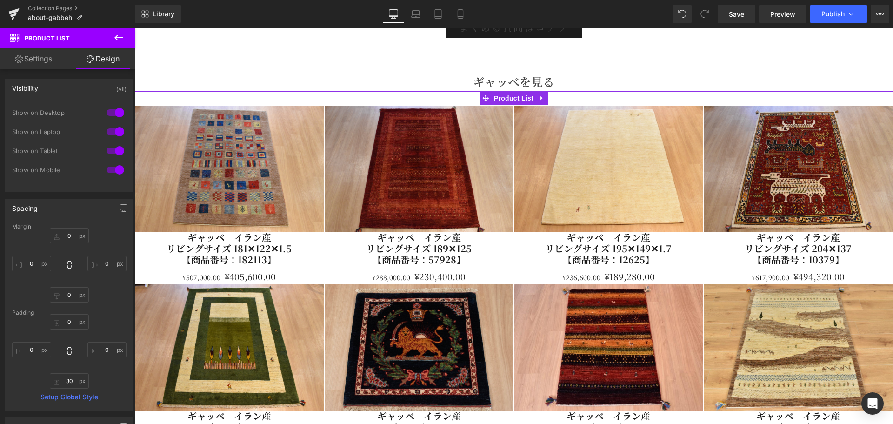
click at [83, 93] on div "Visibility (All)" at bounding box center [69, 88] width 127 height 18
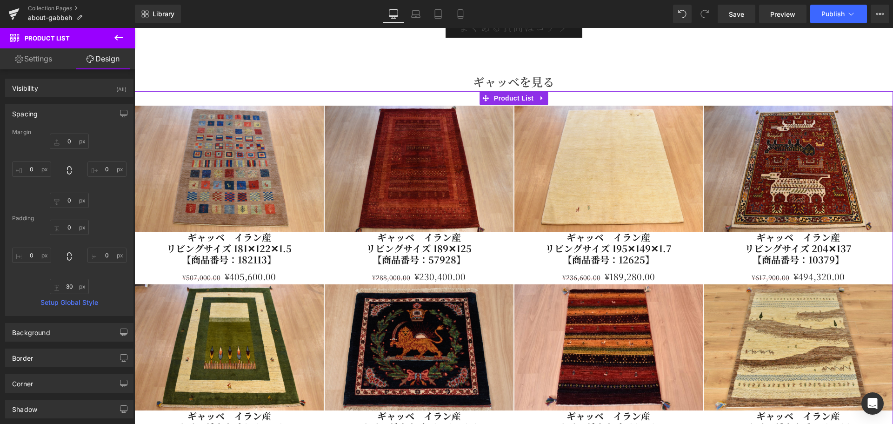
click at [83, 113] on div "Spacing" at bounding box center [69, 114] width 127 height 18
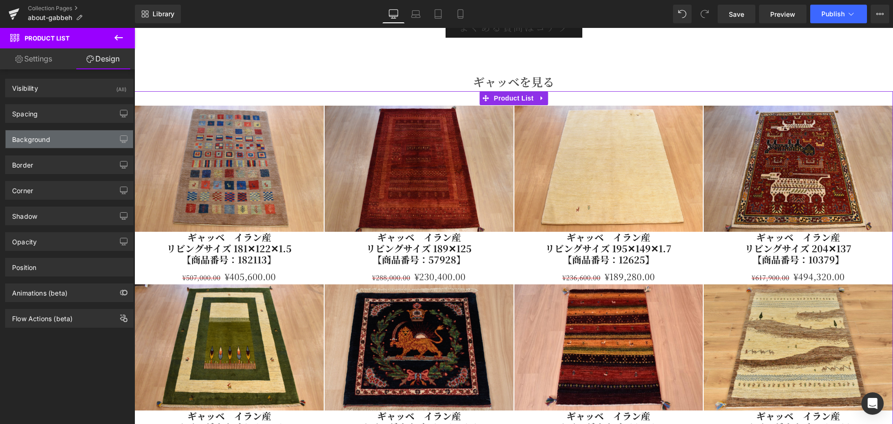
click at [81, 141] on div "Background" at bounding box center [69, 139] width 127 height 18
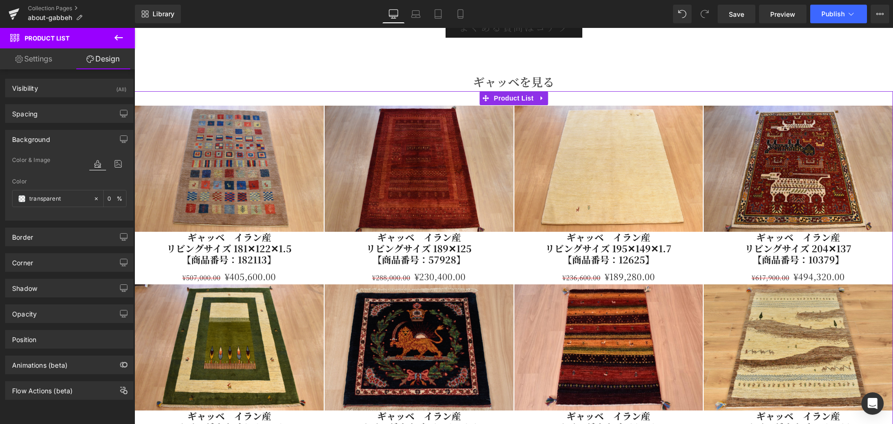
click at [81, 141] on div "Background" at bounding box center [69, 139] width 127 height 18
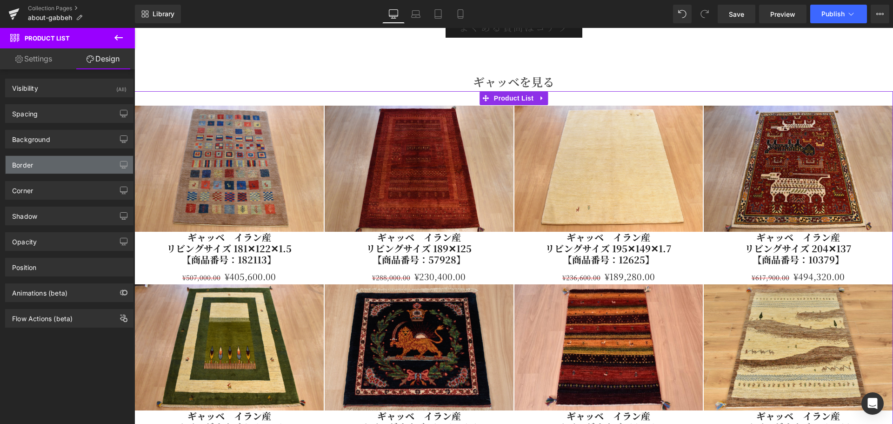
click at [81, 162] on div "Border" at bounding box center [69, 165] width 127 height 18
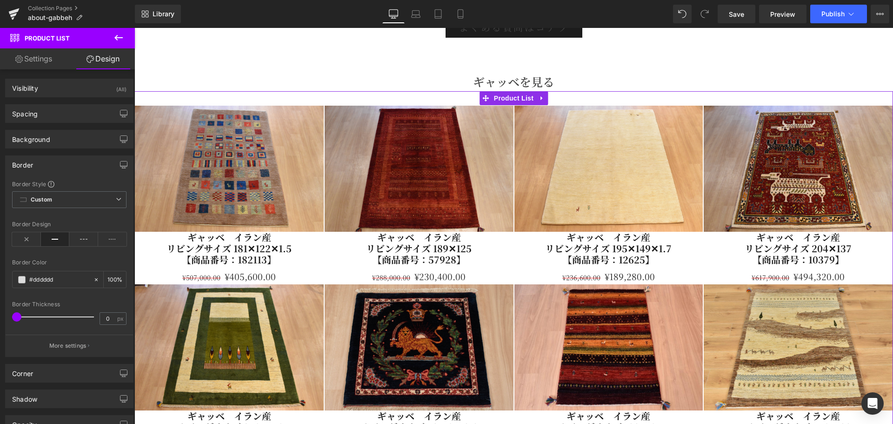
click at [81, 162] on div "Border" at bounding box center [69, 165] width 127 height 18
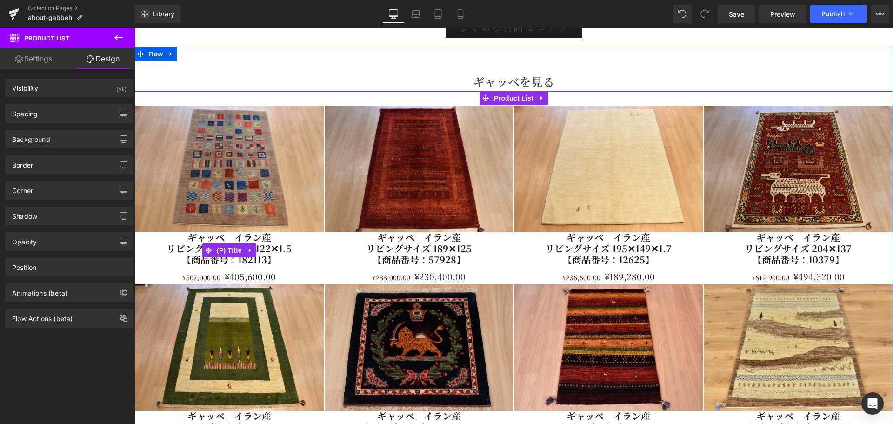
click at [274, 248] on link "ギャッベ　イラン産 リビングサイズ 181✕122✕1.5 【商品番号：182113】" at bounding box center [229, 248] width 125 height 33
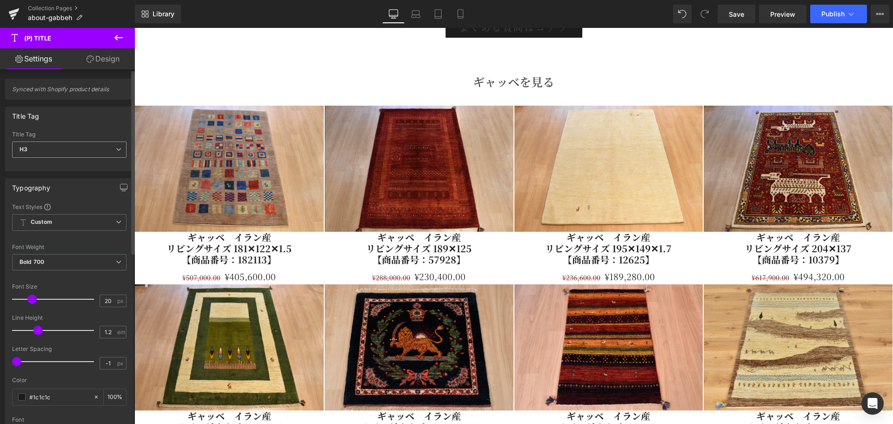
click at [101, 148] on span "H3" at bounding box center [69, 149] width 114 height 16
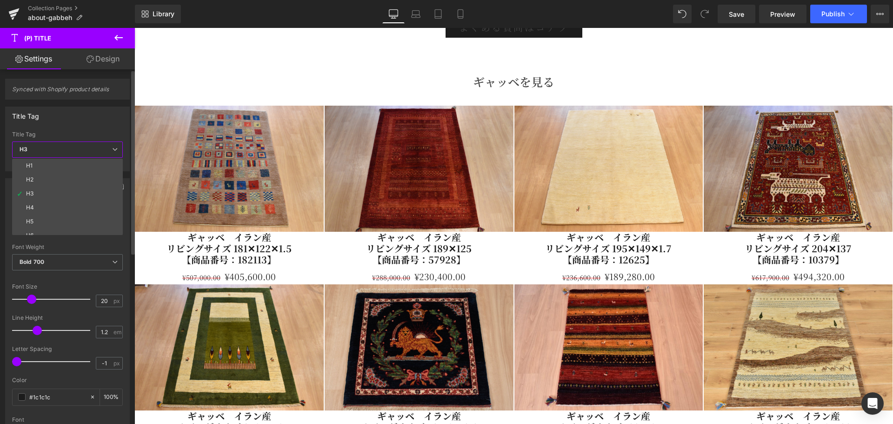
click at [108, 126] on div "Title Tag H1 H2 H3 H4 H5 H6 Paragraph Title Tag H3 H1 H2 H3 H4 H5 H6 Paragraph" at bounding box center [67, 139] width 125 height 65
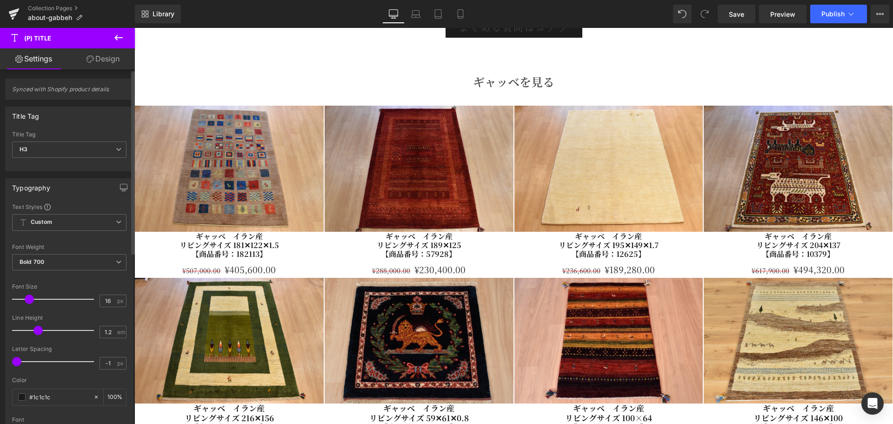
click at [30, 295] on span at bounding box center [29, 298] width 9 height 9
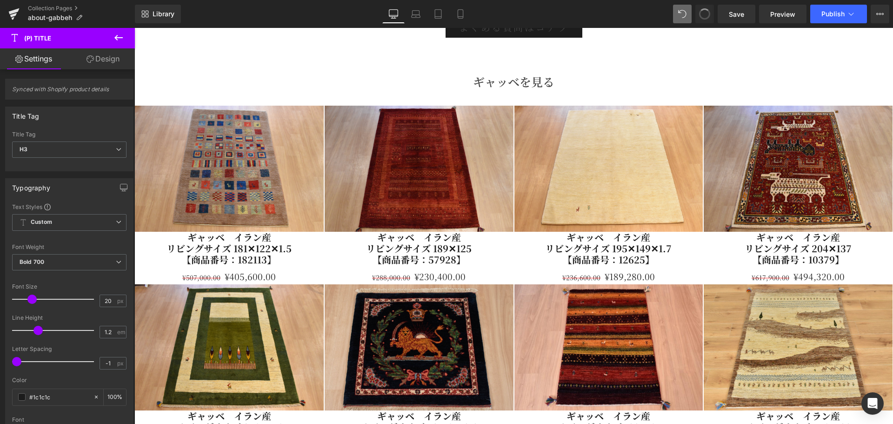
type input "16"
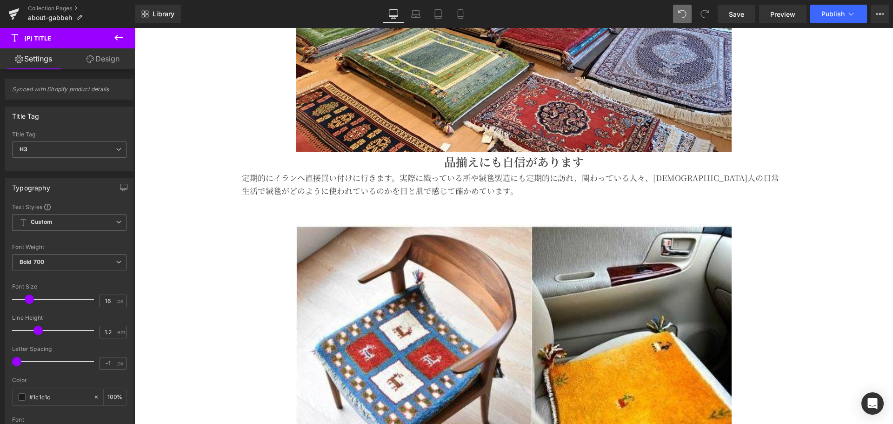
scroll to position [3721, 0]
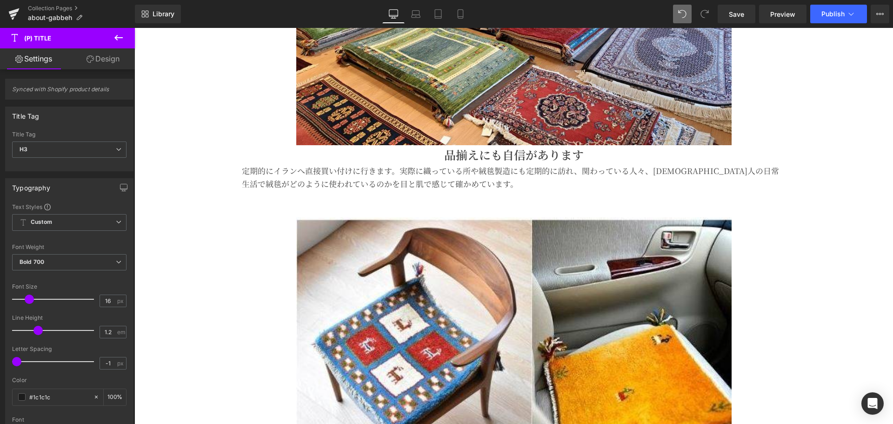
click at [557, 153] on h1 "品揃えにも自信があります" at bounding box center [514, 154] width 544 height 19
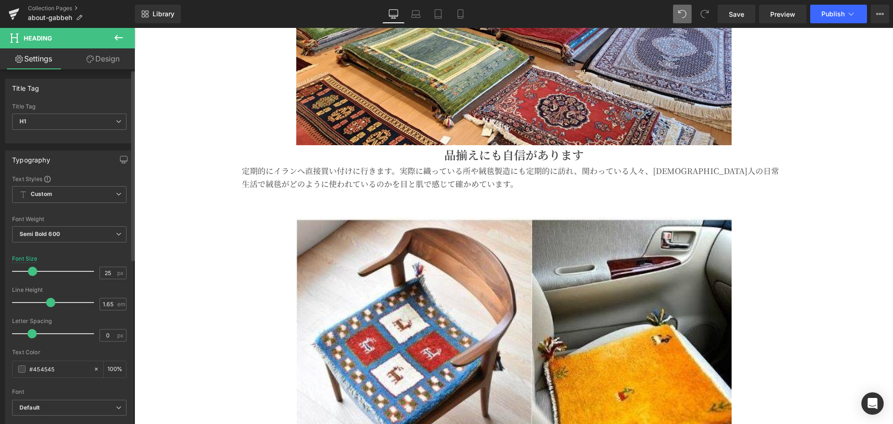
type input "24"
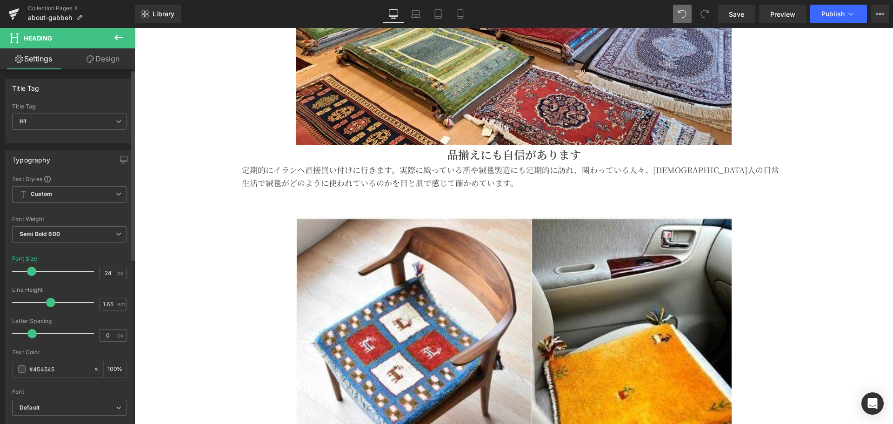
click at [30, 267] on span at bounding box center [31, 271] width 9 height 9
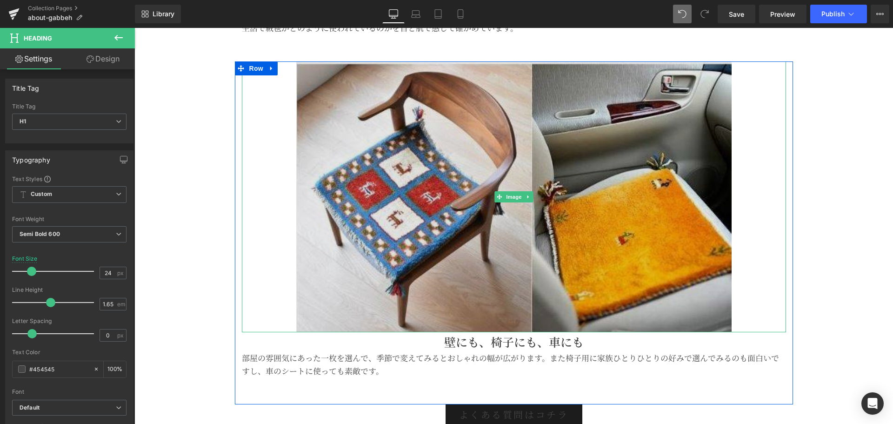
scroll to position [3954, 0]
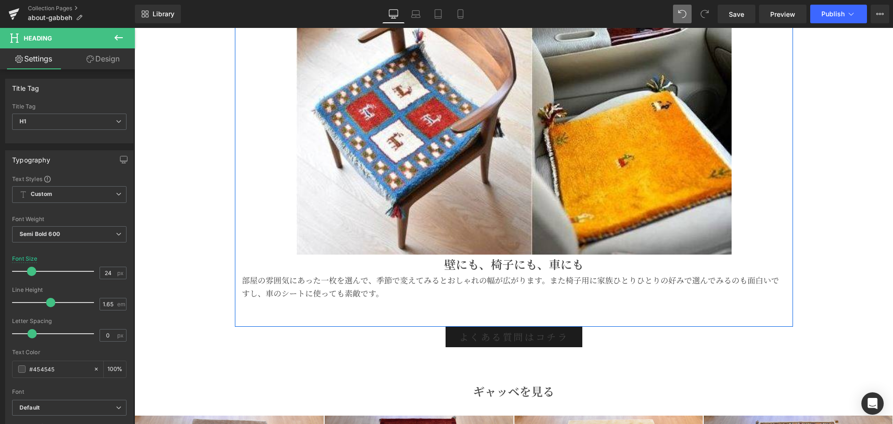
click at [493, 265] on div "壁にも、椅子にも、車にも Heading" at bounding box center [514, 263] width 544 height 19
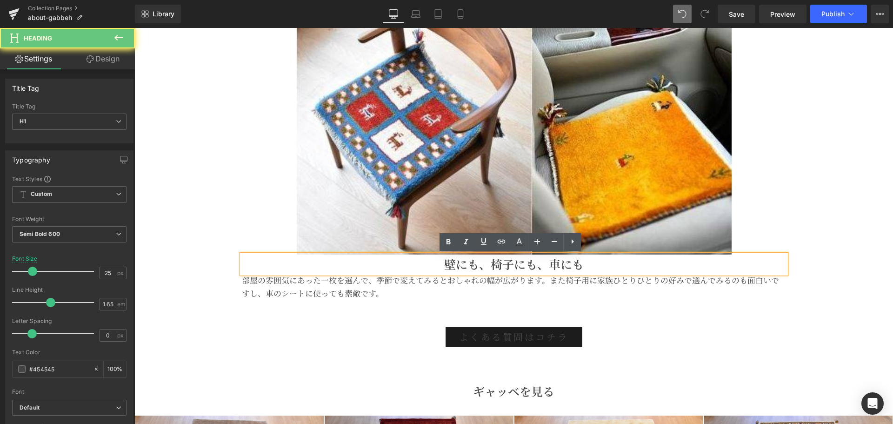
click at [479, 265] on h1 "壁にも、椅子にも、車にも" at bounding box center [514, 263] width 544 height 19
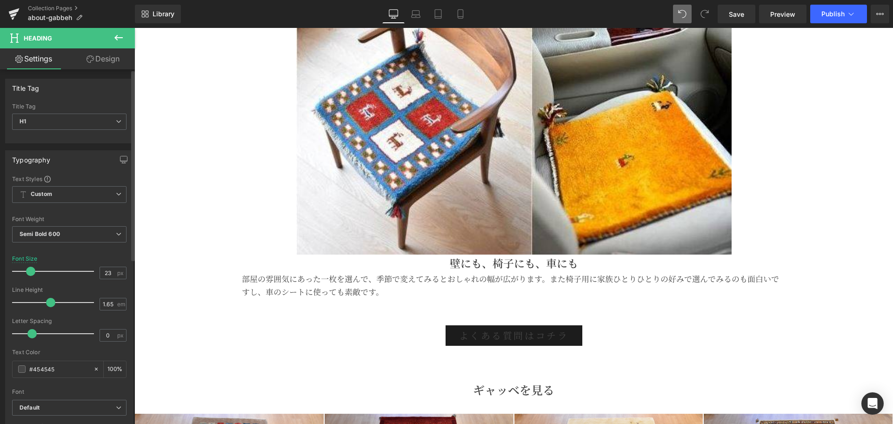
type input "24"
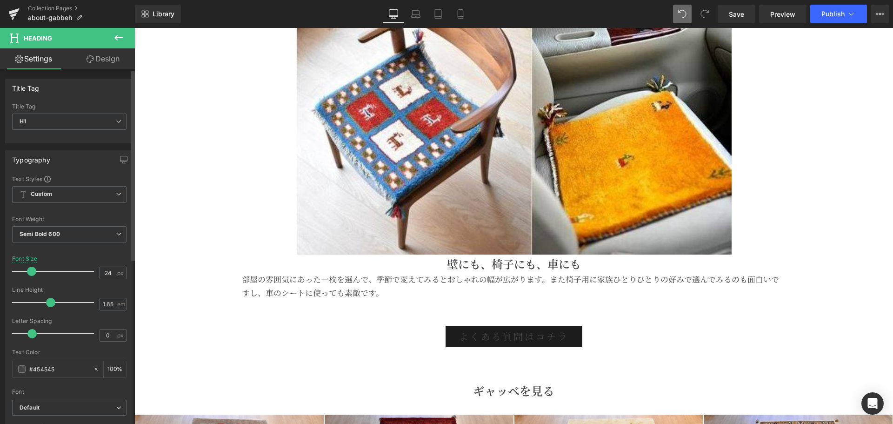
click at [32, 273] on span at bounding box center [31, 271] width 9 height 9
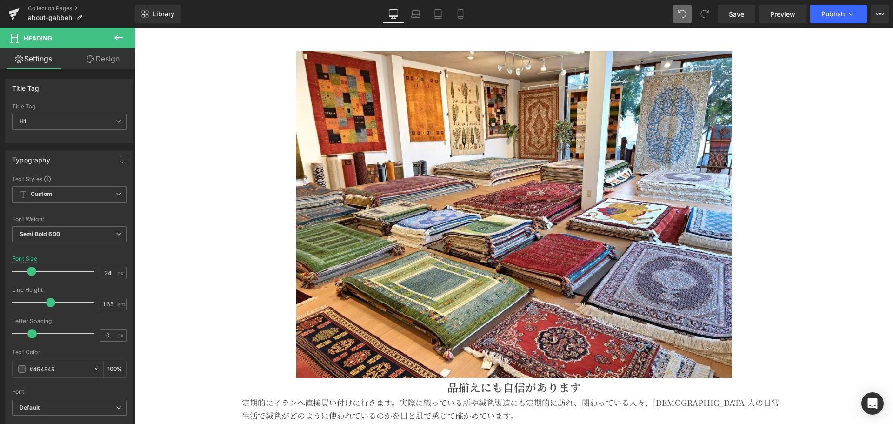
scroll to position [3256, 0]
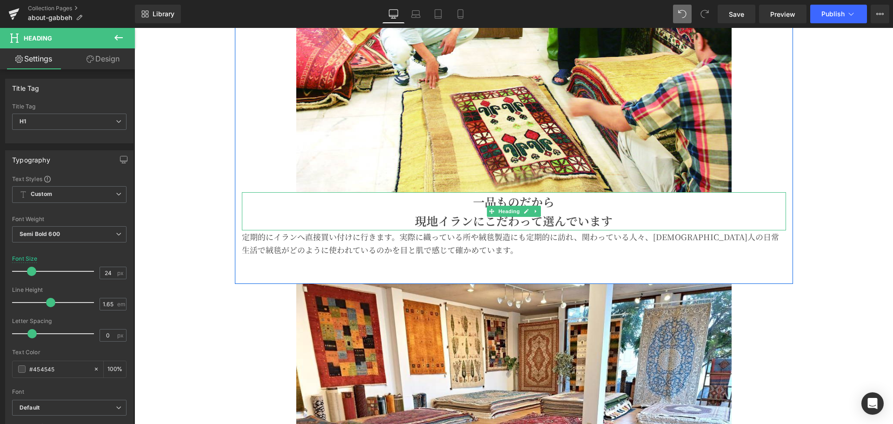
click at [504, 221] on h1 "現地イランにこだわって選んでいます" at bounding box center [514, 220] width 544 height 19
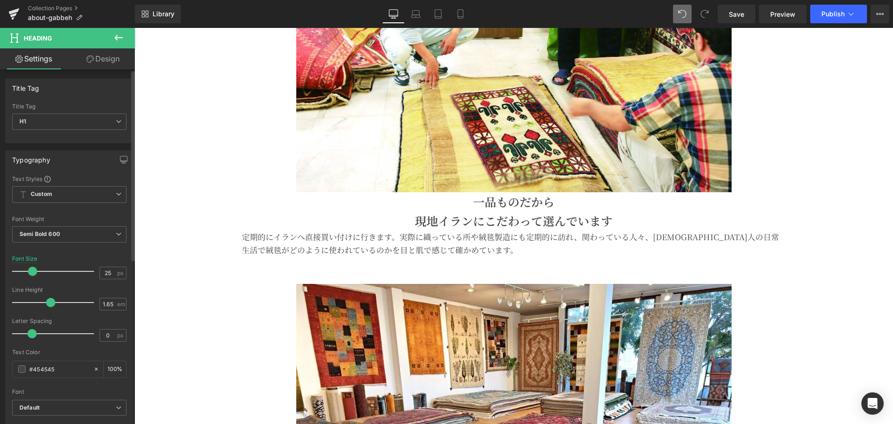
type input "24"
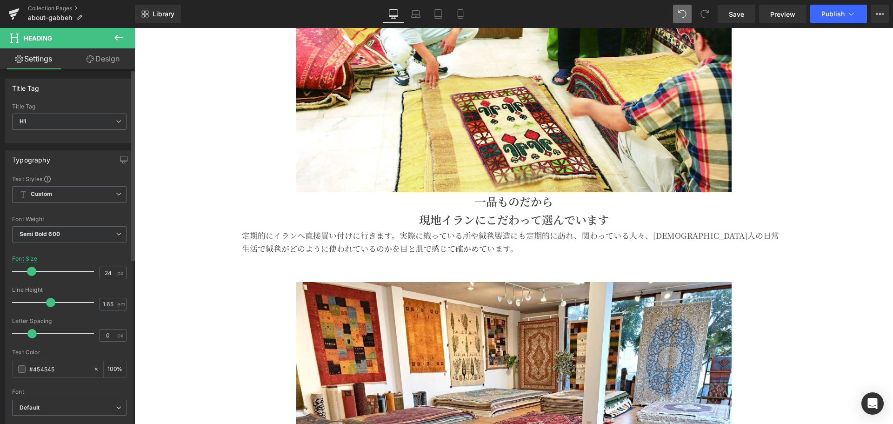
click at [33, 270] on span at bounding box center [31, 271] width 9 height 9
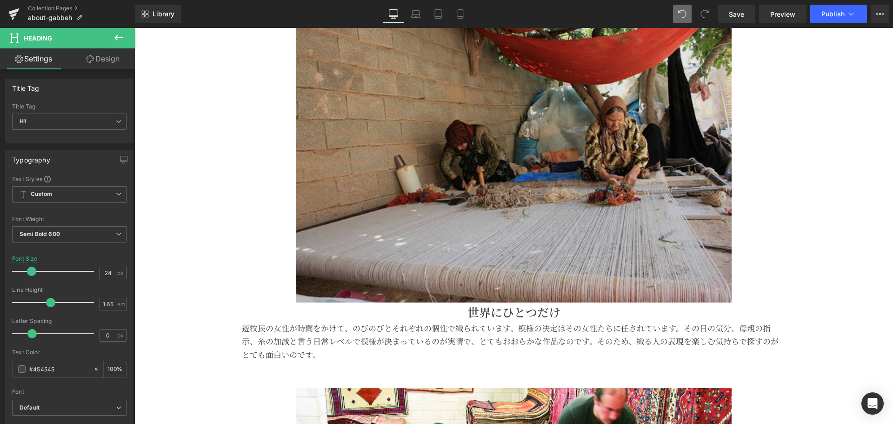
scroll to position [2713, 0]
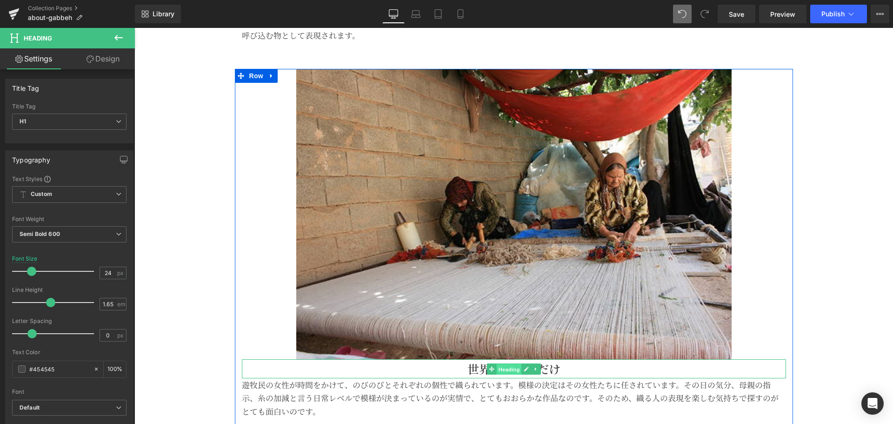
click at [496, 367] on span "Heading" at bounding box center [508, 369] width 25 height 11
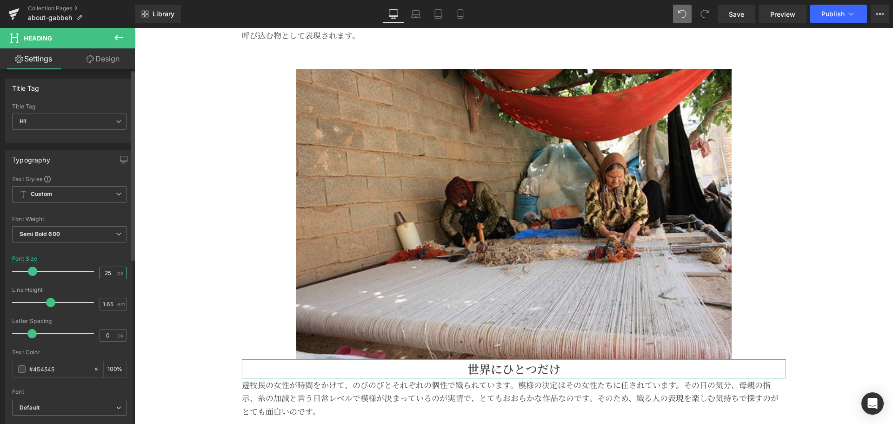
click at [112, 274] on input "25" at bounding box center [108, 273] width 16 height 12
type input "24"
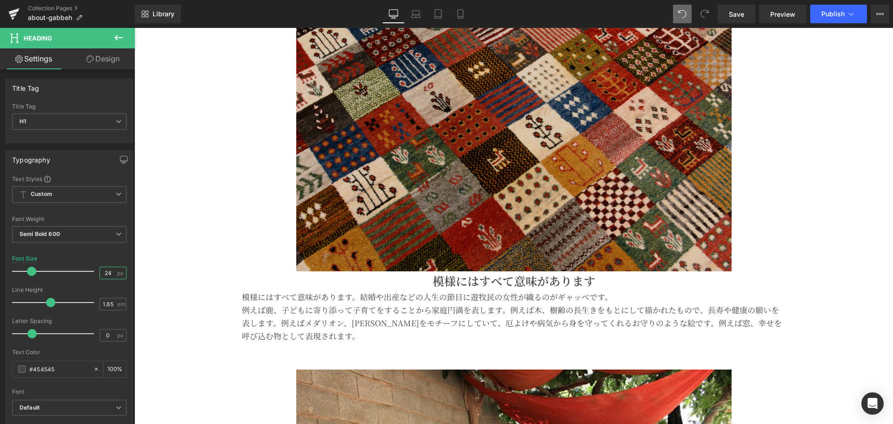
scroll to position [2403, 0]
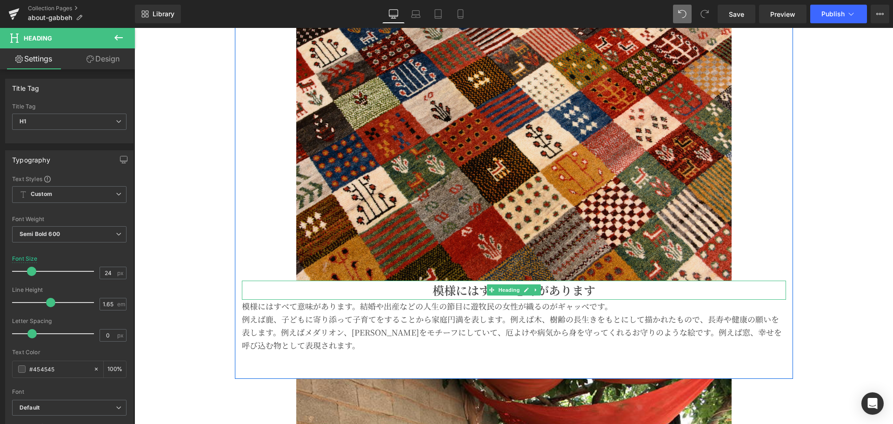
click at [470, 293] on h1 "模様にはすべて意味があります" at bounding box center [514, 289] width 544 height 19
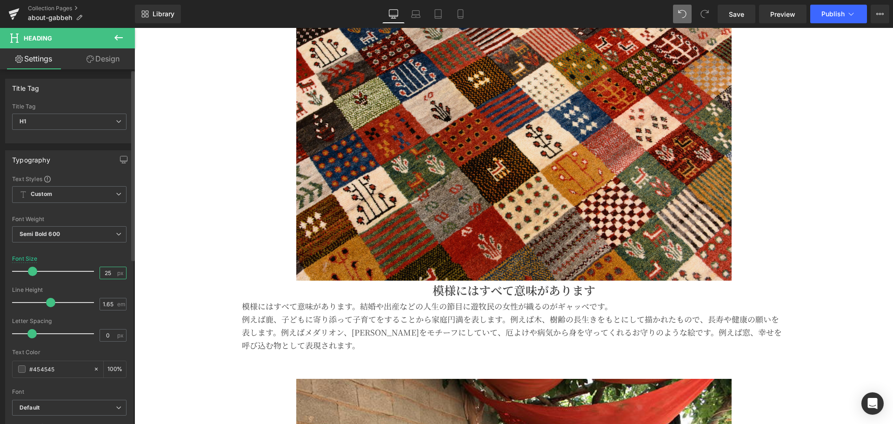
click at [111, 272] on input "25" at bounding box center [108, 273] width 16 height 12
type input "24"
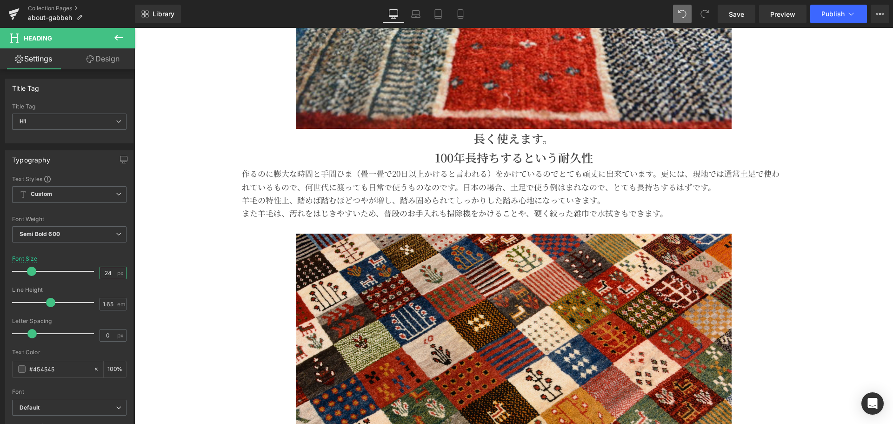
scroll to position [2093, 0]
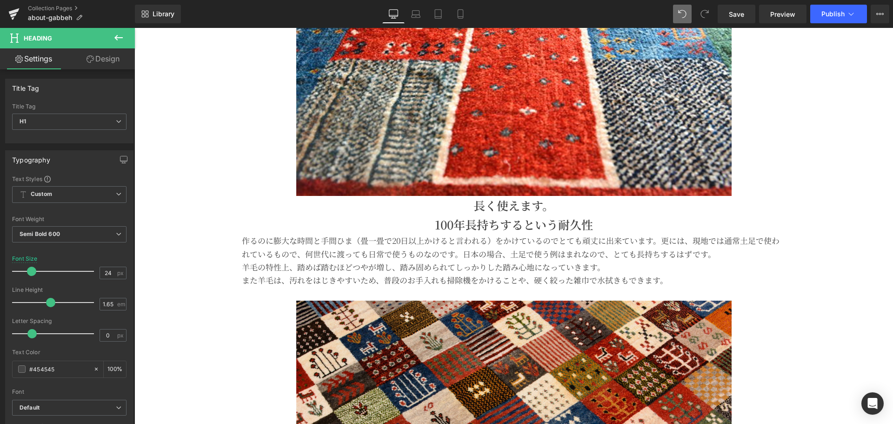
click at [478, 209] on h1 "長く使えます。" at bounding box center [514, 205] width 544 height 19
click at [107, 270] on input "25" at bounding box center [108, 273] width 16 height 12
type input "24"
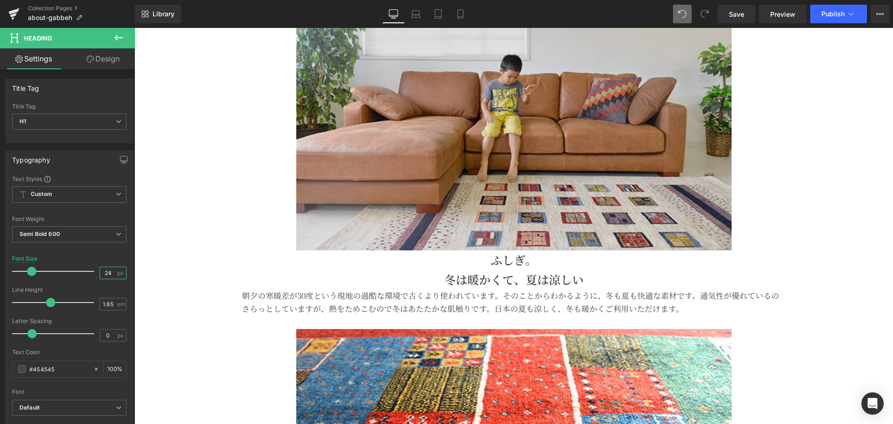
scroll to position [1628, 0]
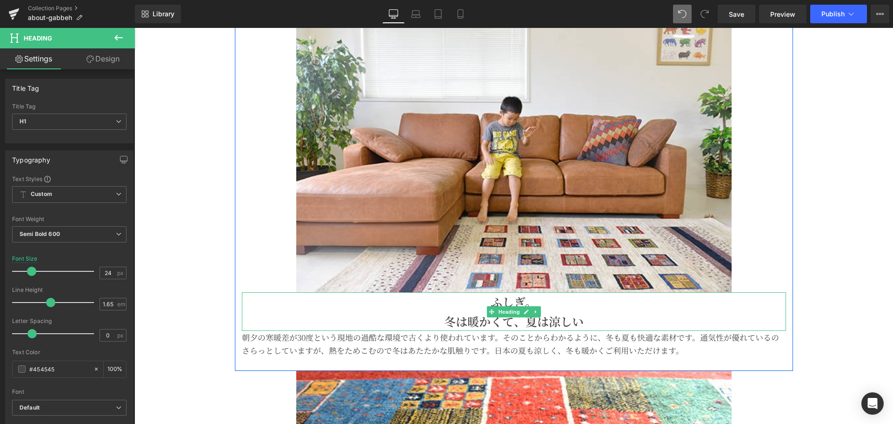
click at [479, 310] on h1 "ふしぎ。" at bounding box center [514, 301] width 544 height 19
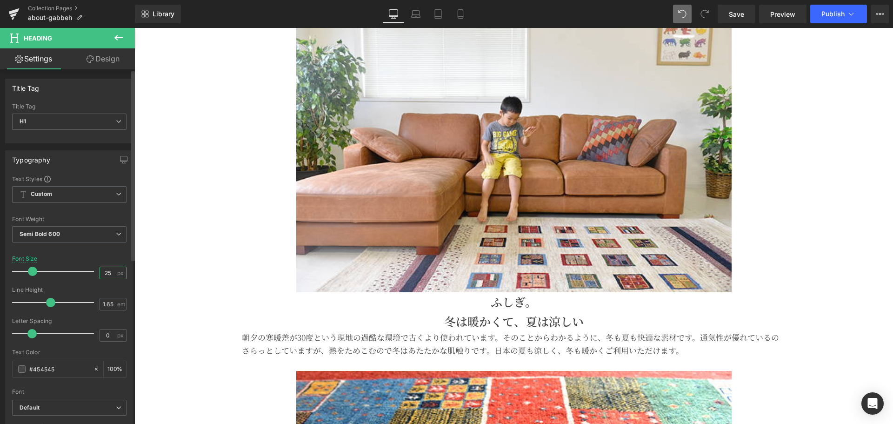
click at [111, 271] on input "25" at bounding box center [108, 273] width 16 height 12
type input "24"
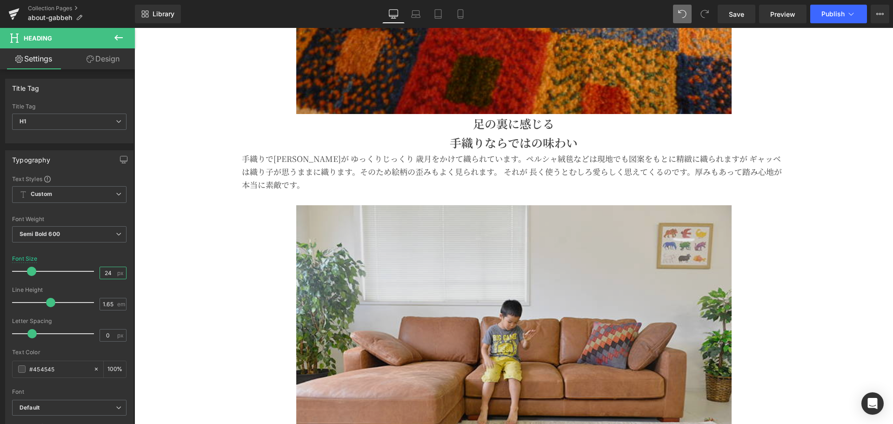
scroll to position [1395, 0]
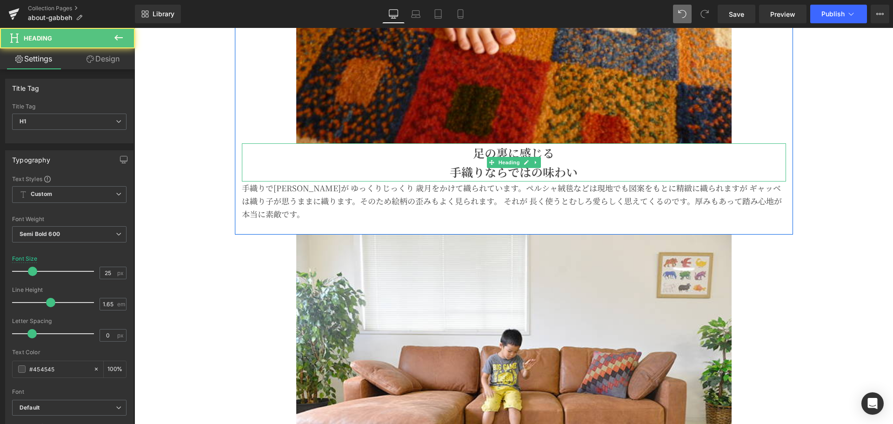
click at [530, 171] on h1 "手織りならではの味わい" at bounding box center [514, 171] width 544 height 19
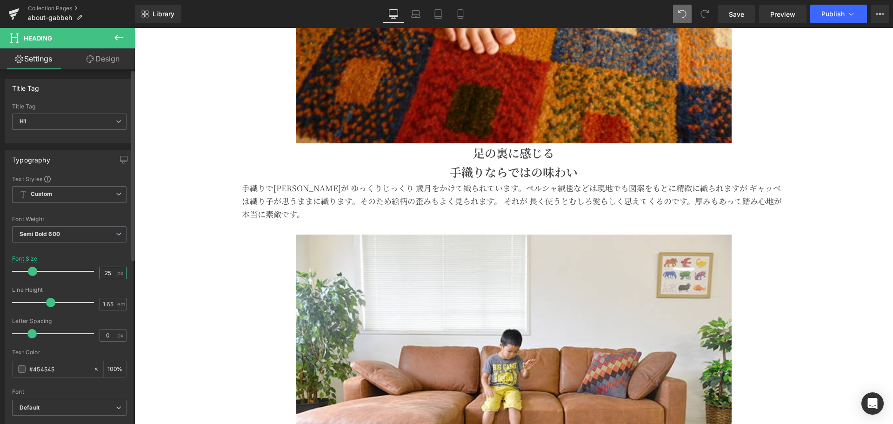
click at [112, 271] on input "25" at bounding box center [108, 273] width 16 height 12
type input "24"
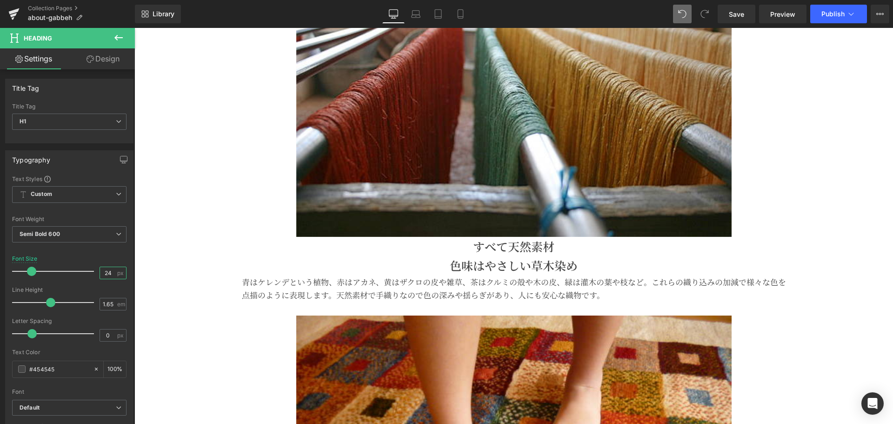
scroll to position [853, 0]
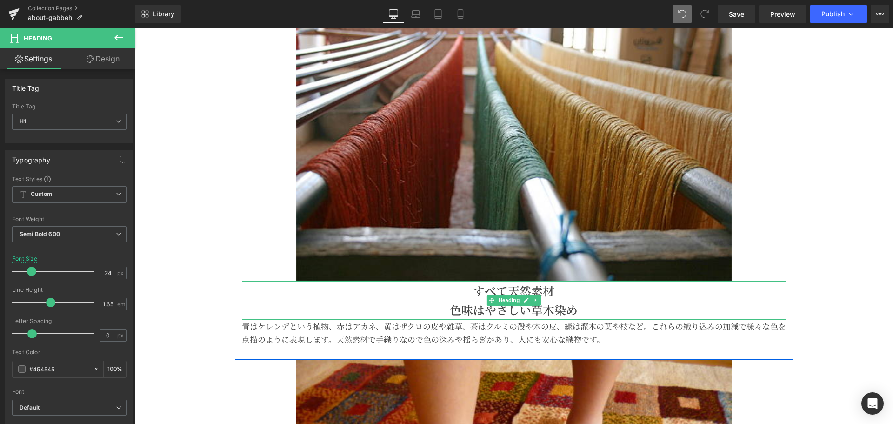
click at [491, 304] on span at bounding box center [492, 299] width 10 height 11
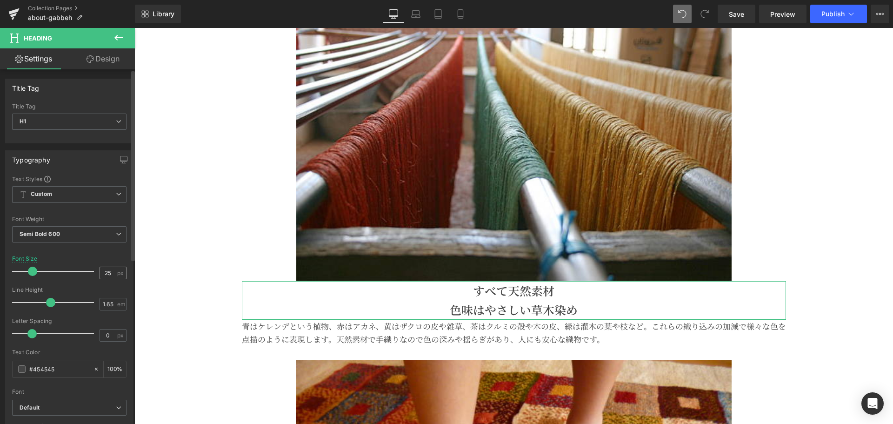
click at [113, 273] on div "25 px" at bounding box center [113, 273] width 27 height 13
click at [110, 273] on input "25" at bounding box center [108, 273] width 16 height 12
type input "24"
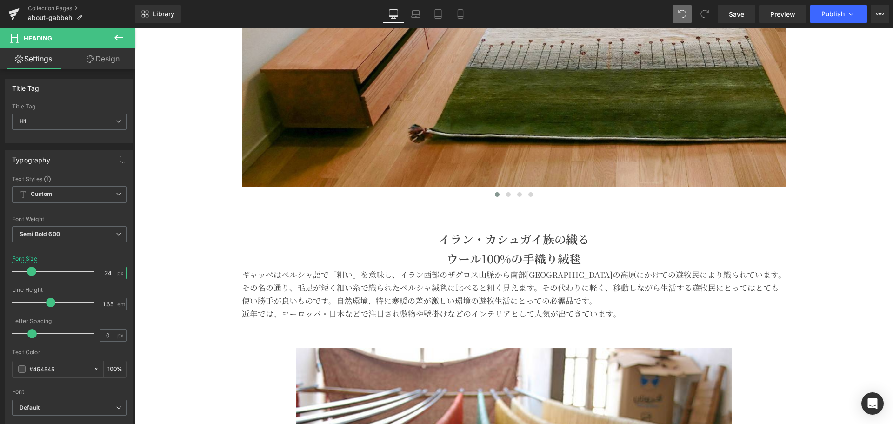
scroll to position [465, 0]
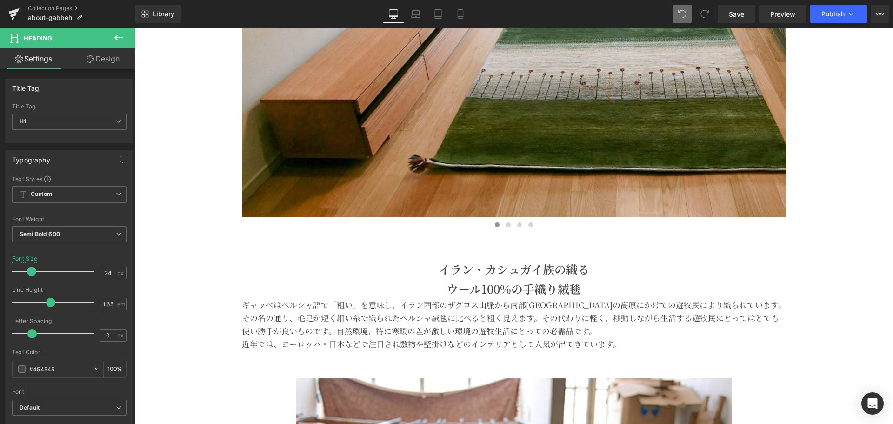
click at [481, 271] on h1 "イラン・カシュガイ族の織る ウール100%の手織り絨毯" at bounding box center [514, 279] width 544 height 39
click at [109, 270] on input "25" at bounding box center [108, 273] width 16 height 12
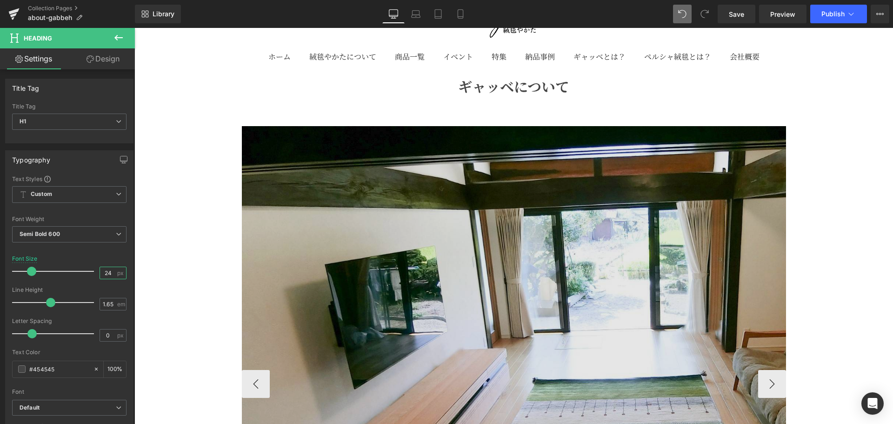
scroll to position [0, 0]
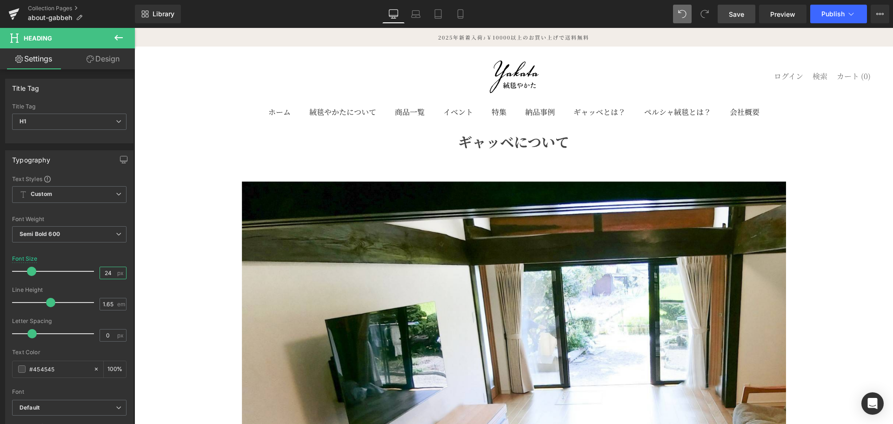
type input "24"
click at [741, 15] on span "Save" at bounding box center [736, 14] width 15 height 10
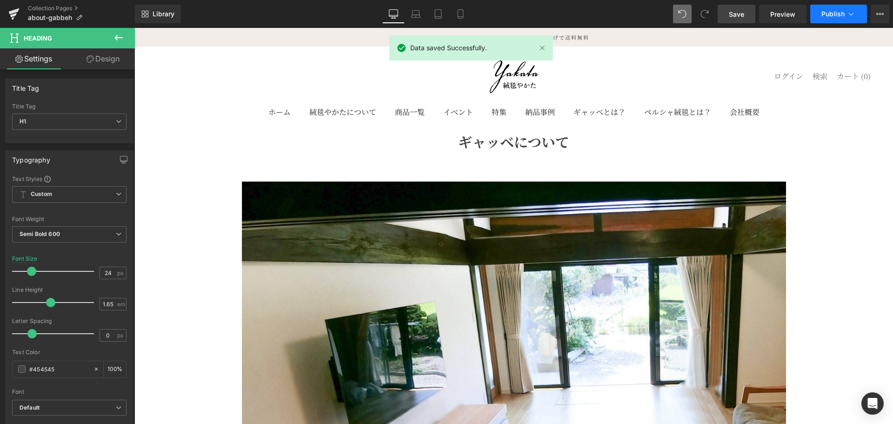
click at [822, 10] on span "Publish" at bounding box center [832, 13] width 23 height 7
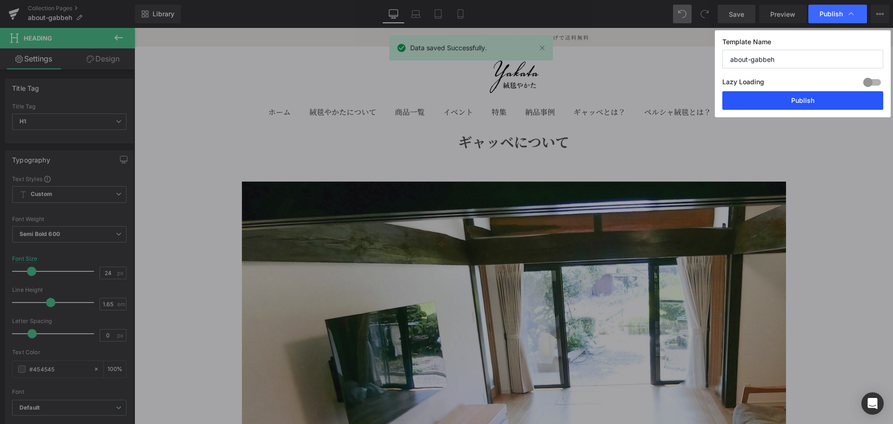
click at [790, 93] on button "Publish" at bounding box center [802, 100] width 161 height 19
